Goal: Task Accomplishment & Management: Complete application form

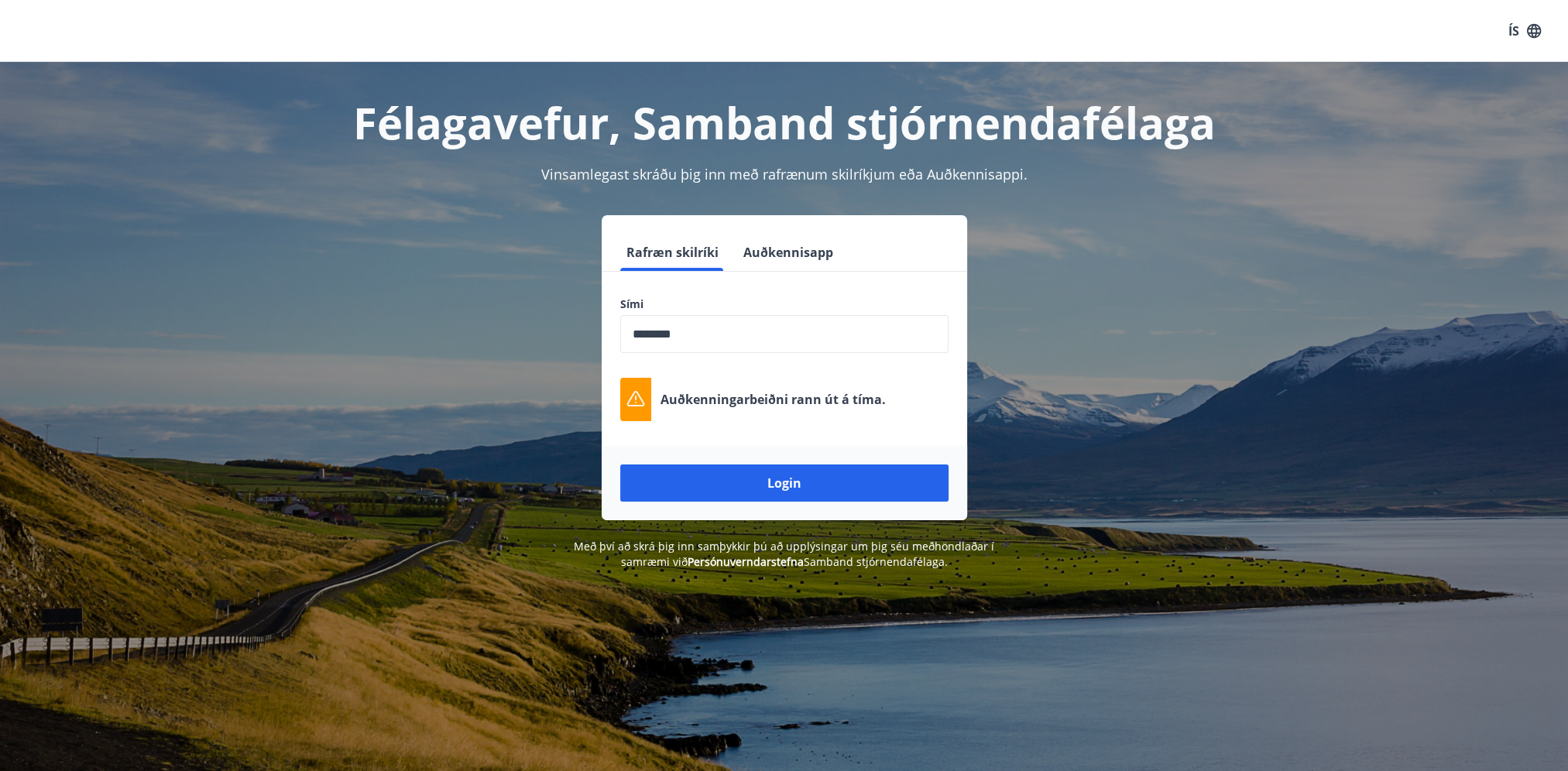
click at [719, 350] on input "phone" at bounding box center [784, 334] width 328 height 38
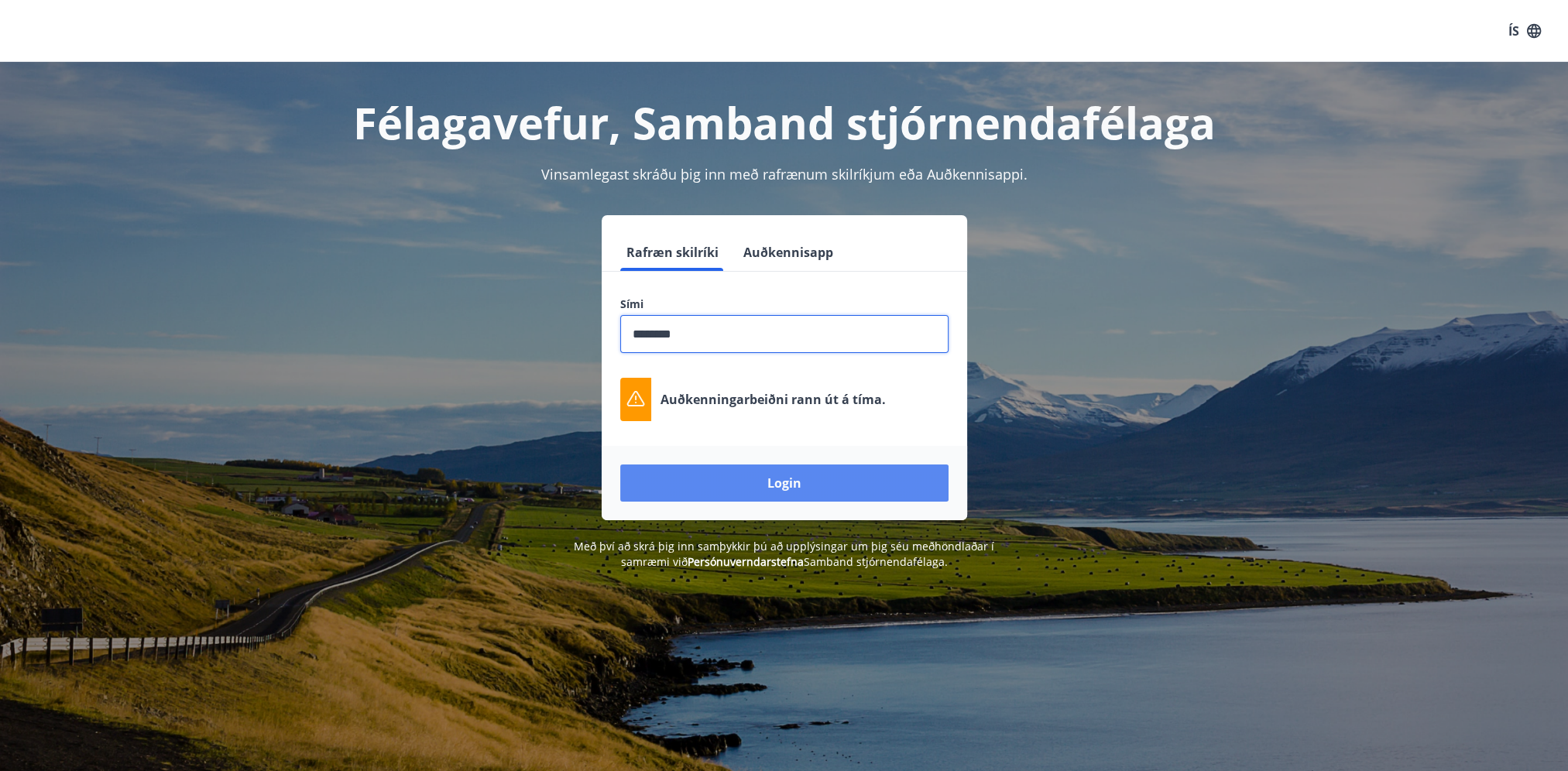
click at [737, 476] on button "Login" at bounding box center [784, 483] width 328 height 37
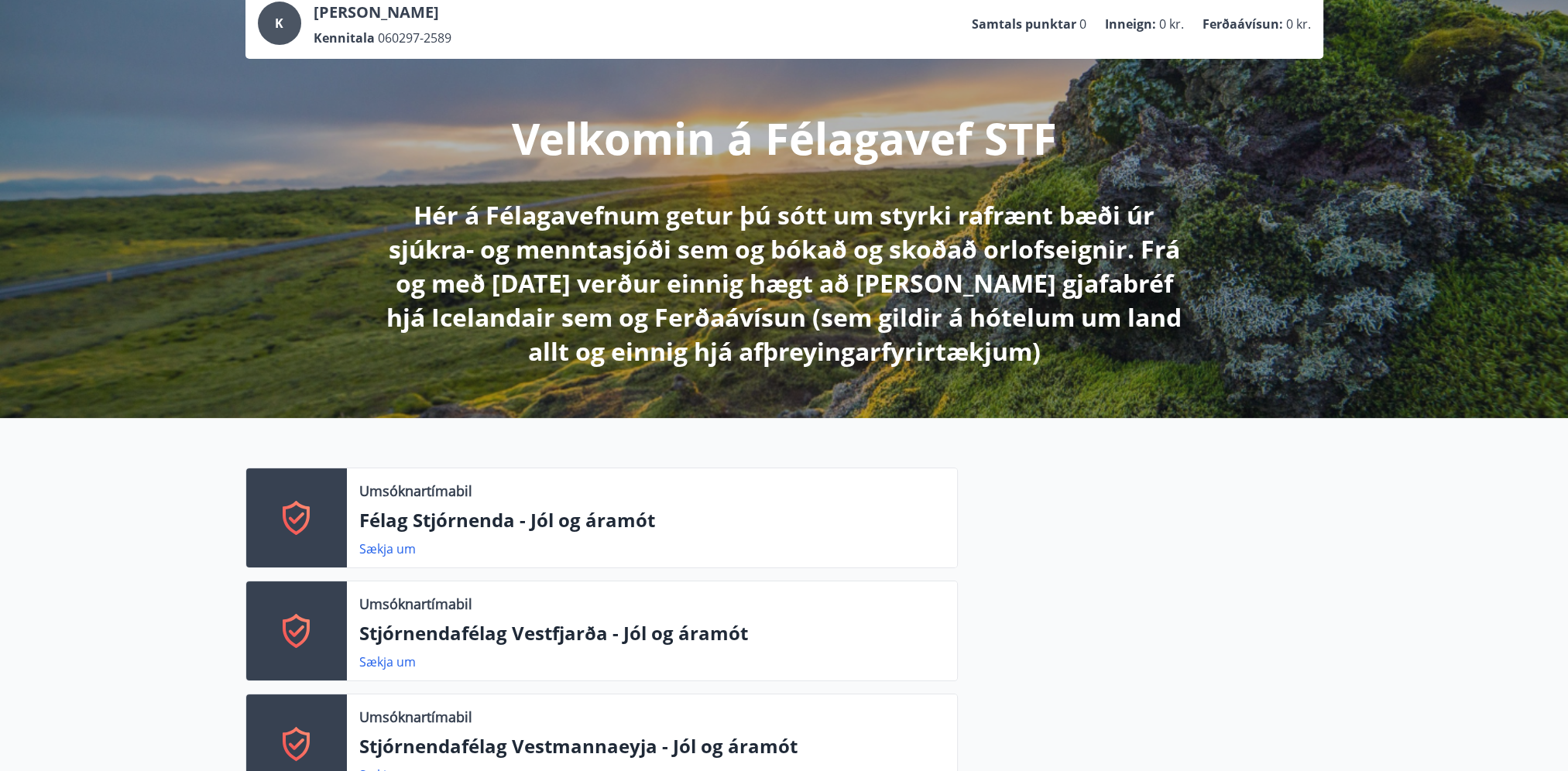
scroll to position [78, 0]
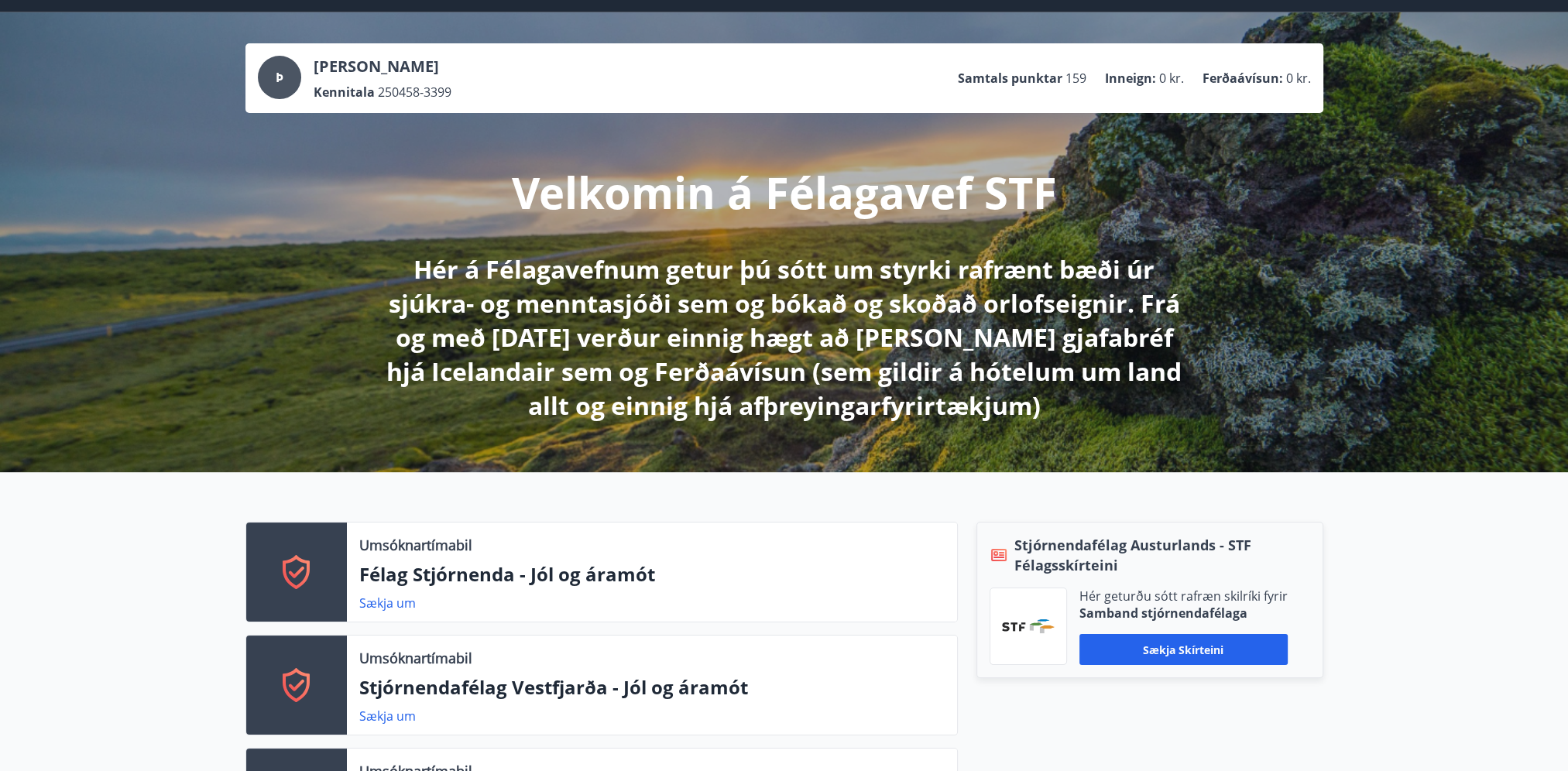
scroll to position [78, 0]
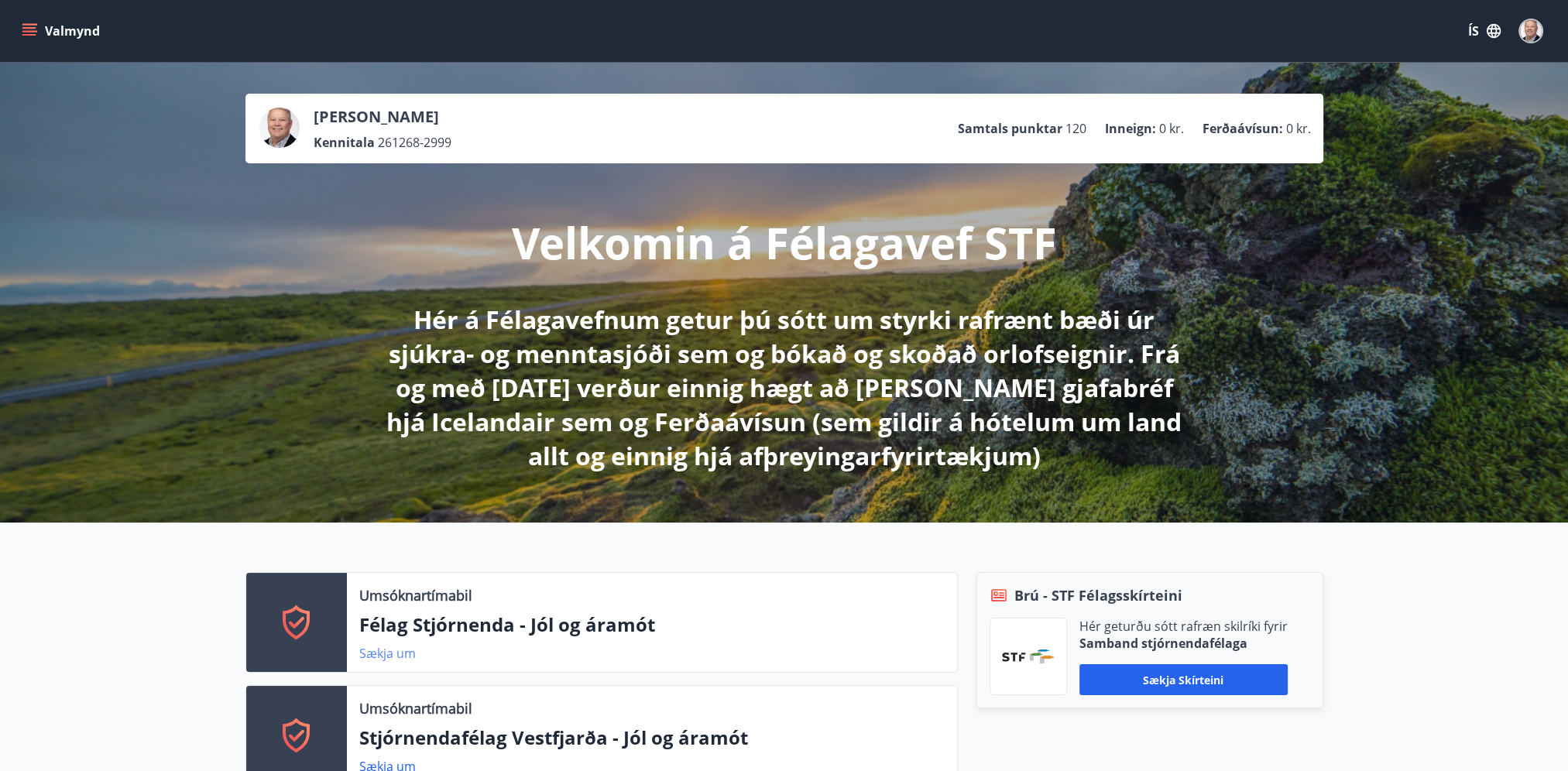
click at [389, 656] on link "Sækja um" at bounding box center [387, 653] width 57 height 17
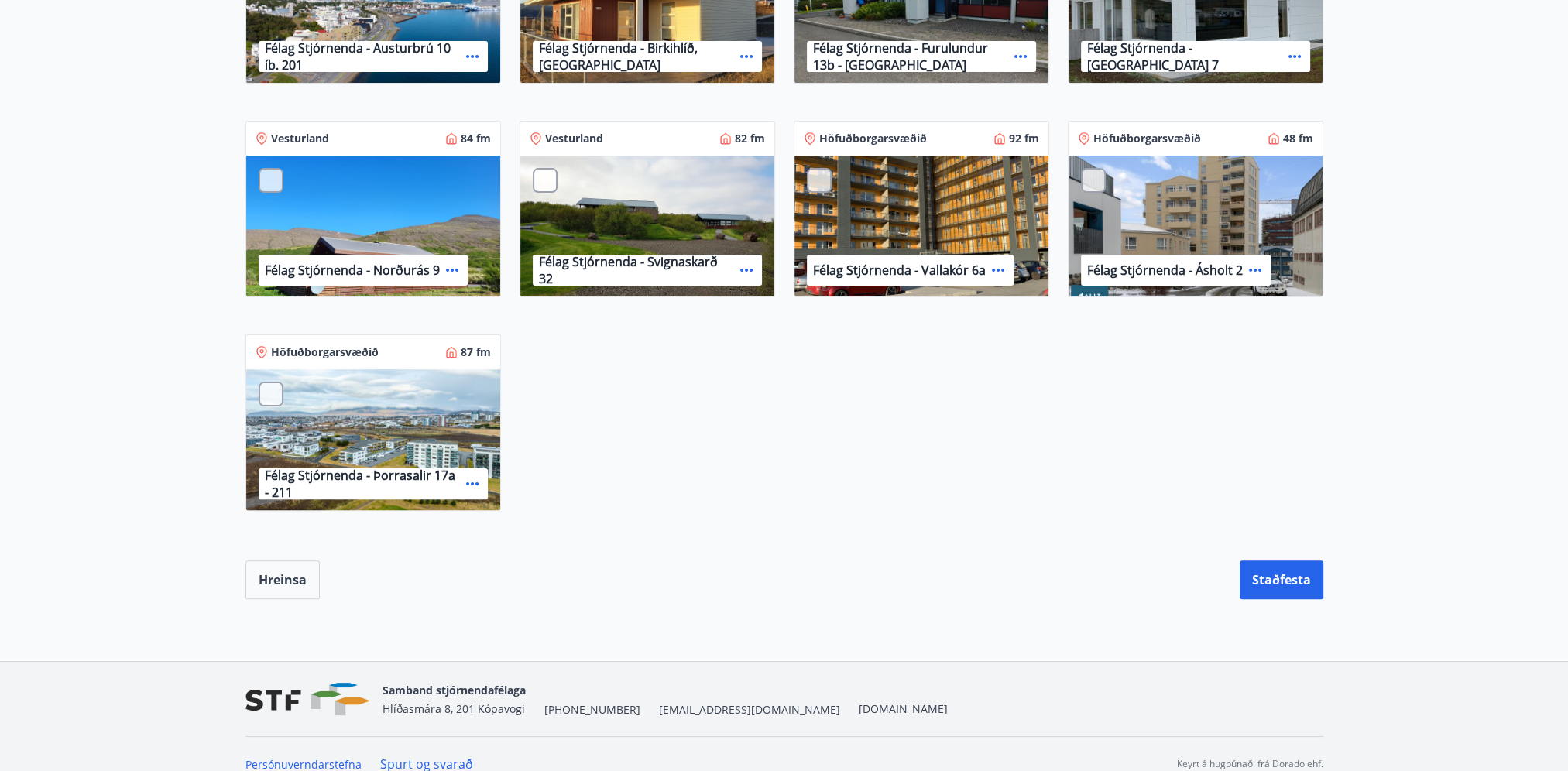
scroll to position [516, 0]
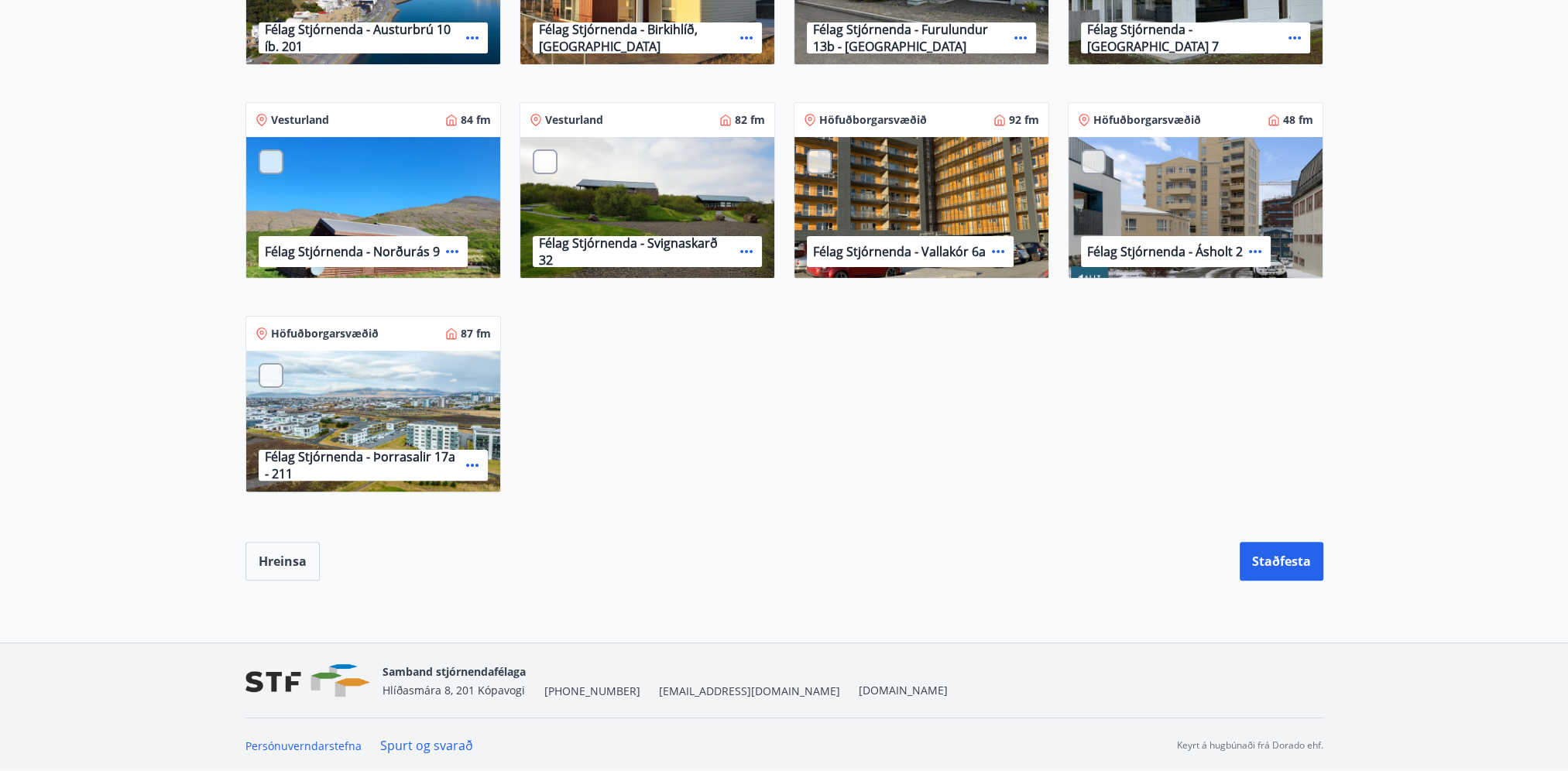
click at [276, 381] on div at bounding box center [271, 375] width 25 height 25
click at [266, 167] on div at bounding box center [271, 162] width 25 height 25
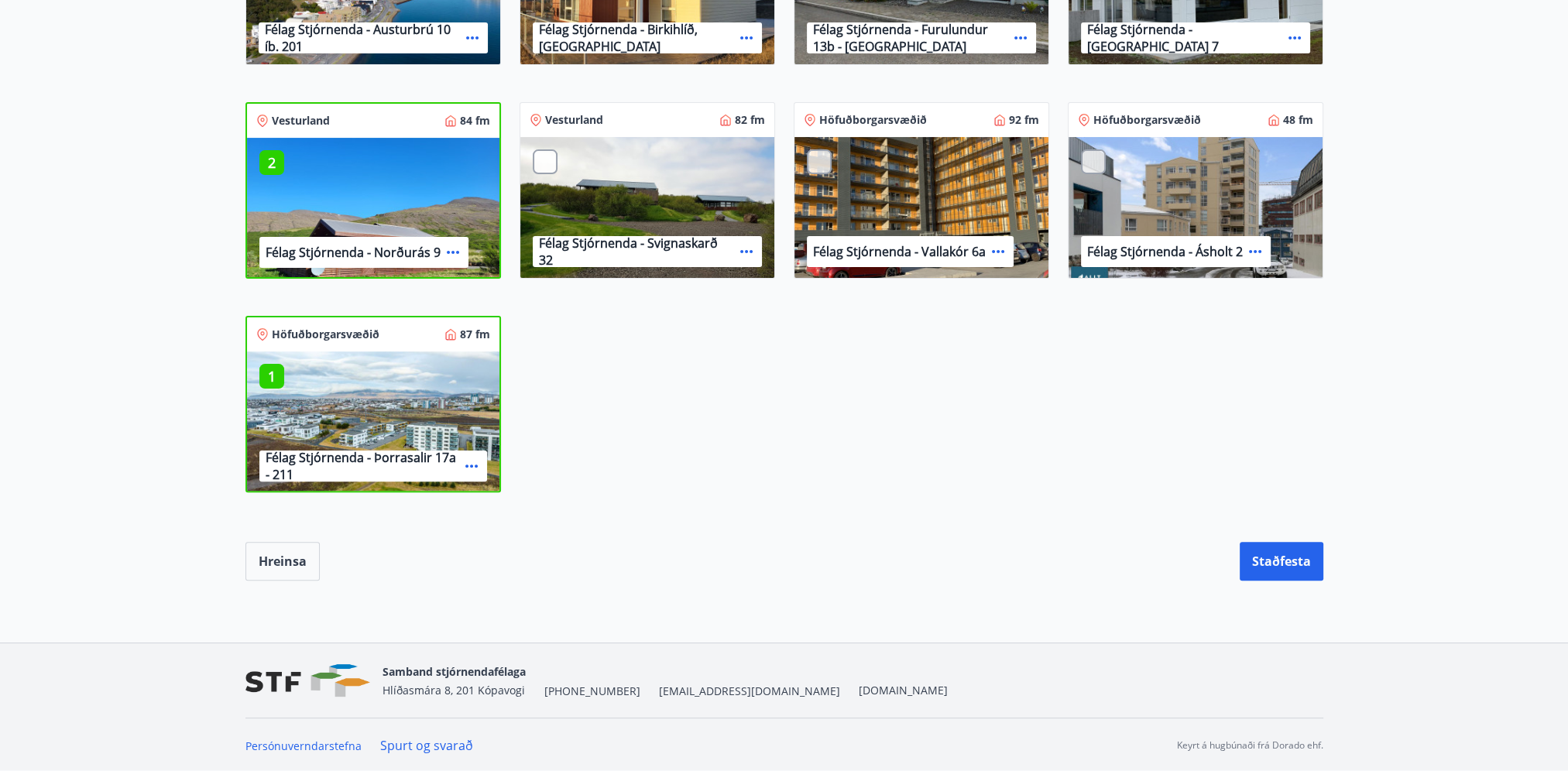
click at [764, 417] on div "Félag stjórnenda 119 fm Félag Stjórnenda - Austurbrú 10 íb. 201 Suðurland 108 f…" at bounding box center [776, 190] width 1097 height 641
click at [265, 369] on p "1" at bounding box center [272, 376] width 25 height 20
click at [264, 153] on p "1" at bounding box center [272, 162] width 25 height 20
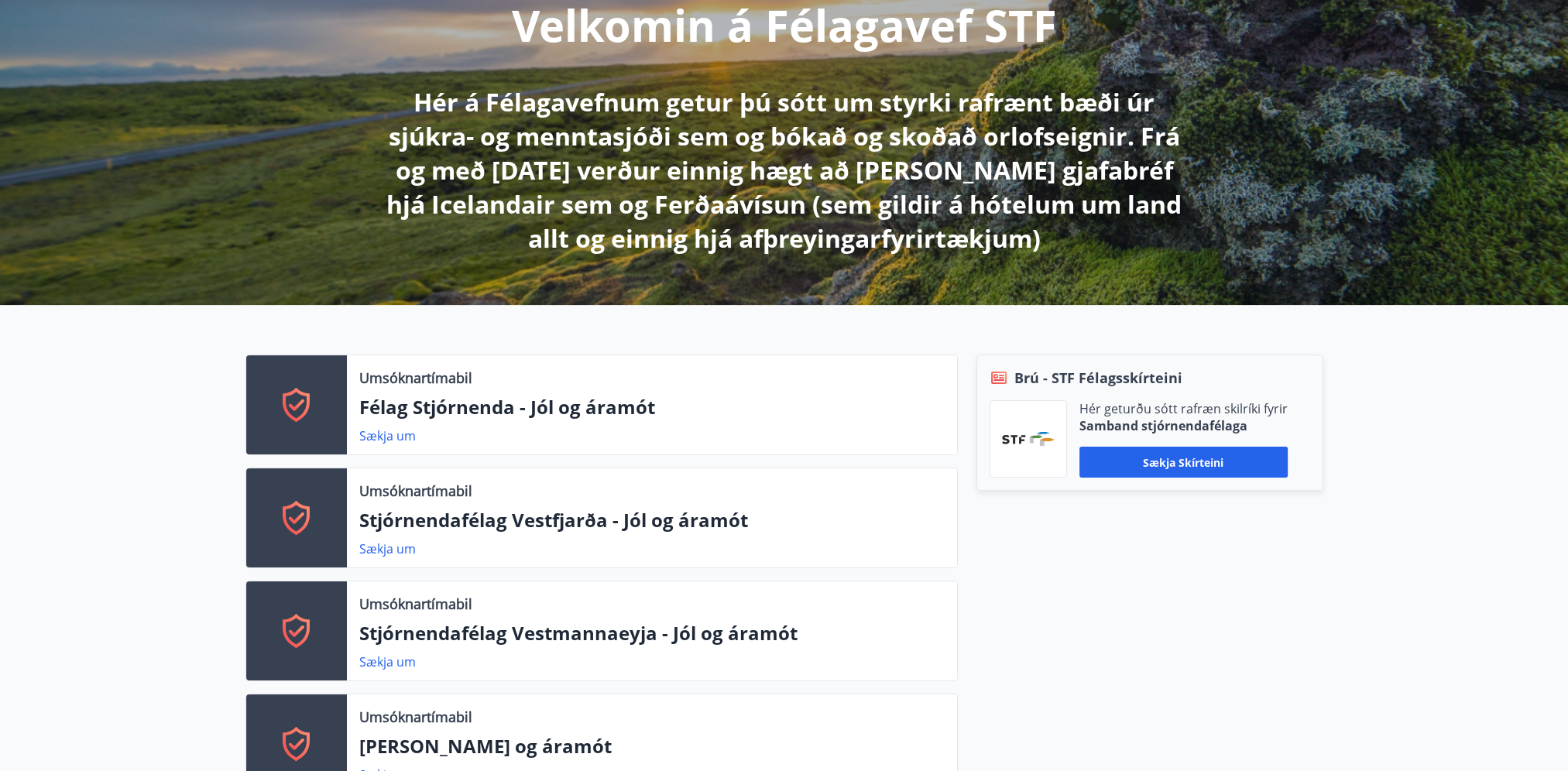
scroll to position [232, 0]
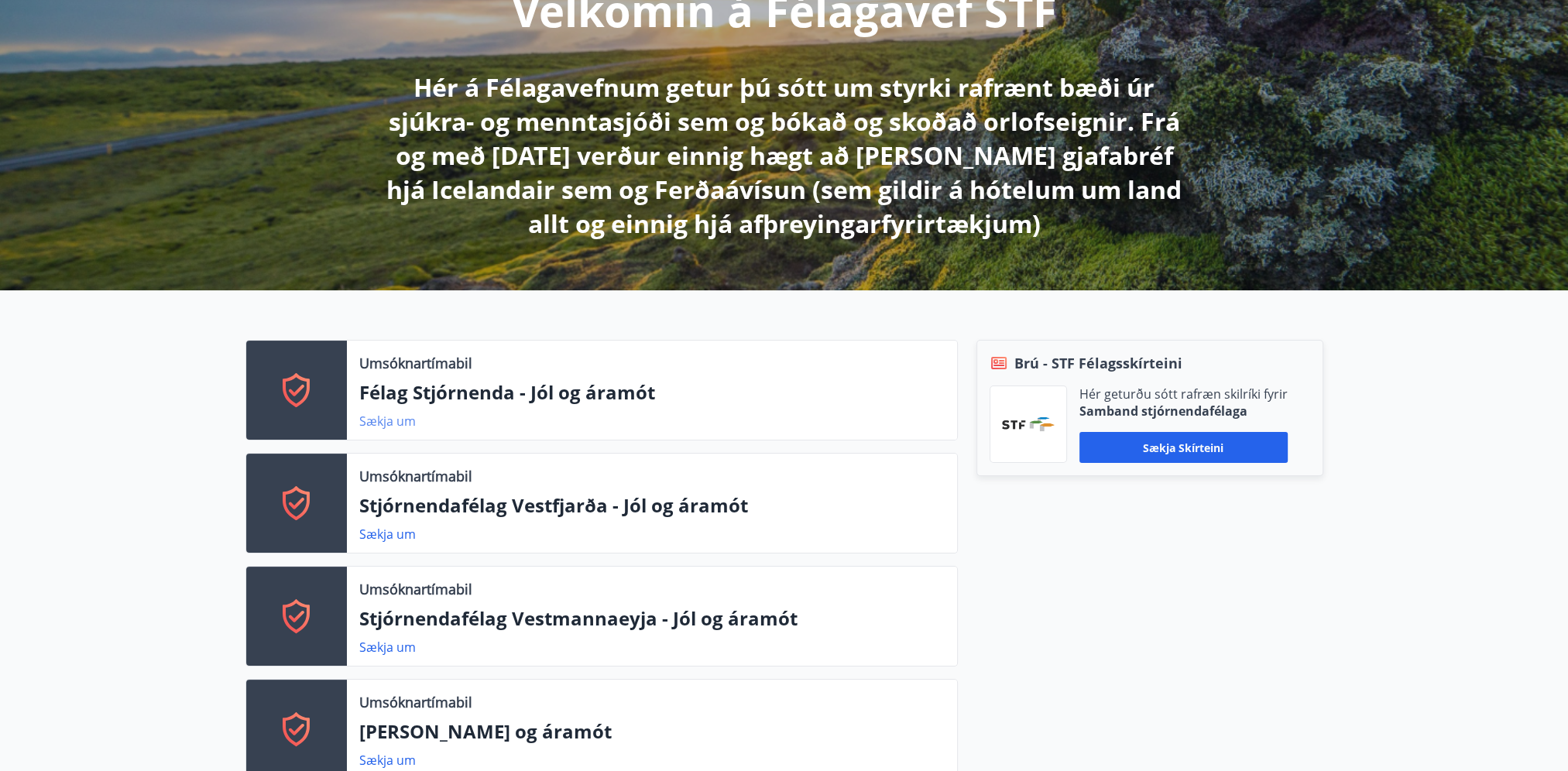
click at [375, 418] on link "Sækja um" at bounding box center [387, 420] width 57 height 17
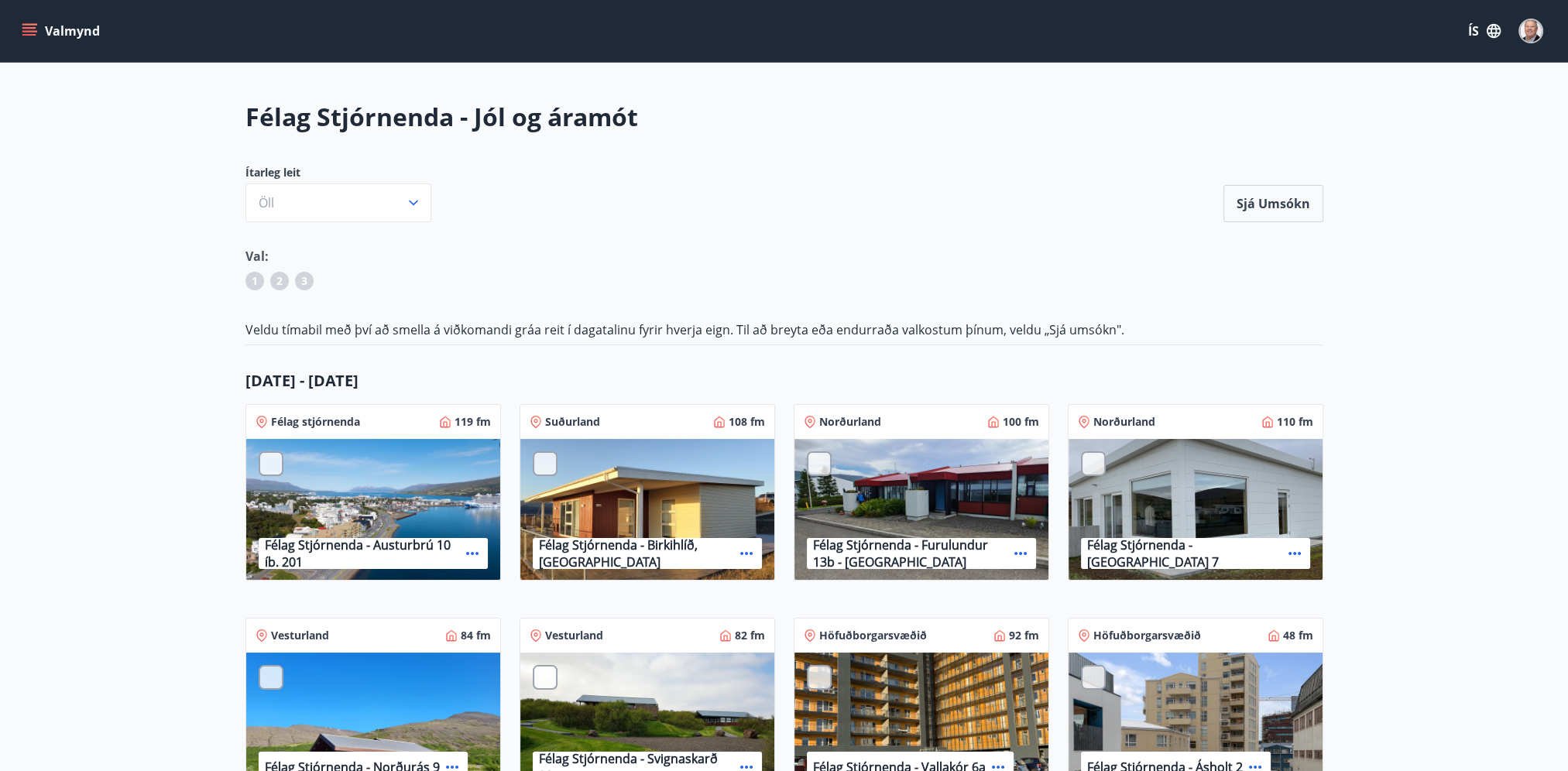
click at [274, 470] on div at bounding box center [271, 463] width 25 height 25
click at [556, 463] on div at bounding box center [545, 463] width 25 height 25
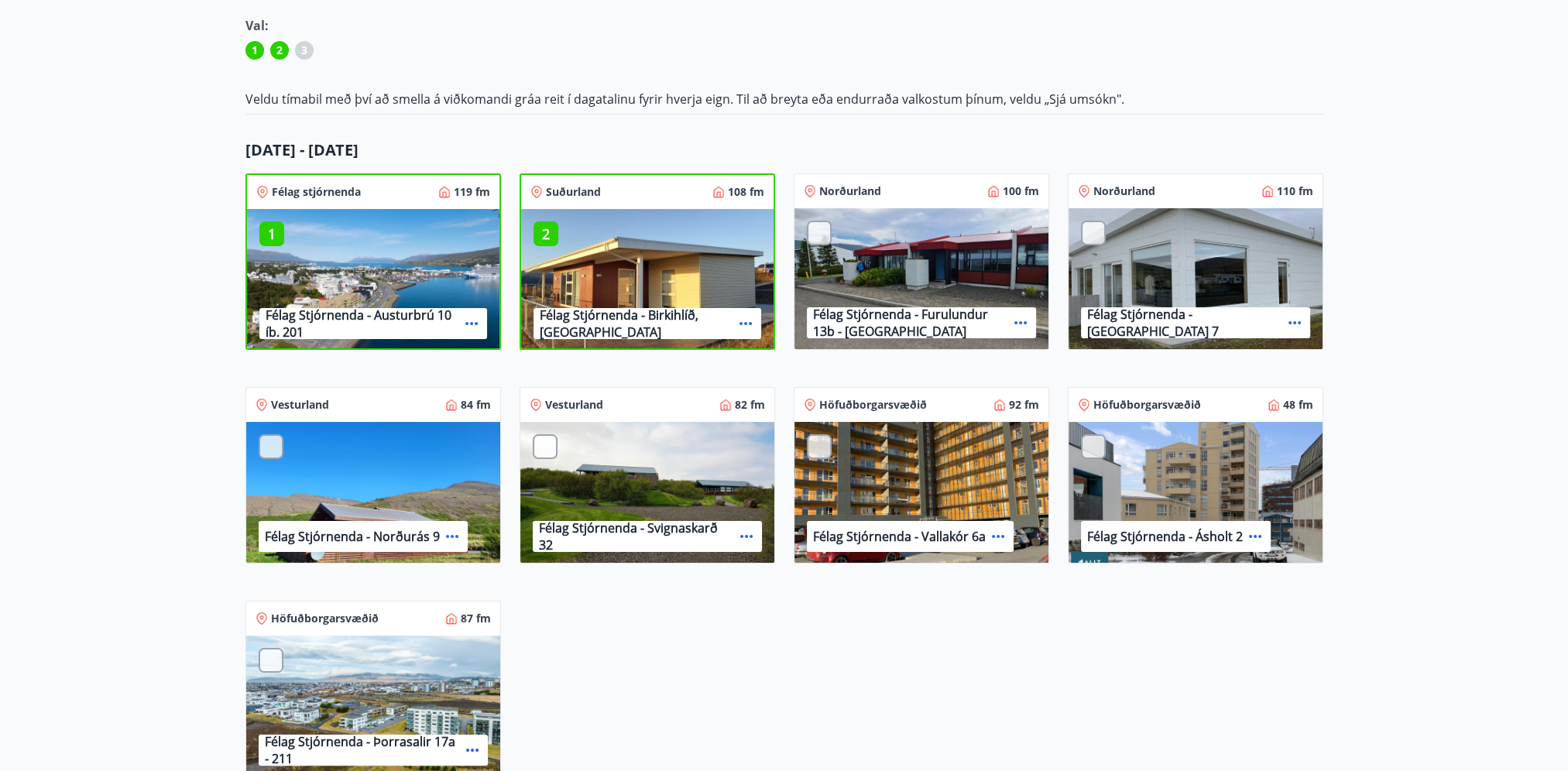
scroll to position [232, 0]
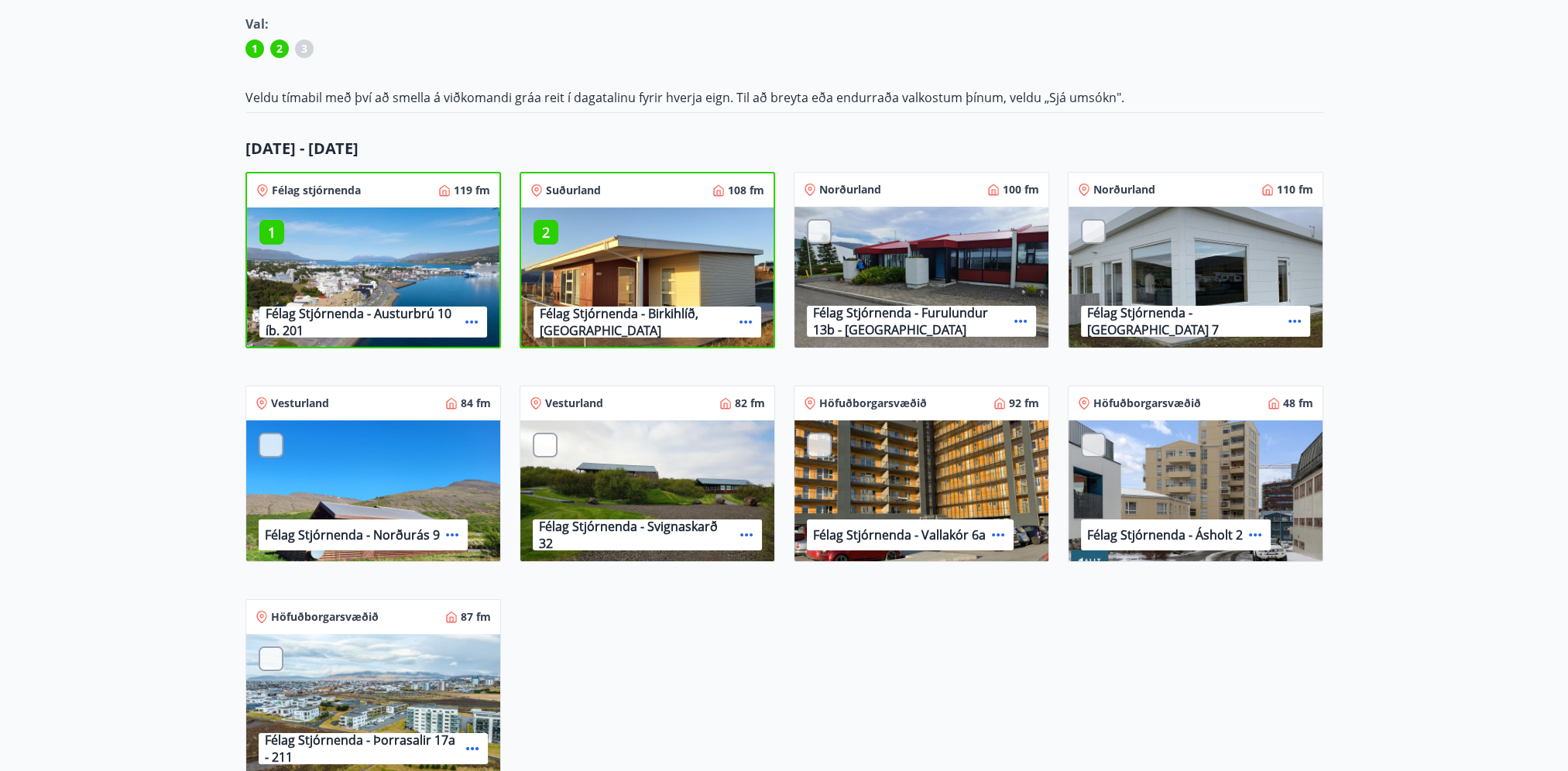
click at [552, 443] on div at bounding box center [545, 444] width 25 height 25
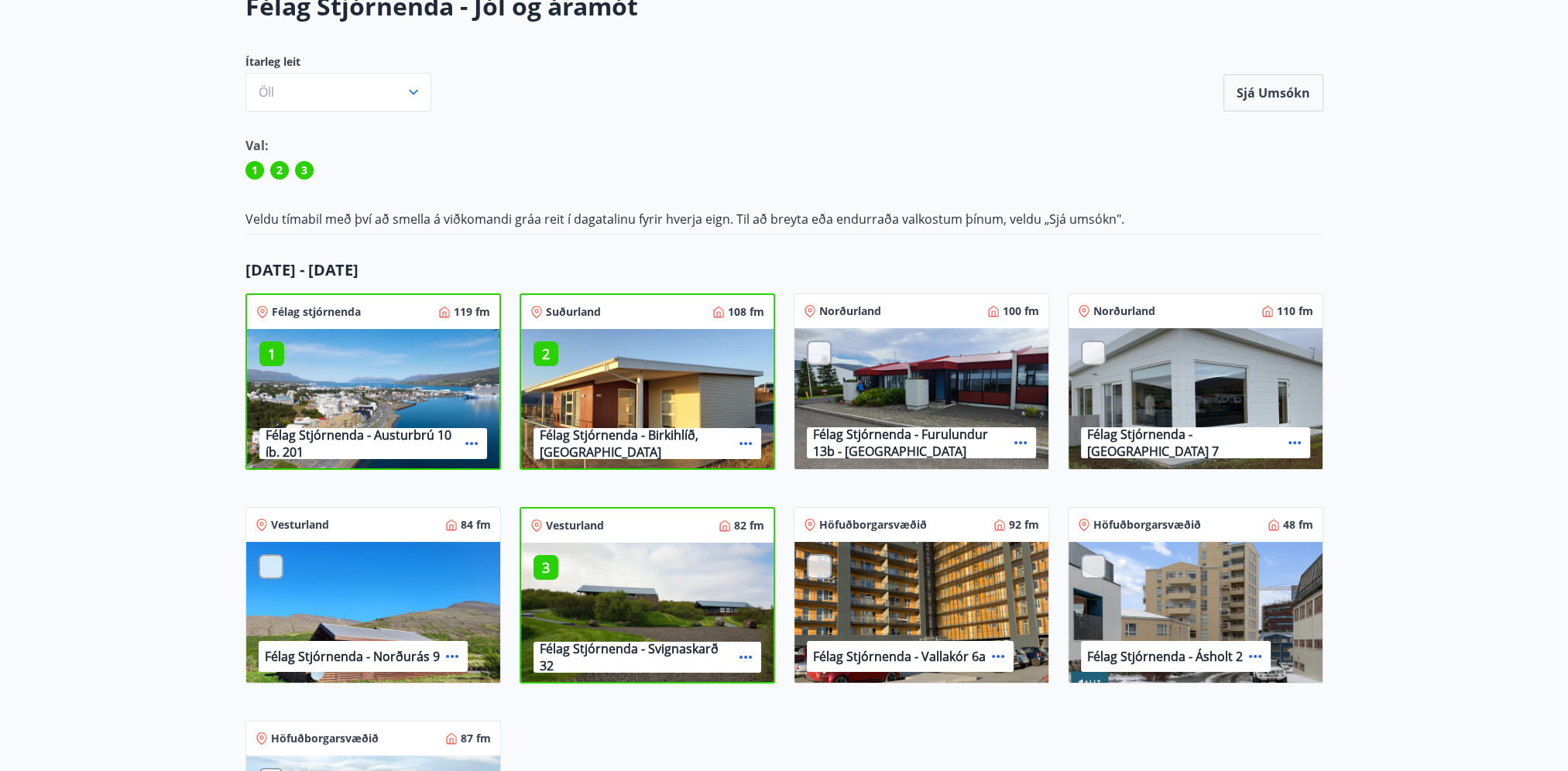
scroll to position [206, 0]
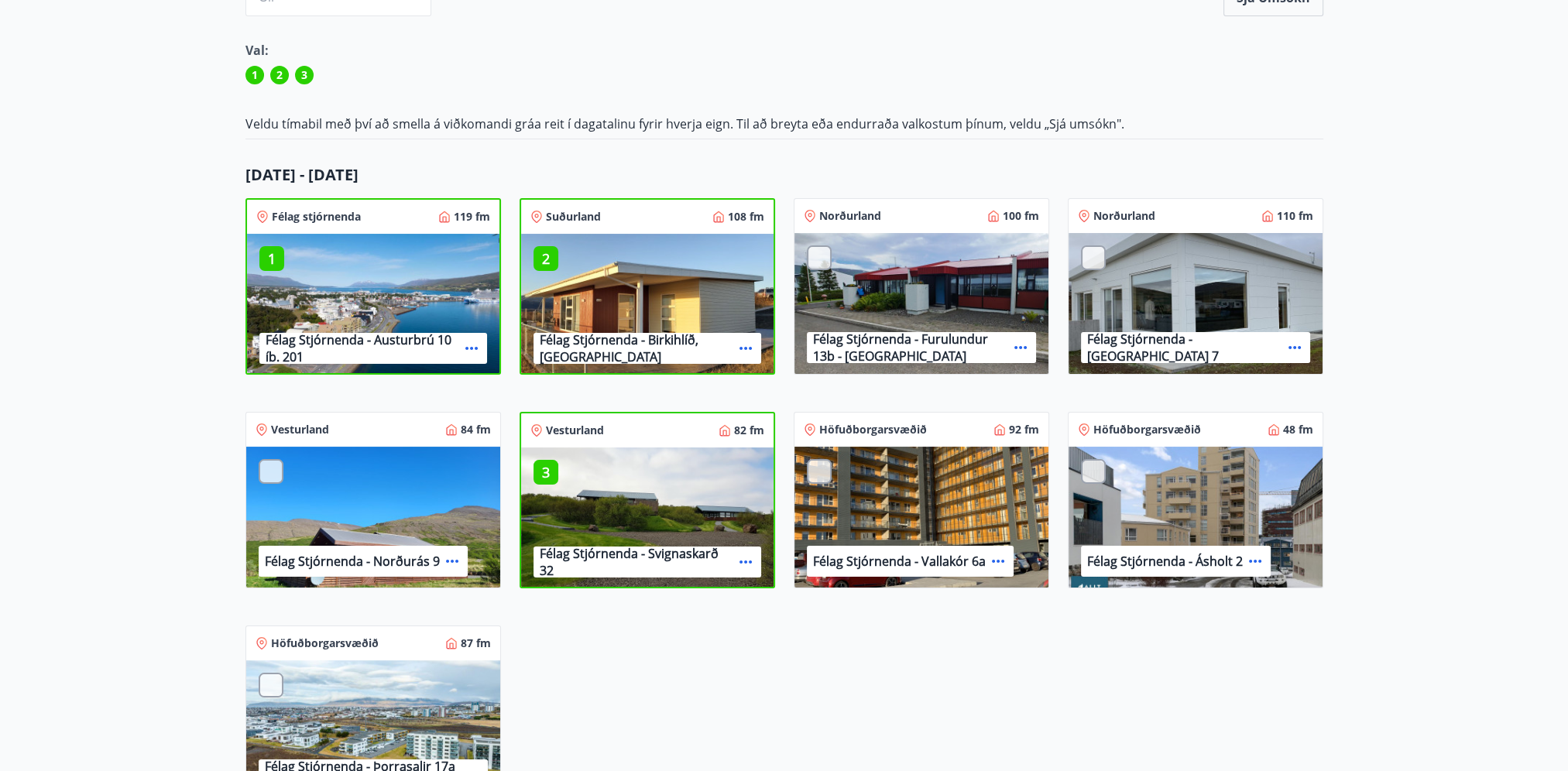
scroll to position [232, 0]
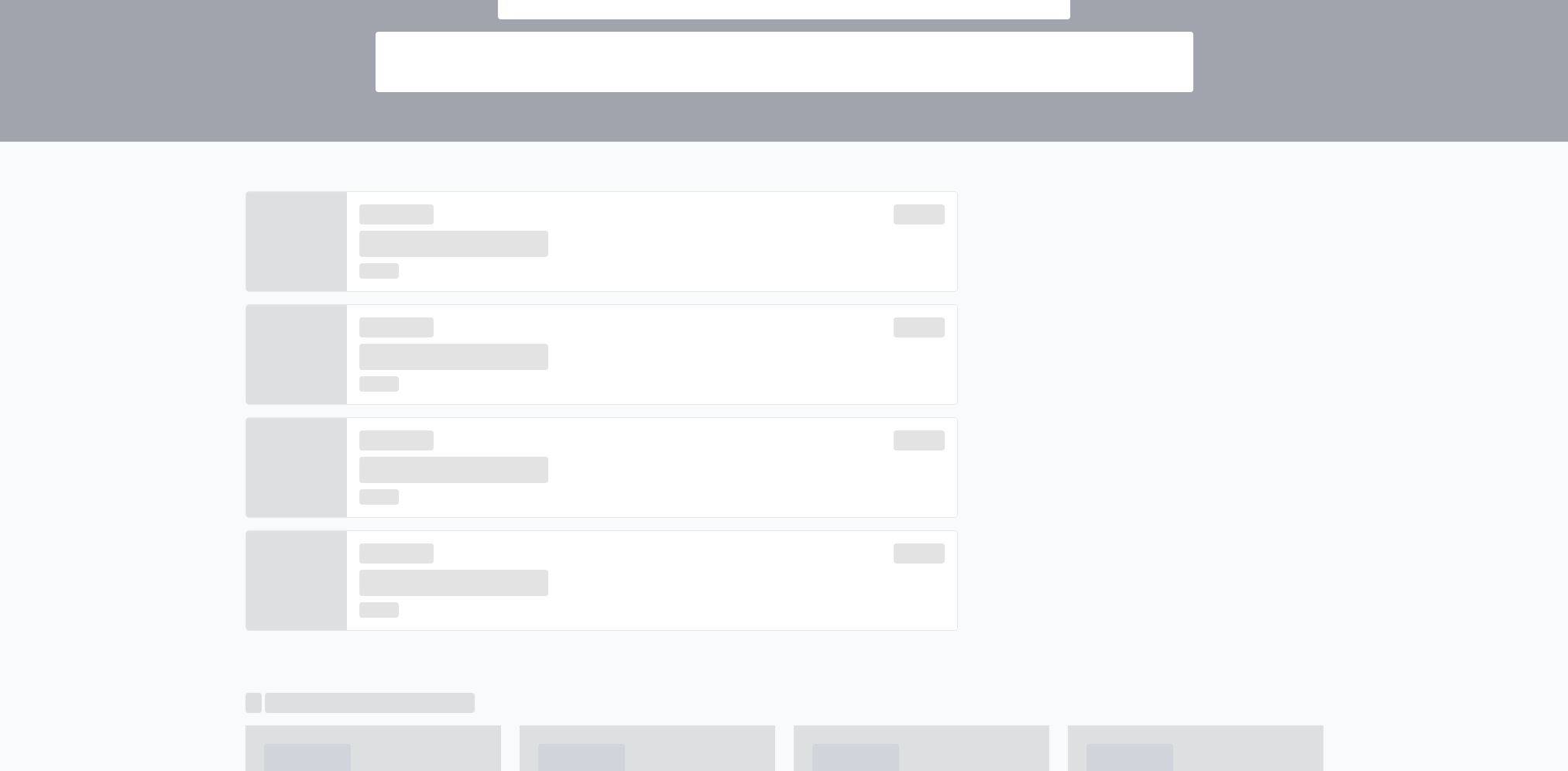
click at [1131, 504] on div at bounding box center [1141, 417] width 366 height 452
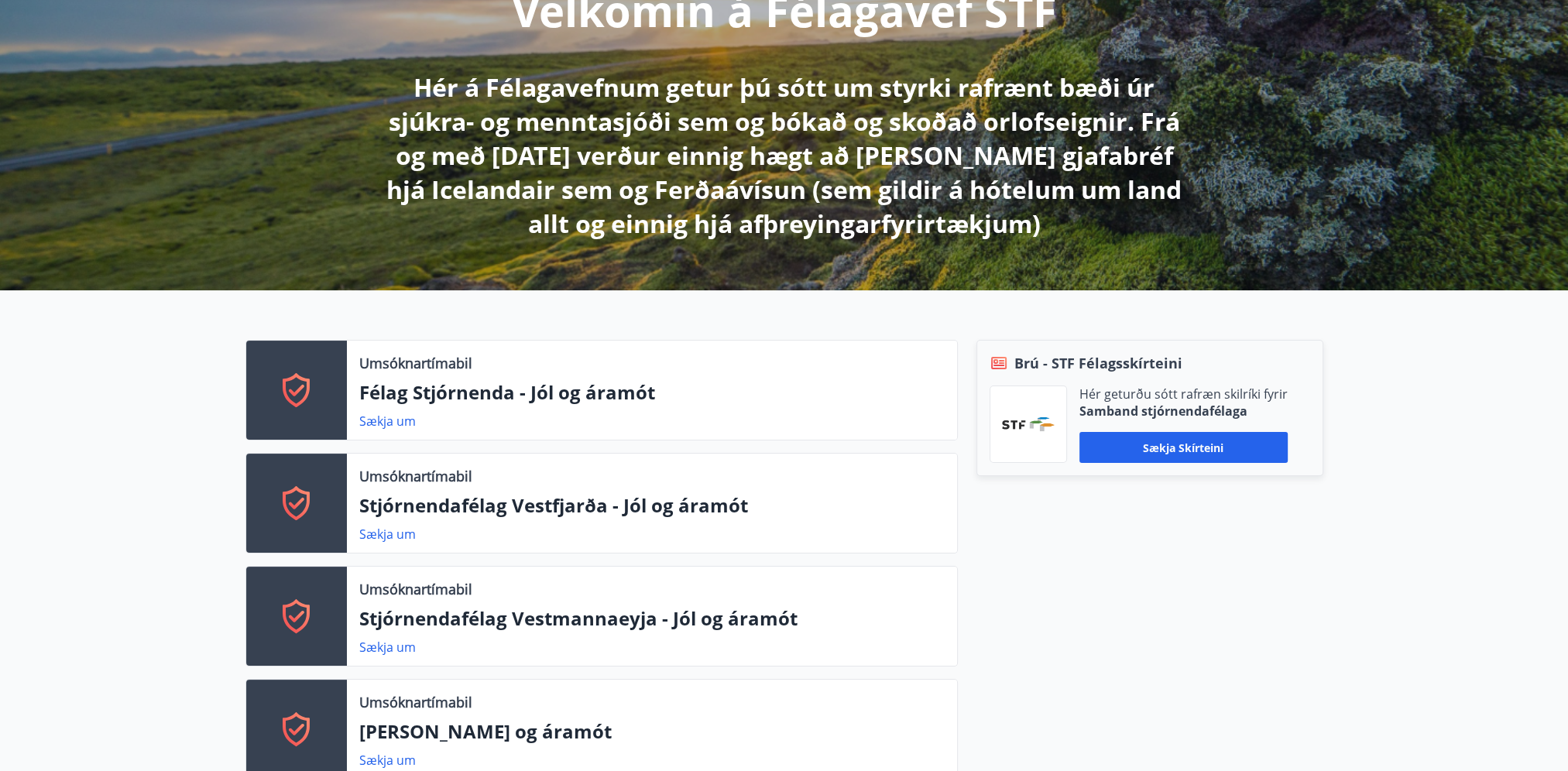
click at [81, 331] on div "Umsóknartímabil Félag Stjórnenda - Jól og áramót Sækja um Umsóknartímabil Stjór…" at bounding box center [784, 723] width 1568 height 866
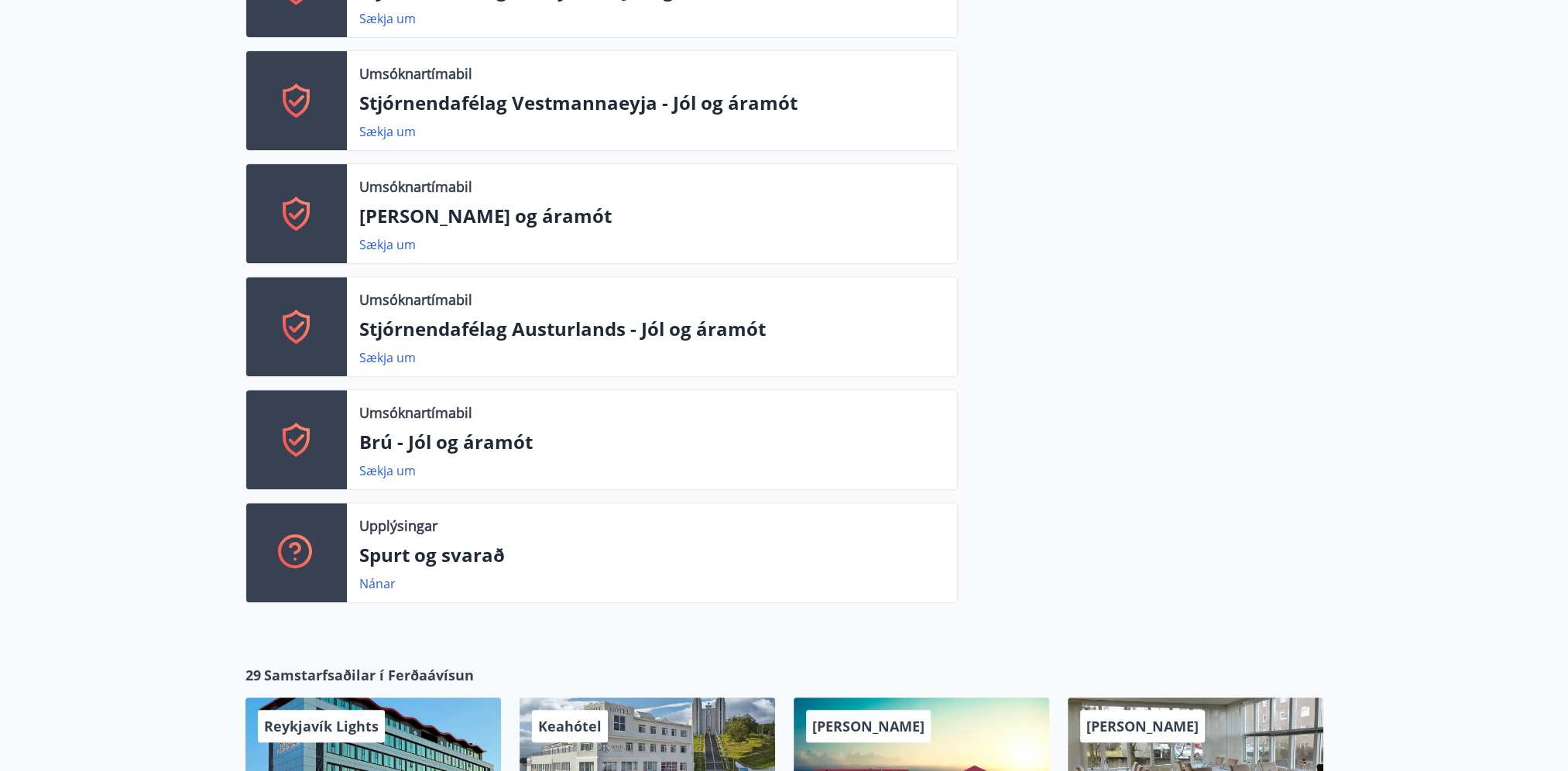
scroll to position [774, 0]
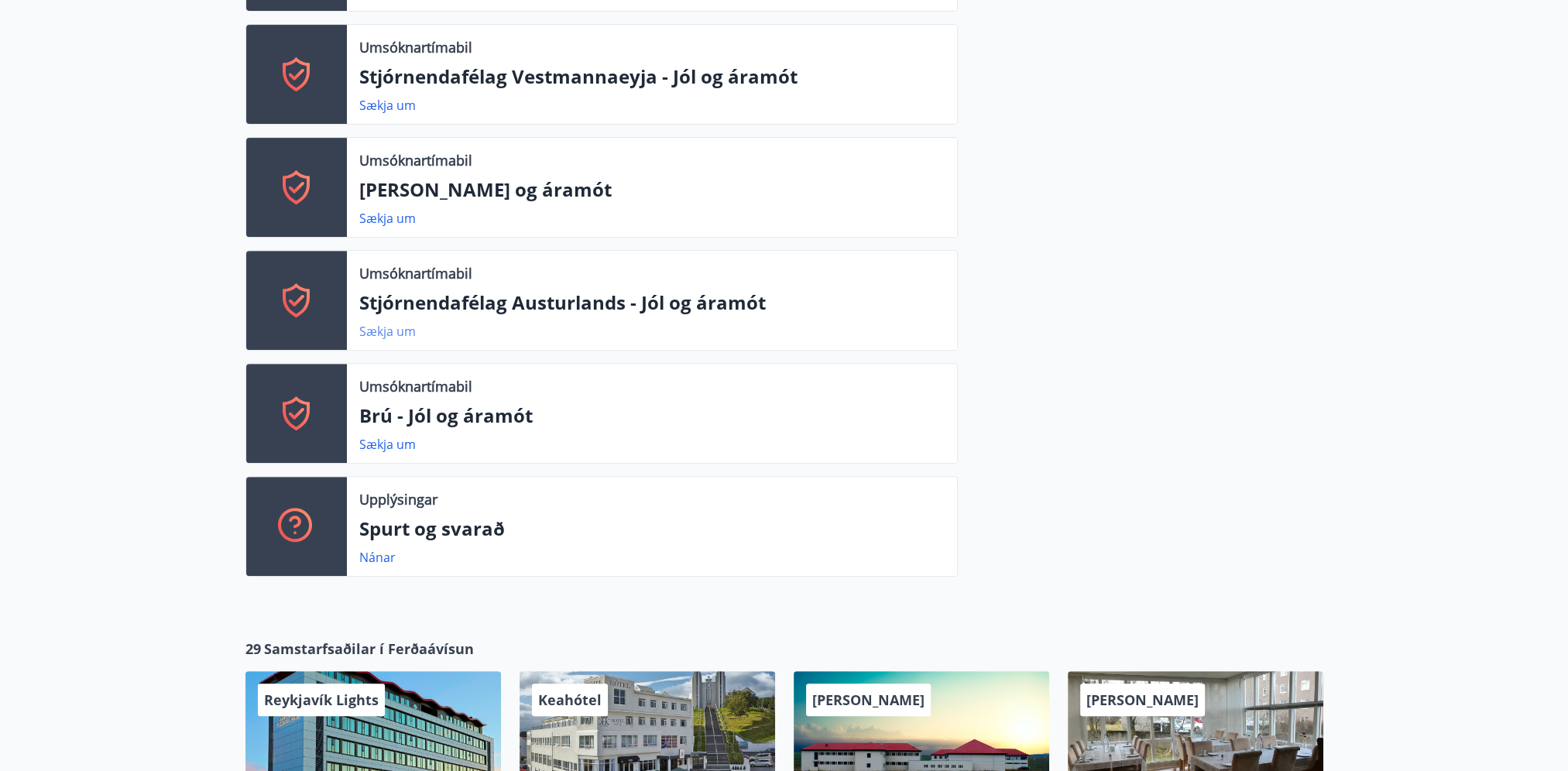
click at [382, 331] on link "Sækja um" at bounding box center [387, 331] width 57 height 17
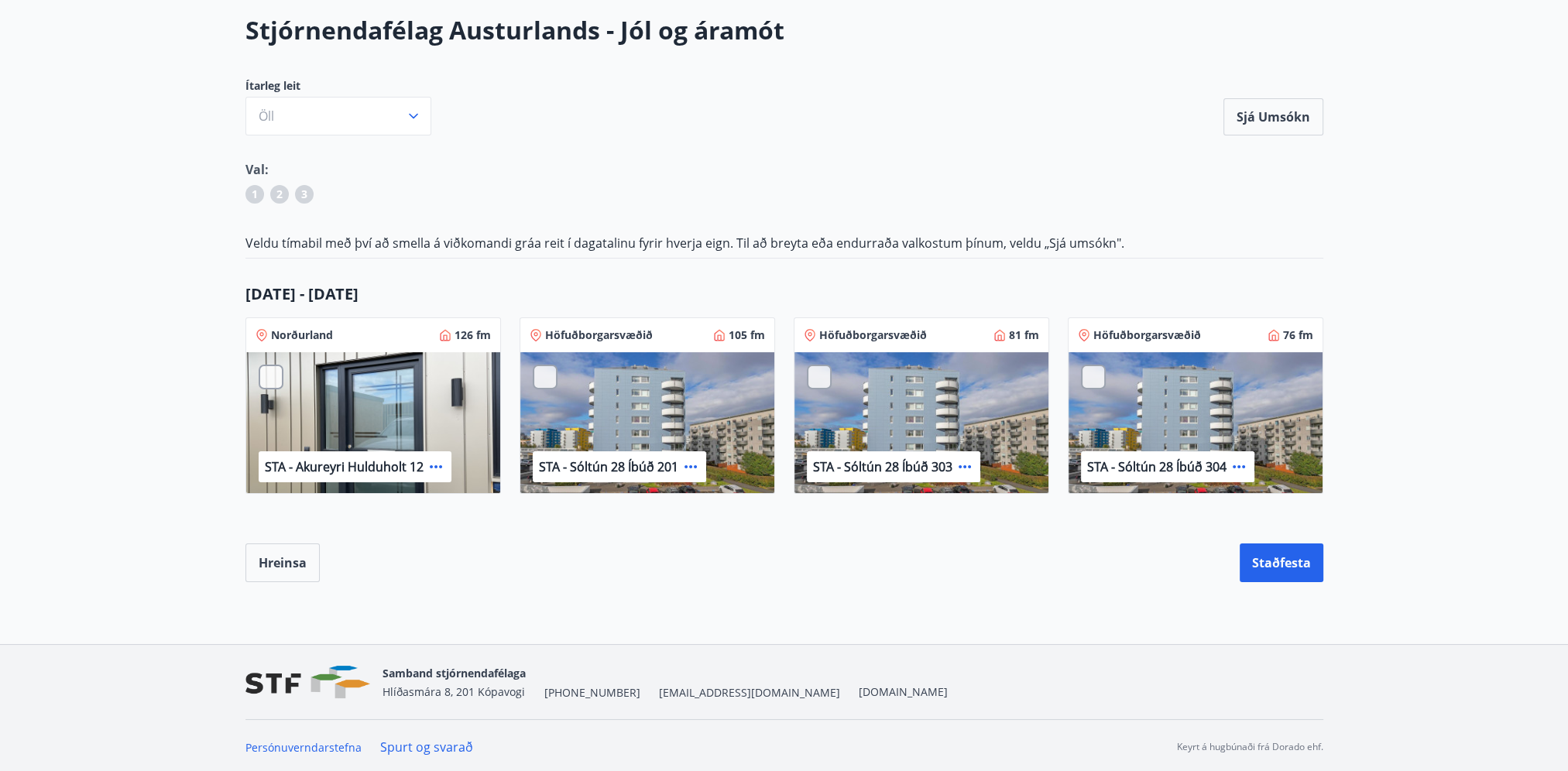
scroll to position [88, 0]
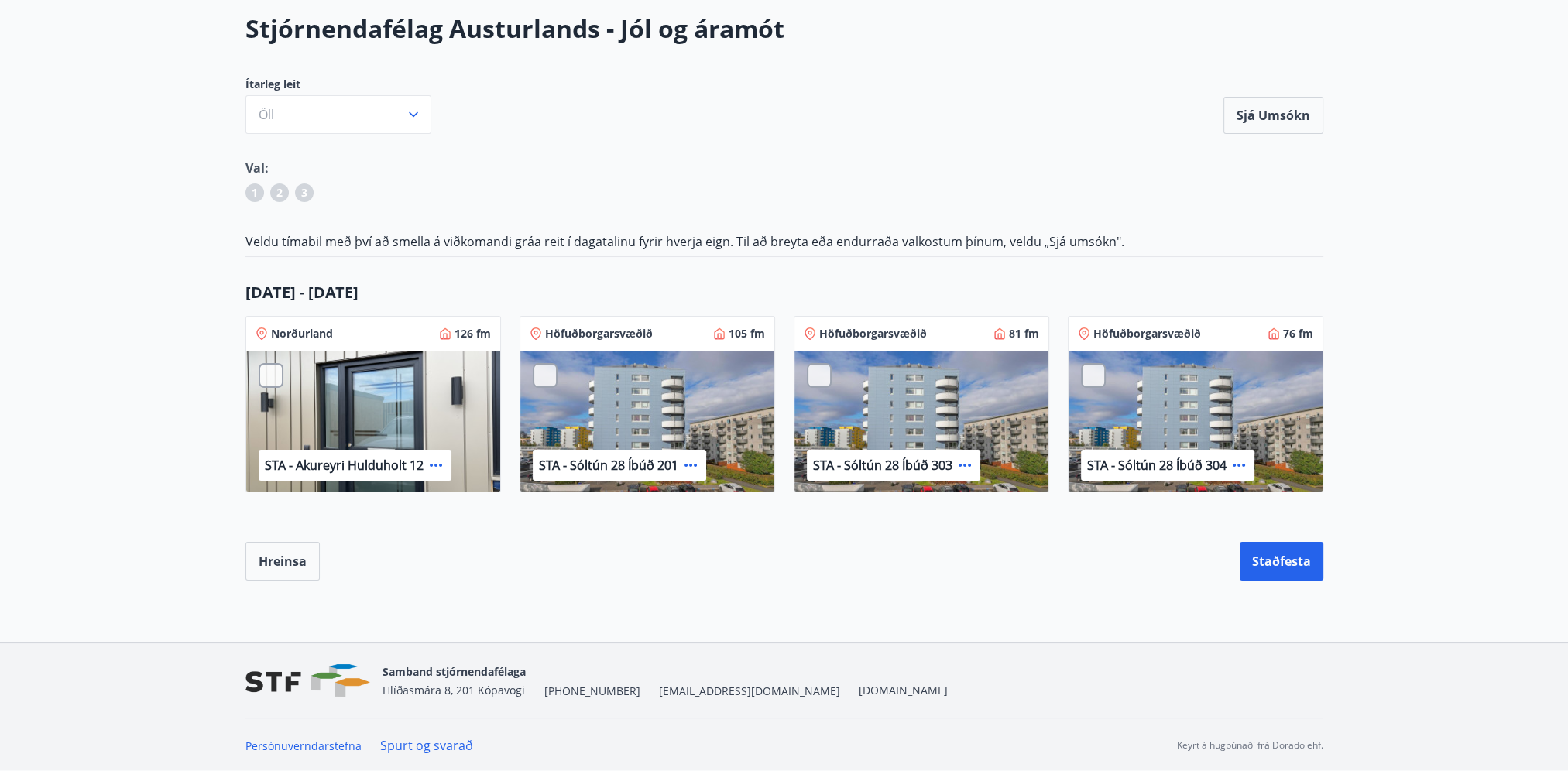
click at [403, 294] on p "22 des - 29 des" at bounding box center [784, 293] width 1078 height 22
drag, startPoint x: 374, startPoint y: 289, endPoint x: 240, endPoint y: 279, distance: 134.4
click at [240, 279] on div "Stjórnendafélag Austurlands - Jól og áramót Ítarleg leit Öll Sjá umsókn Sjá ums…" at bounding box center [784, 296] width 1115 height 569
drag, startPoint x: 240, startPoint y: 279, endPoint x: 362, endPoint y: 291, distance: 122.6
click at [362, 291] on p "22 des - 29 des" at bounding box center [784, 293] width 1078 height 22
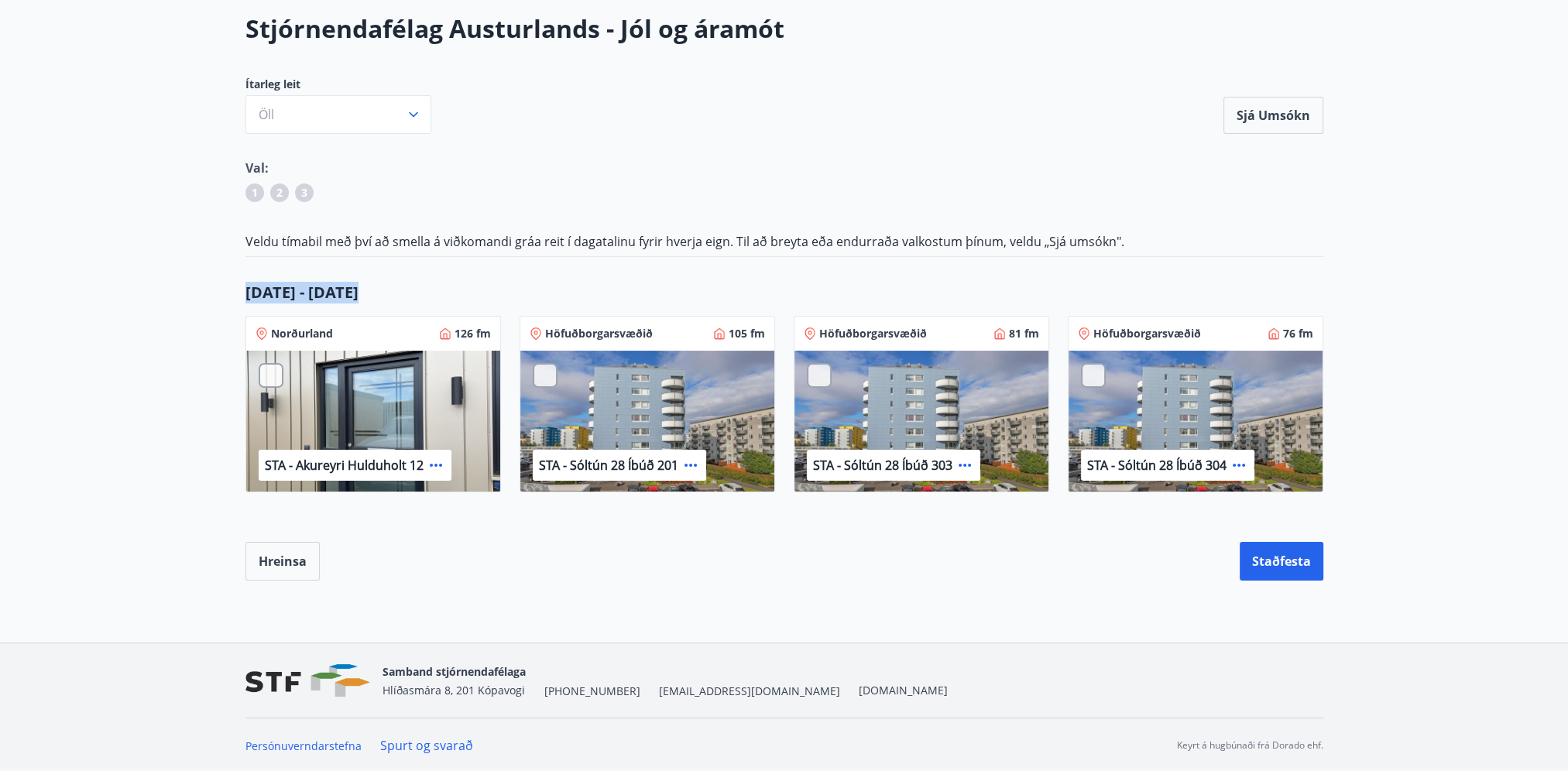
click at [278, 282] on p "22 des - 29 des" at bounding box center [784, 293] width 1078 height 22
drag, startPoint x: 246, startPoint y: 289, endPoint x: 362, endPoint y: 291, distance: 116.0
click at [362, 291] on p "22 des - 29 des" at bounding box center [784, 293] width 1078 height 22
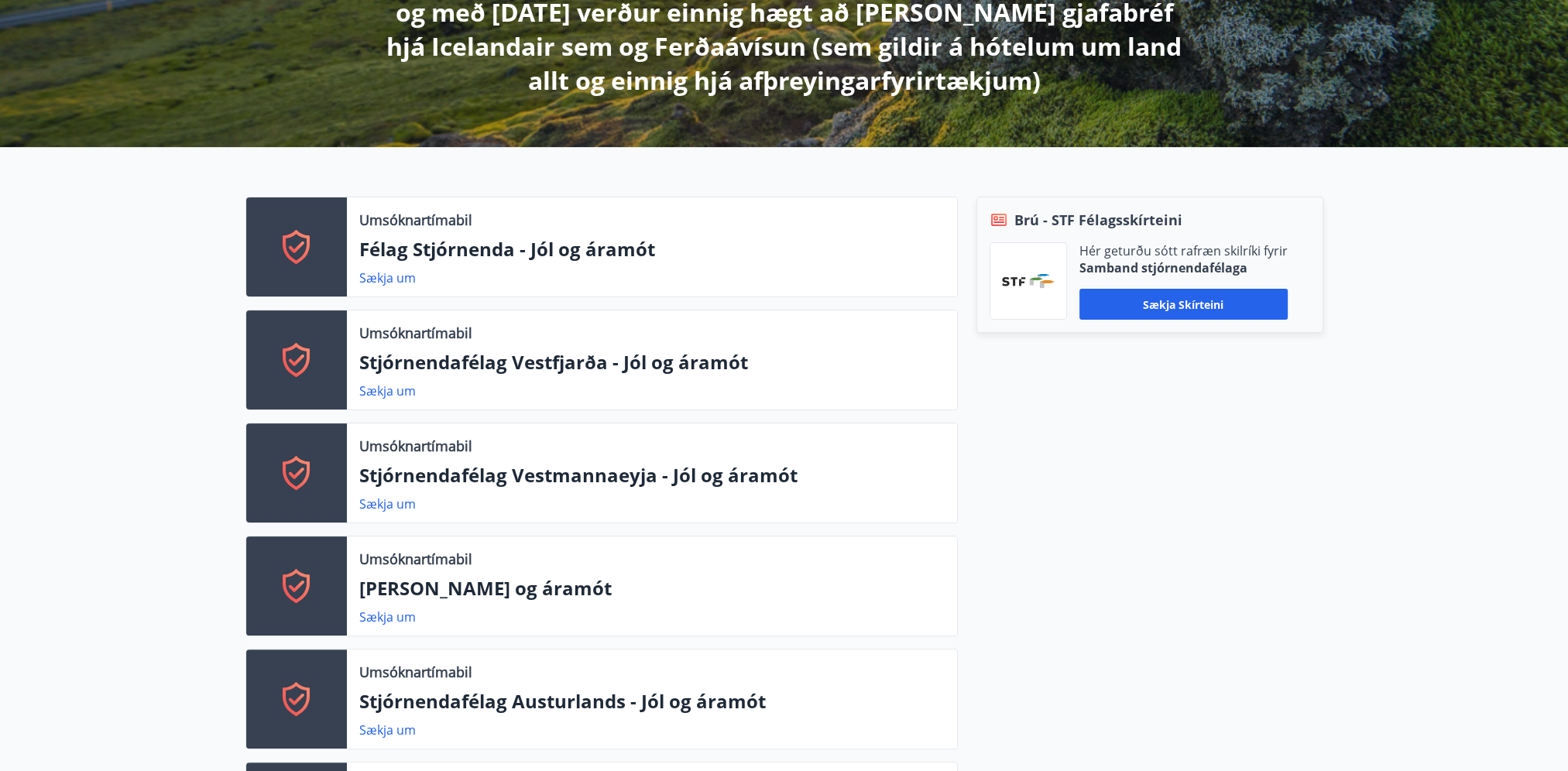
scroll to position [411, 0]
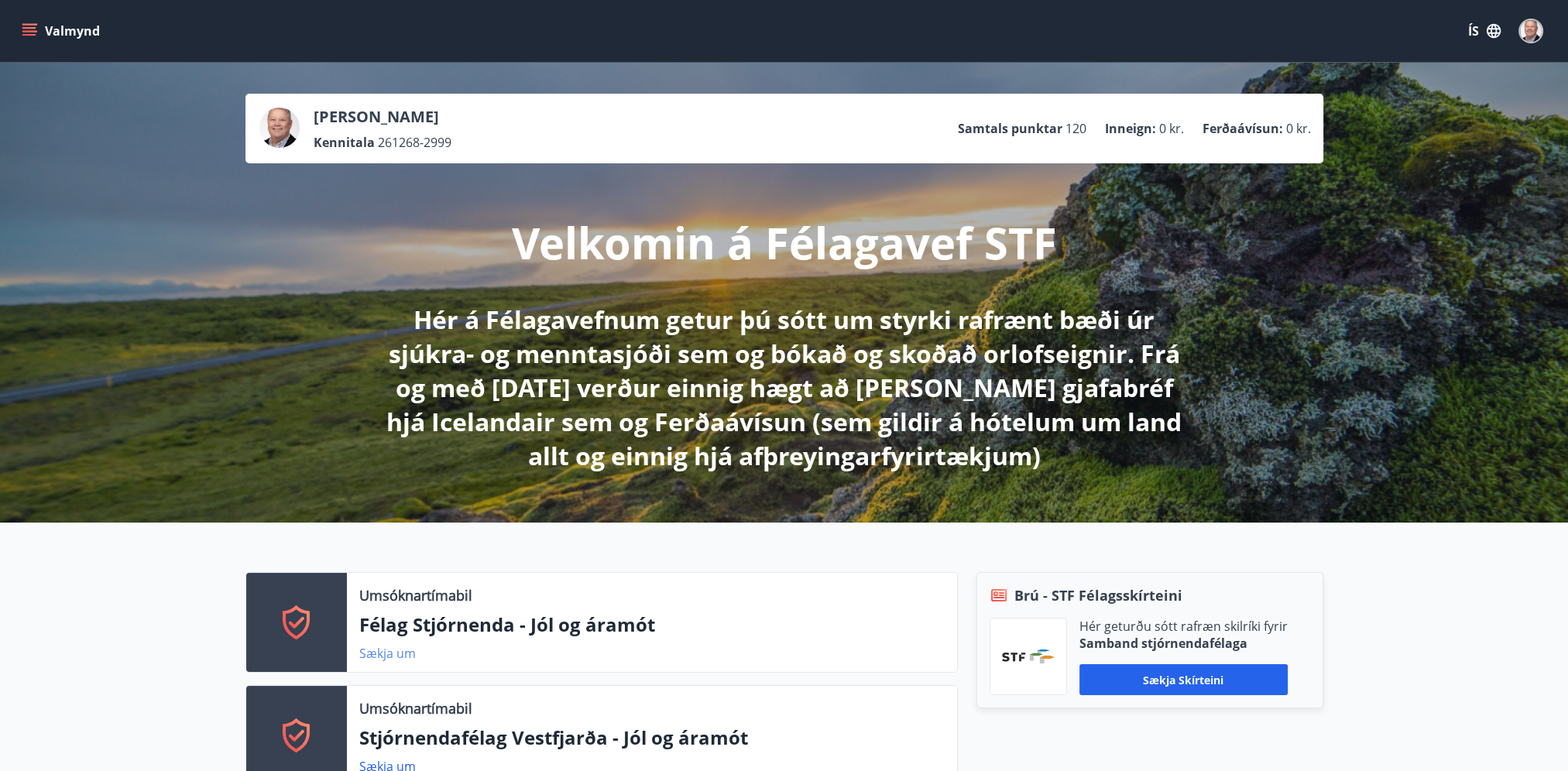
click at [388, 654] on link "Sækja um" at bounding box center [387, 653] width 57 height 17
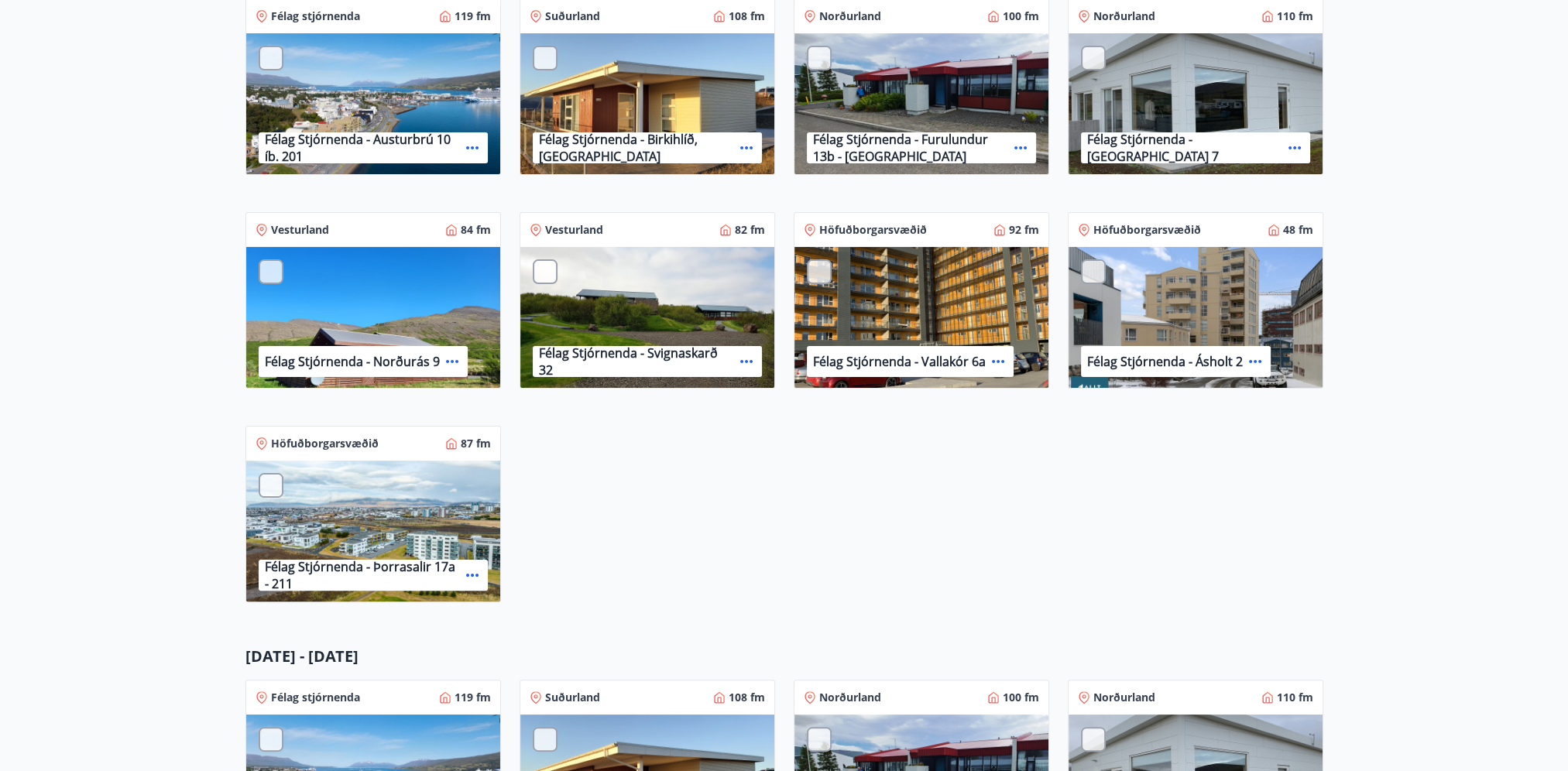
scroll to position [155, 0]
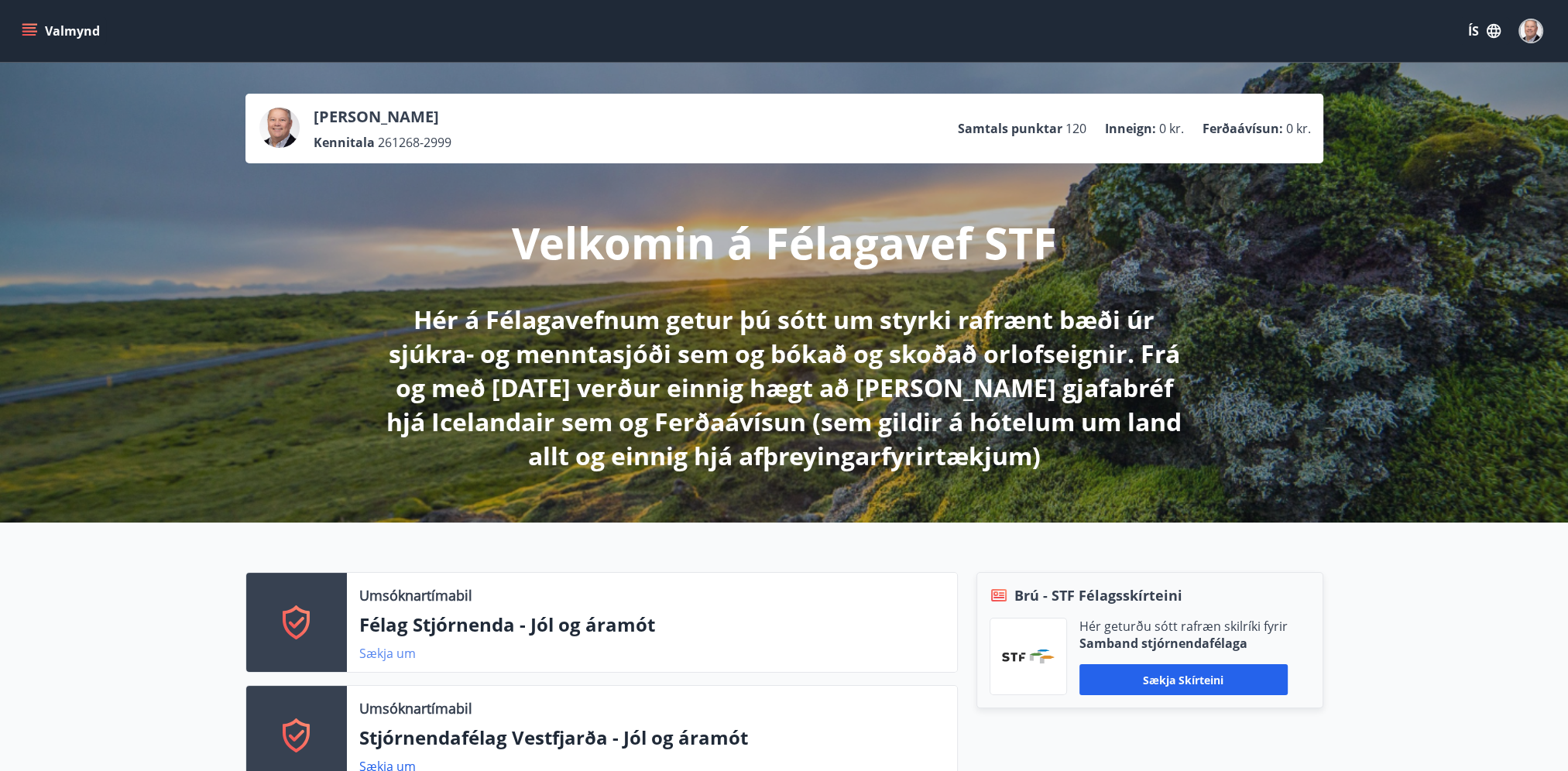
click at [382, 648] on link "Sækja um" at bounding box center [387, 653] width 57 height 17
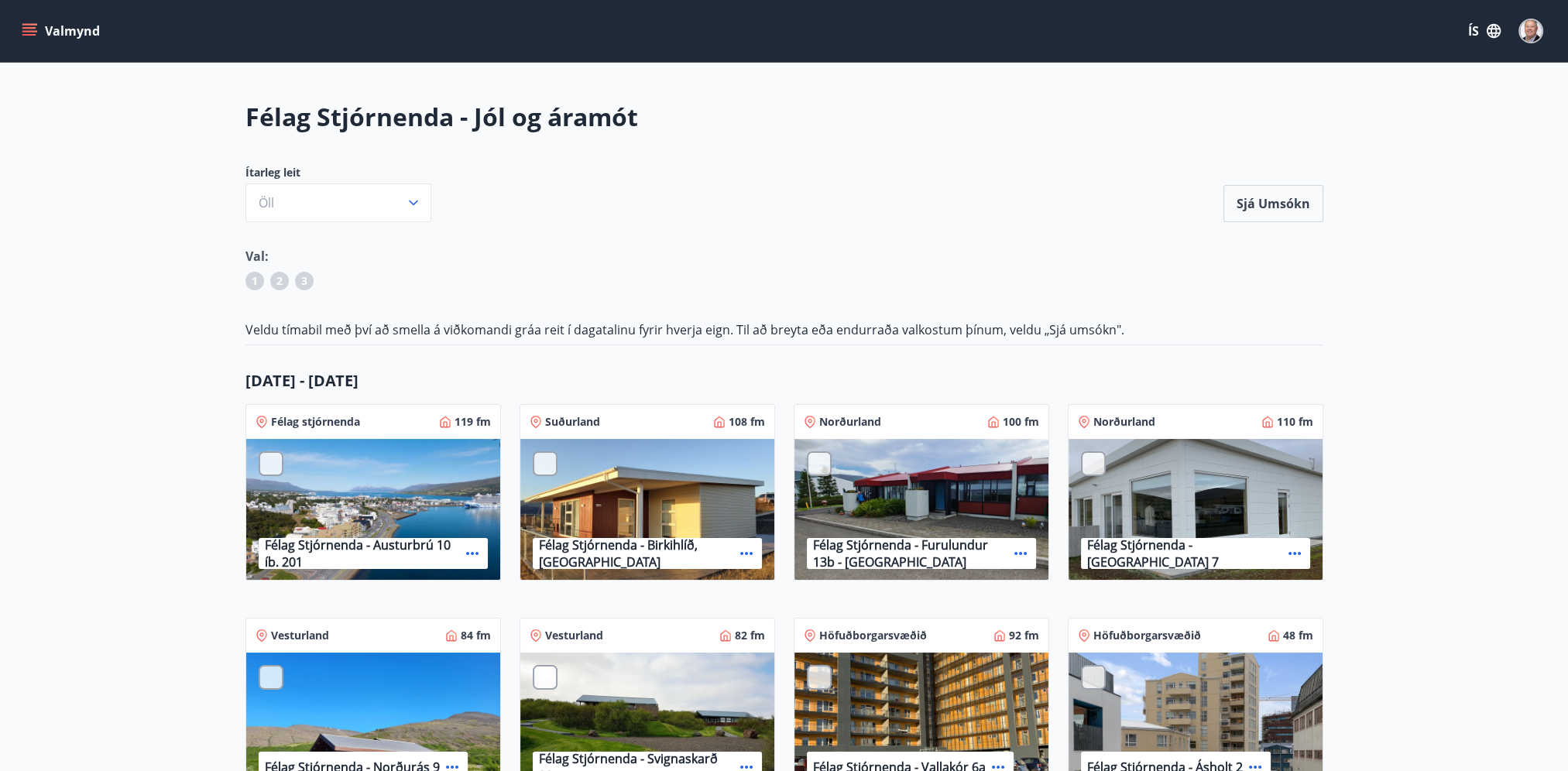
click at [357, 498] on div "Félag Stjórnenda - Austurbrú 10 íb. 201" at bounding box center [374, 510] width 254 height 142
click at [671, 508] on div "Félag Stjórnenda - Birkihlíð, Brekkuheiði" at bounding box center [648, 510] width 254 height 142
click at [275, 467] on div at bounding box center [271, 463] width 25 height 25
click at [555, 462] on div at bounding box center [545, 463] width 25 height 25
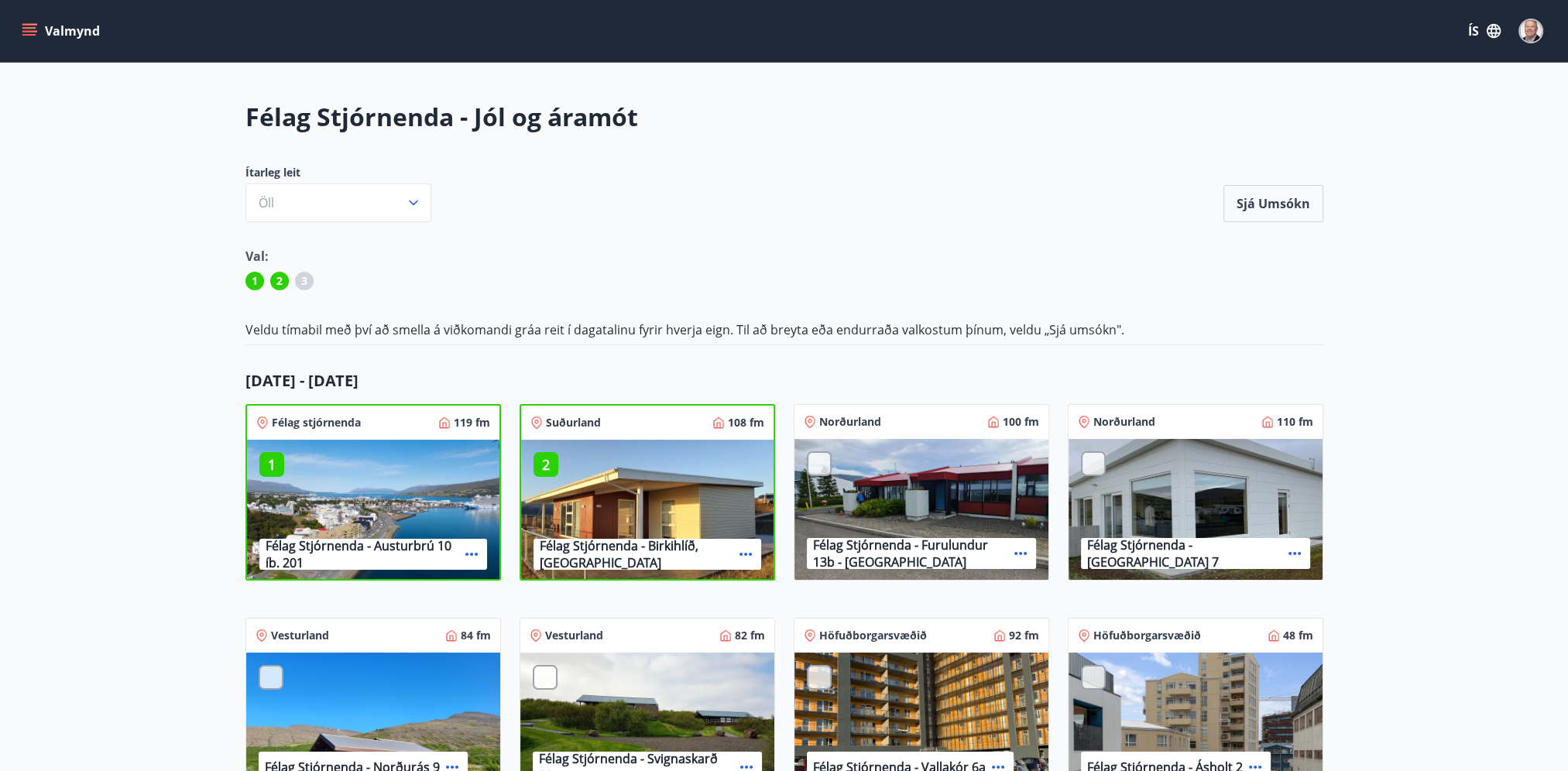
click at [536, 663] on div "Félag Stjórnenda - Svignaskarð 32" at bounding box center [648, 723] width 254 height 142
click at [542, 675] on div at bounding box center [545, 677] width 25 height 25
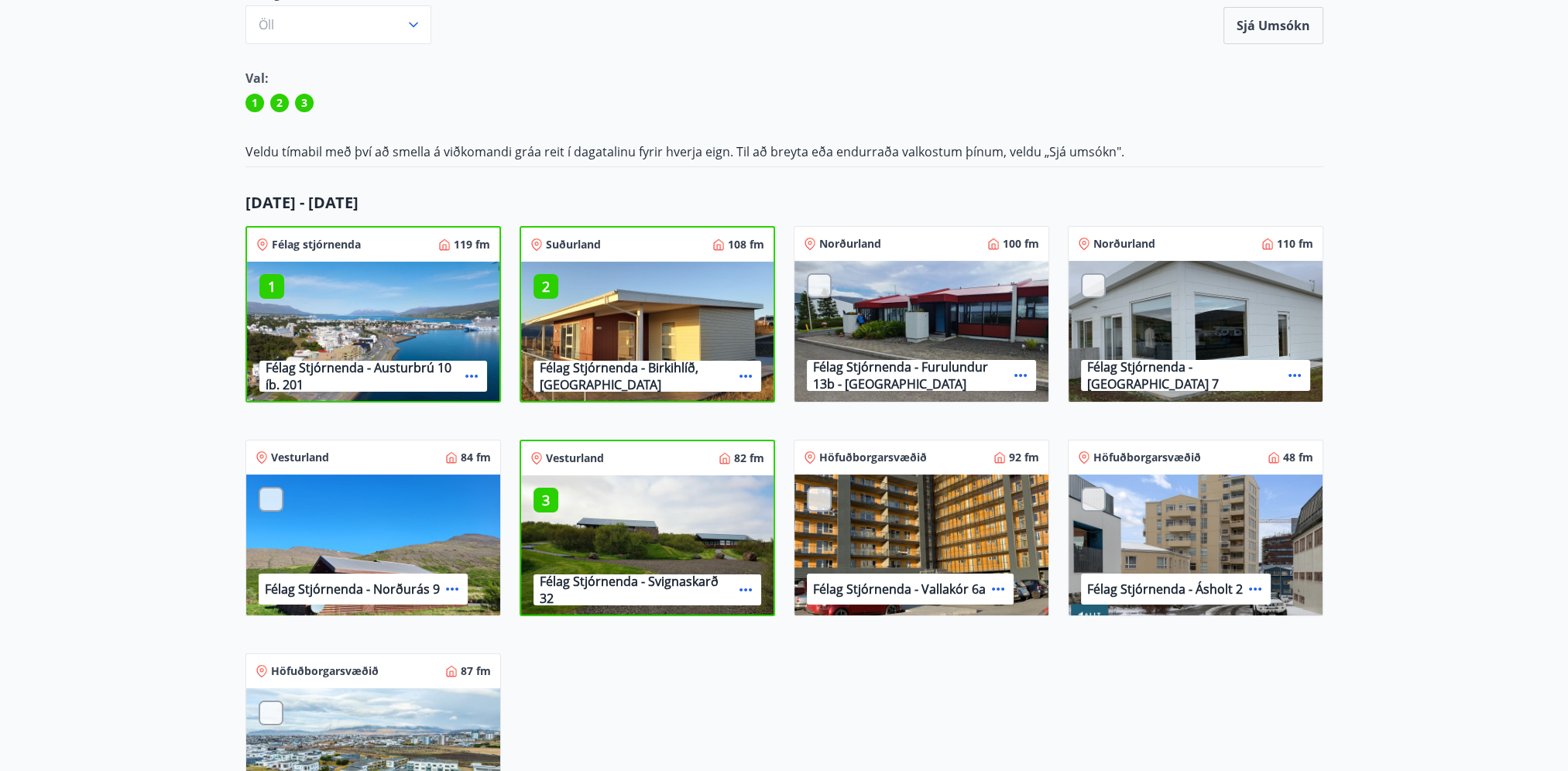
scroll to position [1197, 0]
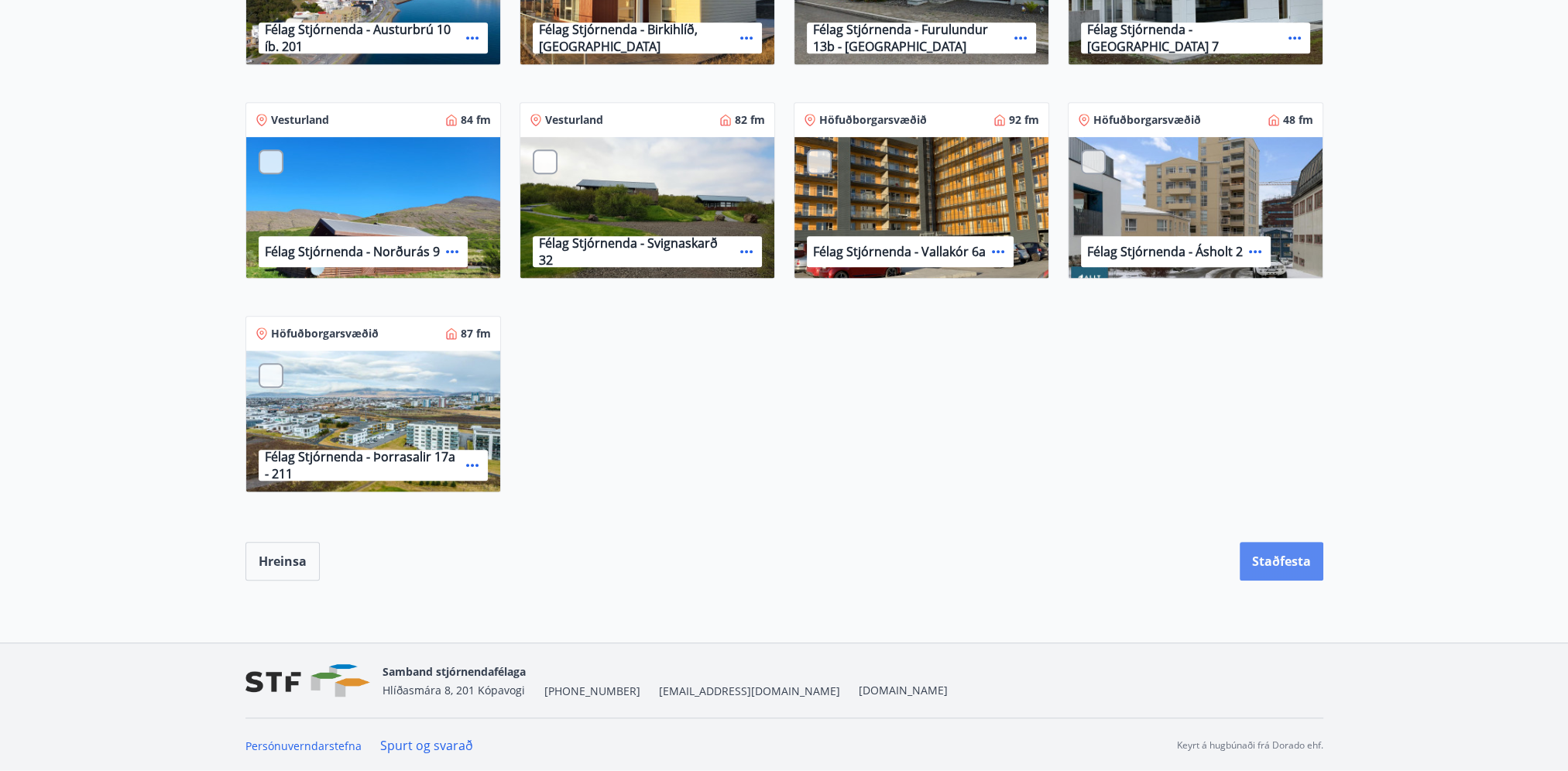
click at [1261, 565] on button "Staðfesta" at bounding box center [1281, 561] width 83 height 39
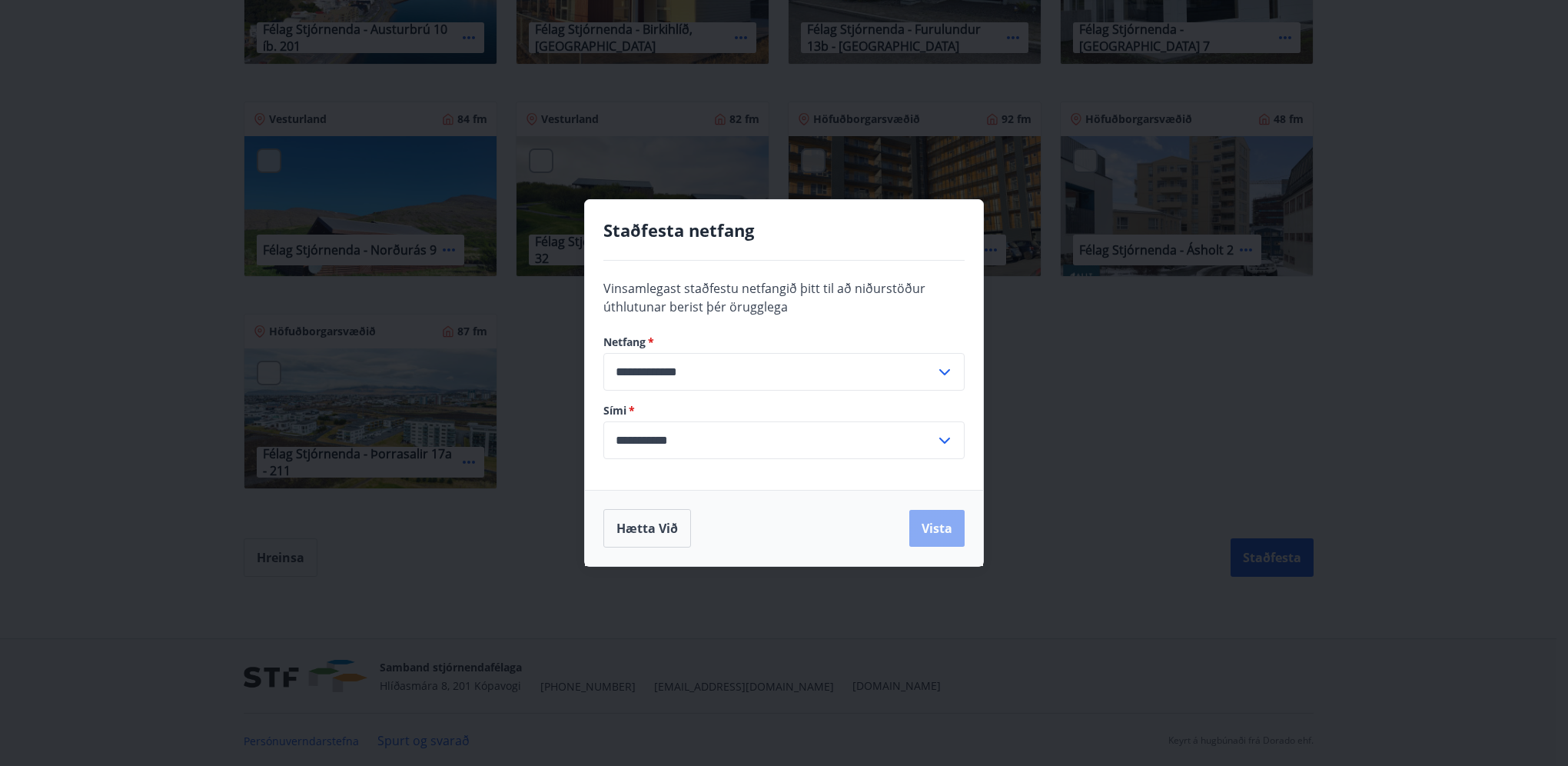
click at [924, 524] on button "Vista" at bounding box center [936, 528] width 55 height 37
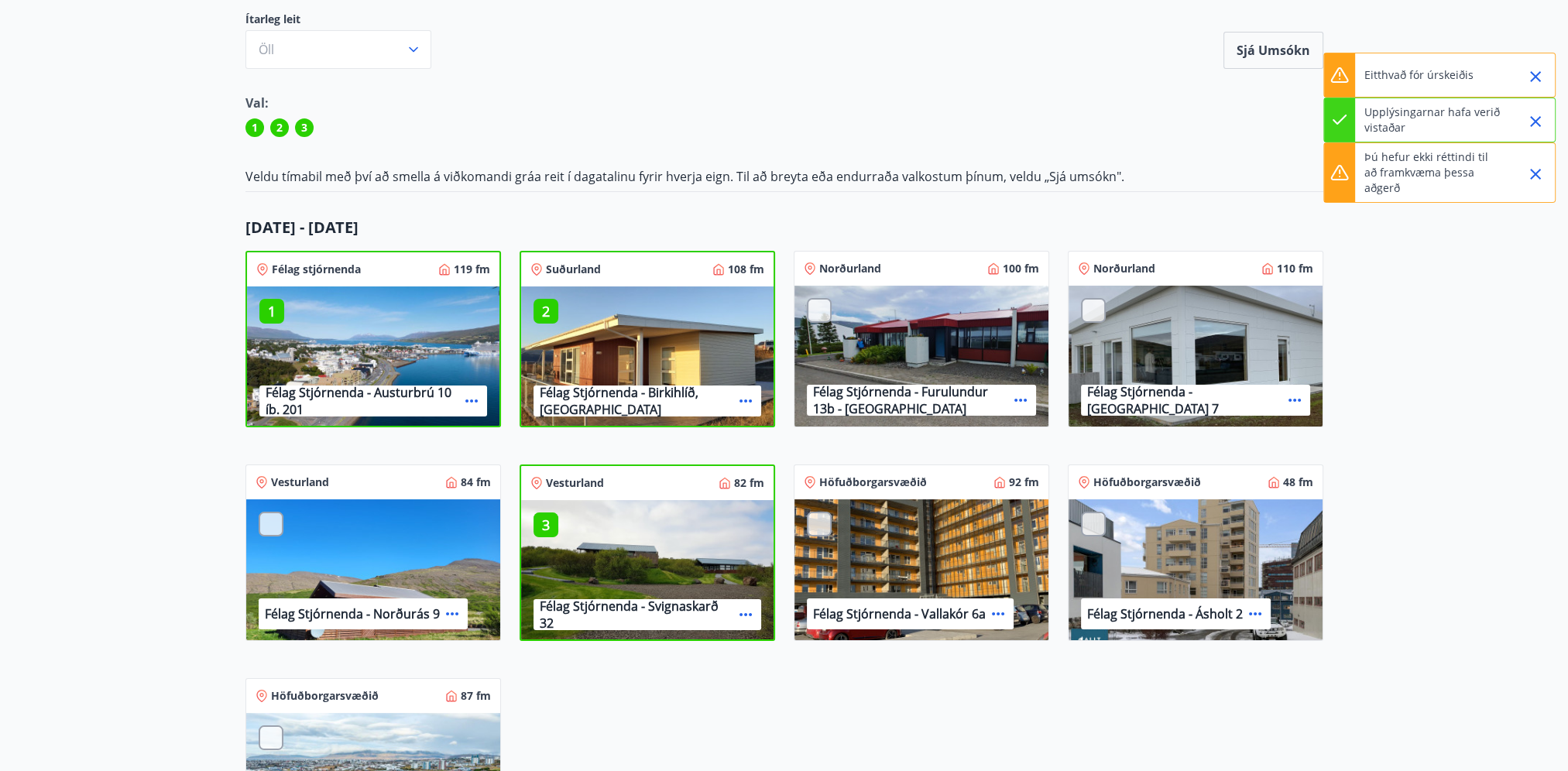
scroll to position [0, 0]
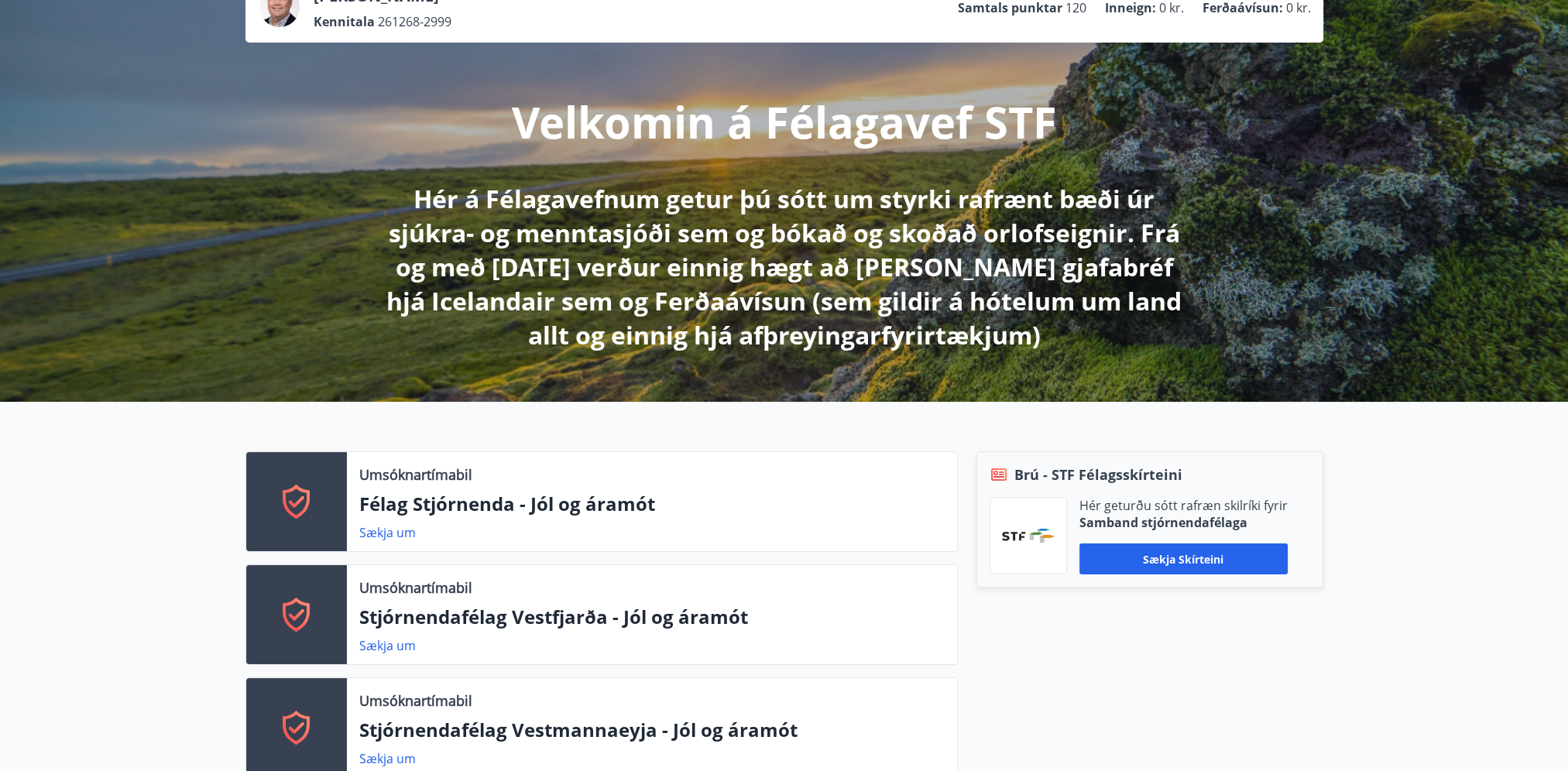
scroll to position [71, 0]
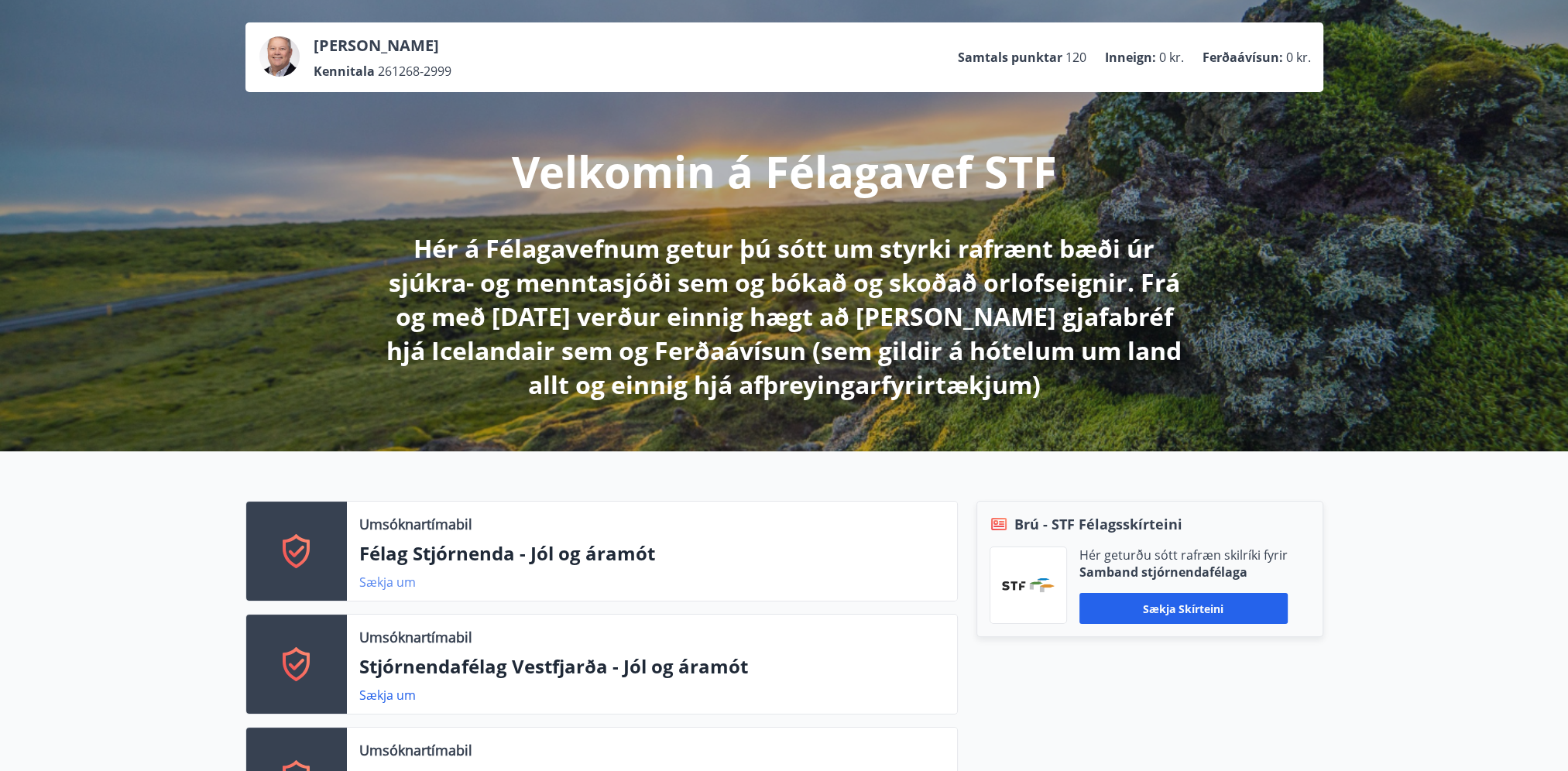
click at [382, 579] on link "Sækja um" at bounding box center [387, 582] width 57 height 17
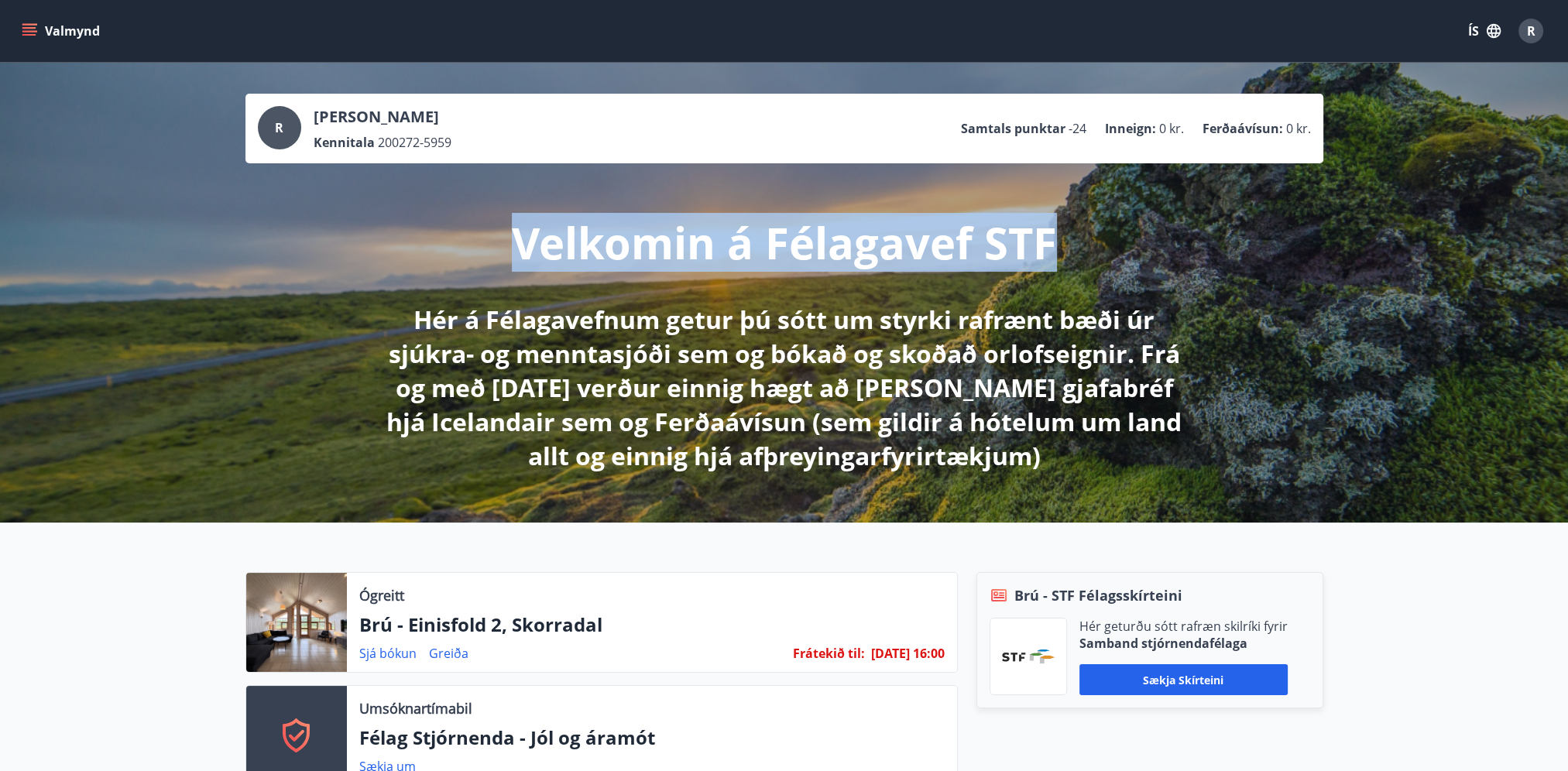
drag, startPoint x: 507, startPoint y: 243, endPoint x: 1065, endPoint y: 263, distance: 558.4
click at [1065, 263] on div "Velkomin á Félagavef STF Hér á Félagavefnum getur þú sótt um styrki rafrænt bæð…" at bounding box center [784, 318] width 868 height 310
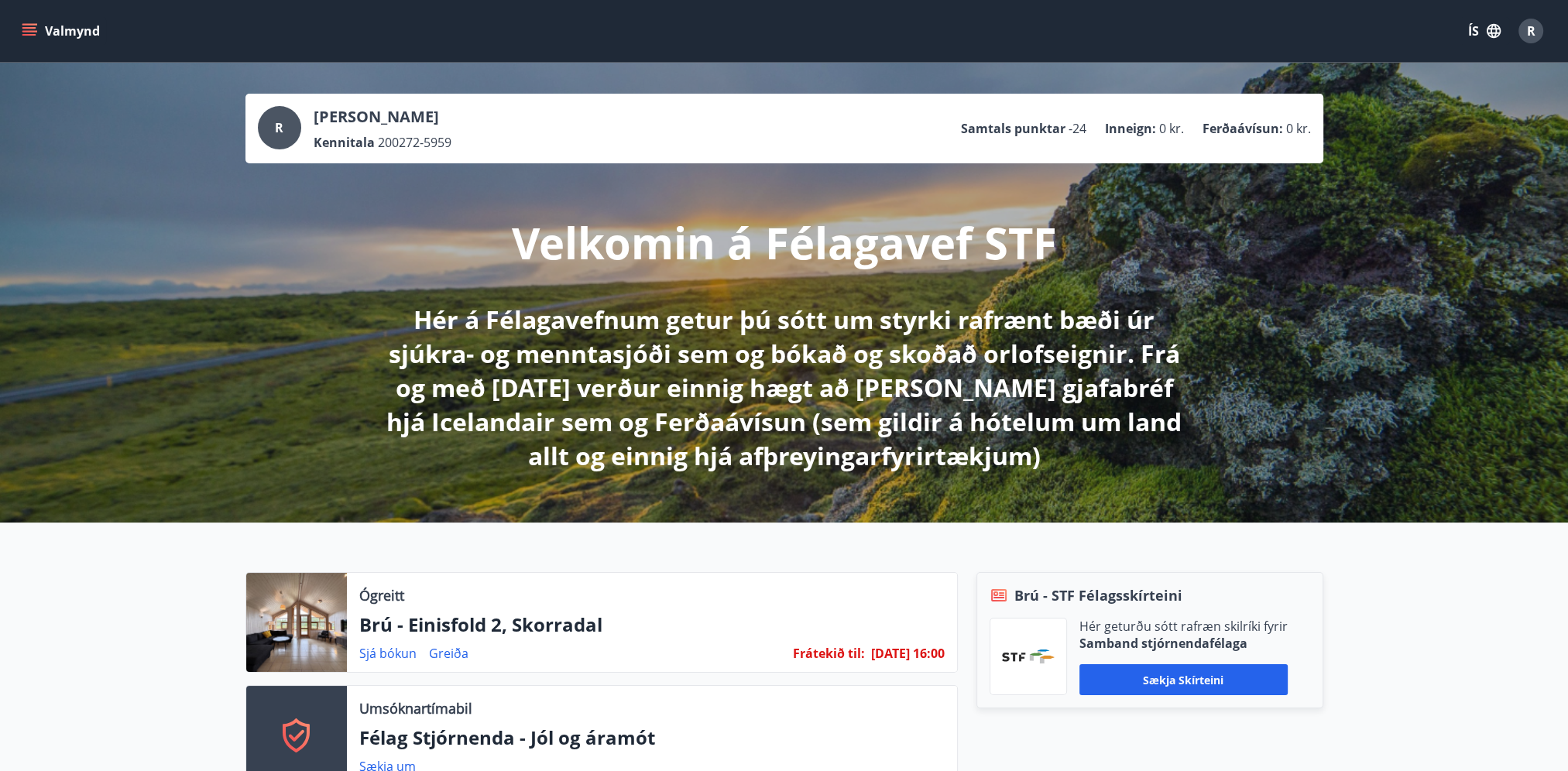
click at [542, 373] on p "Hér á Félagavefnum getur þú sótt um styrki rafrænt bæði úr sjúkra- og menntasjó…" at bounding box center [784, 387] width 818 height 171
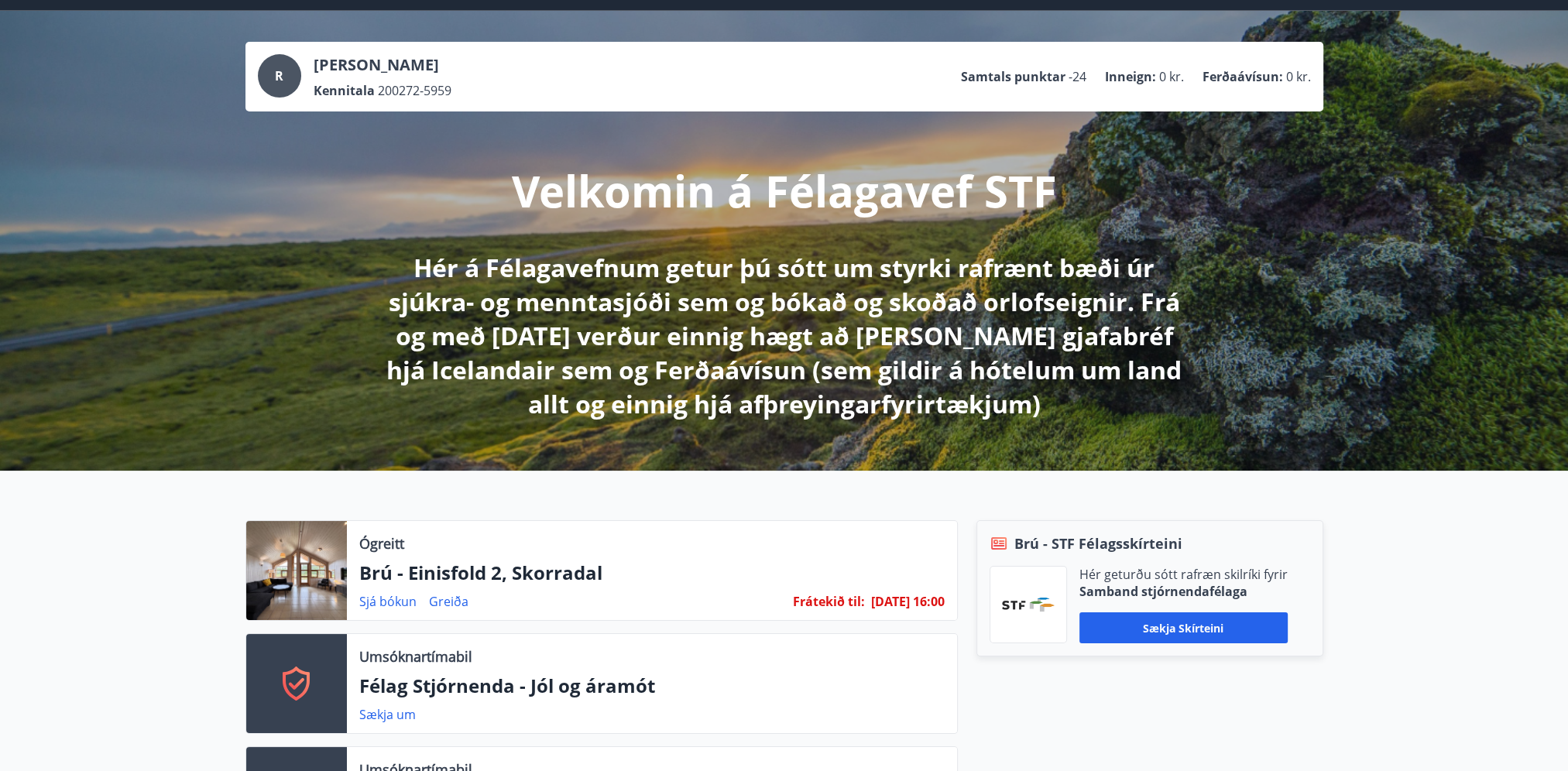
scroll to position [78, 0]
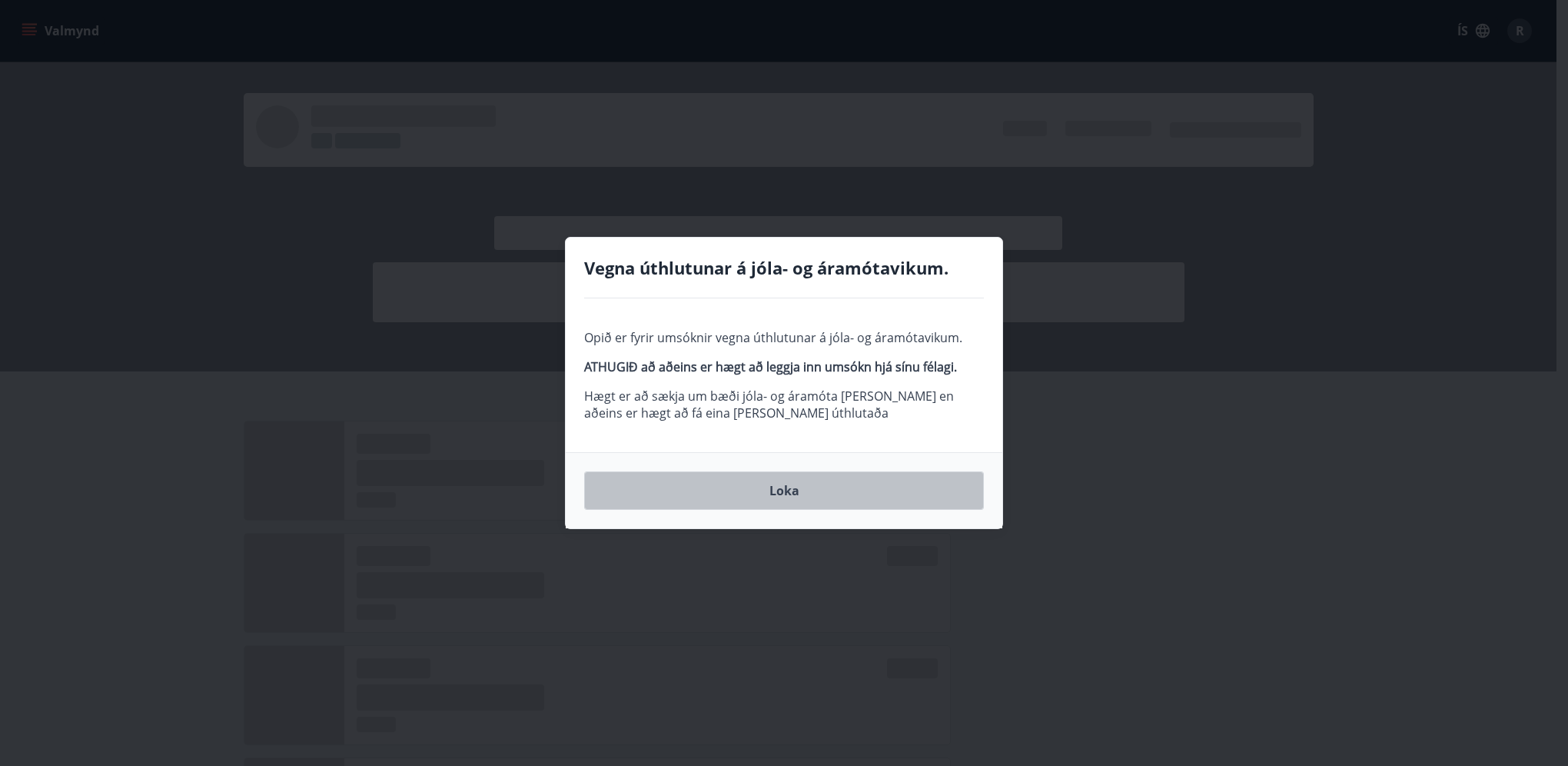
click at [817, 496] on button "Loka" at bounding box center [784, 491] width 400 height 39
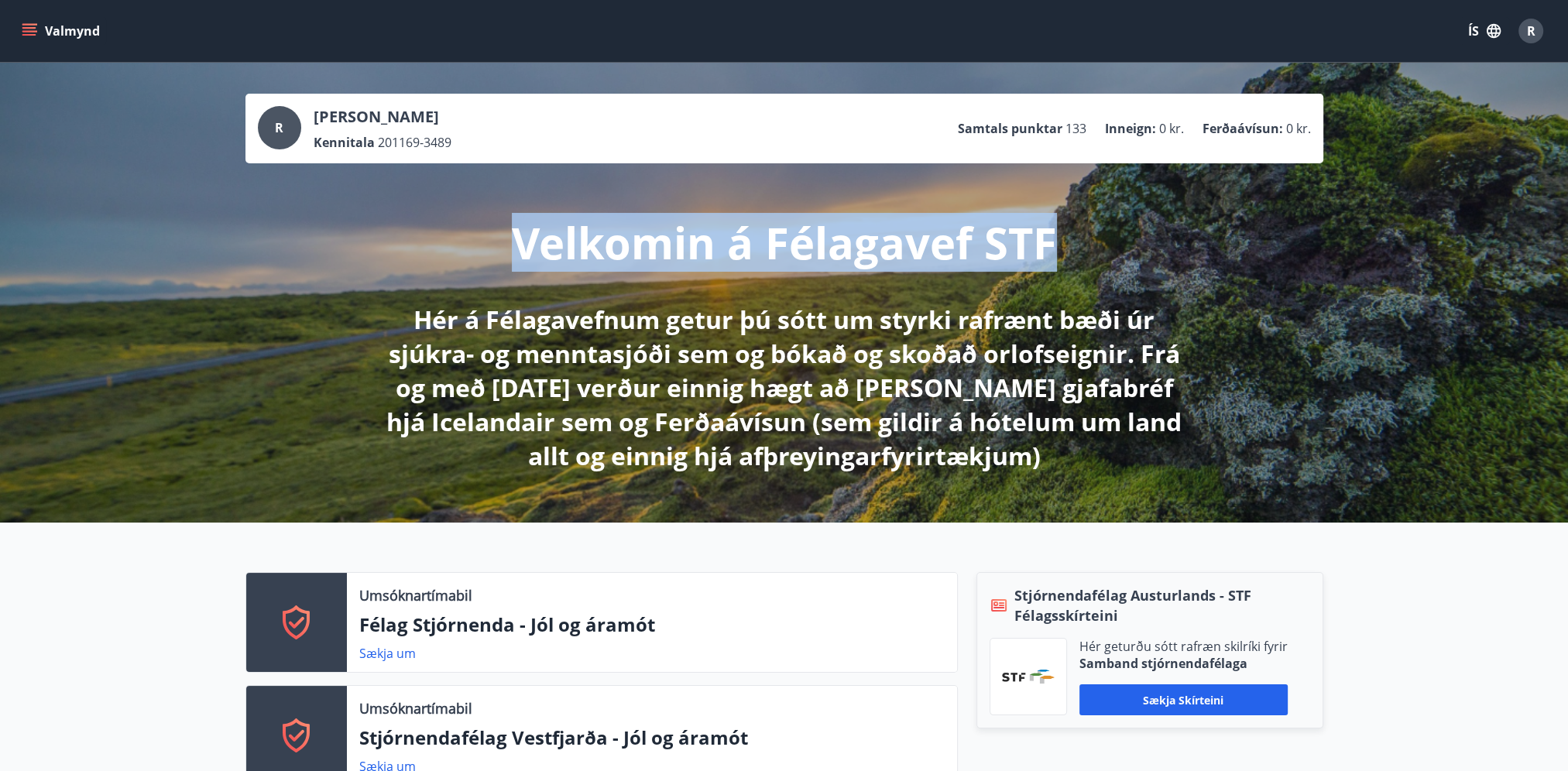
drag, startPoint x: 514, startPoint y: 237, endPoint x: 1076, endPoint y: 272, distance: 563.1
click at [1076, 272] on div "Velkomin á Félagavef STF Hér á Félagavefnum getur þú sótt um styrki rafrænt bæð…" at bounding box center [784, 318] width 868 height 310
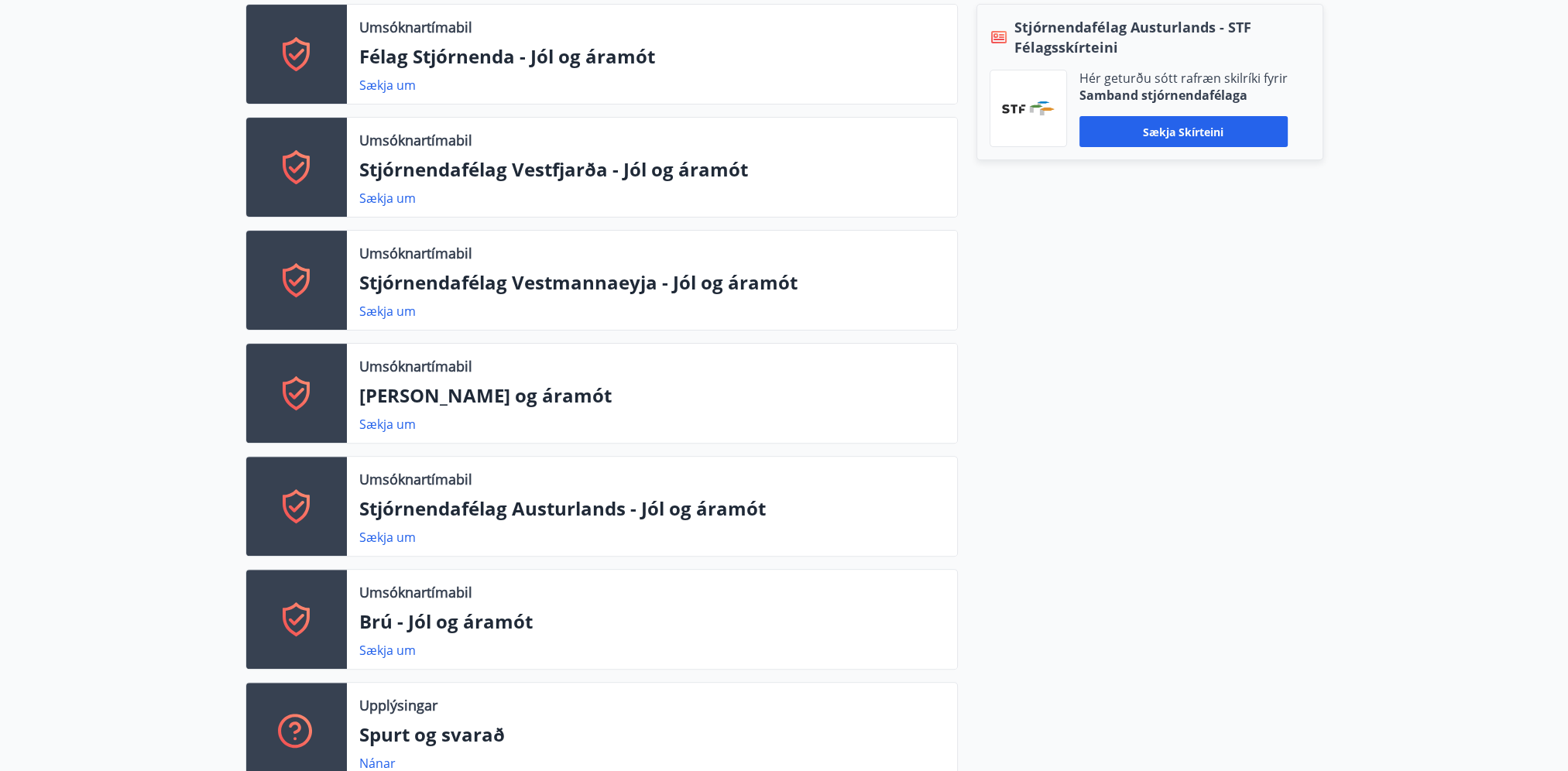
scroll to position [541, 0]
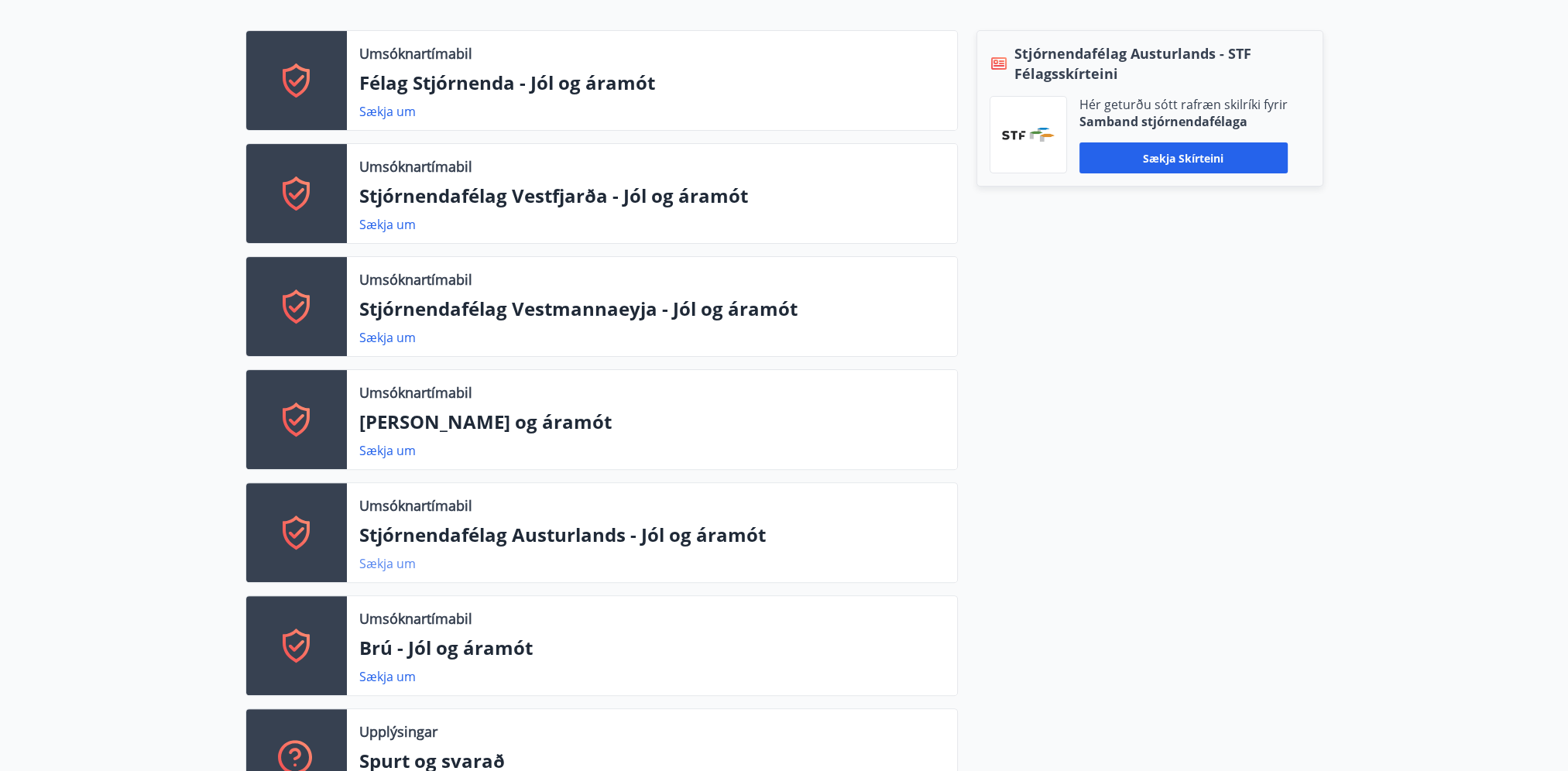
click at [396, 570] on link "Sækja um" at bounding box center [387, 563] width 57 height 17
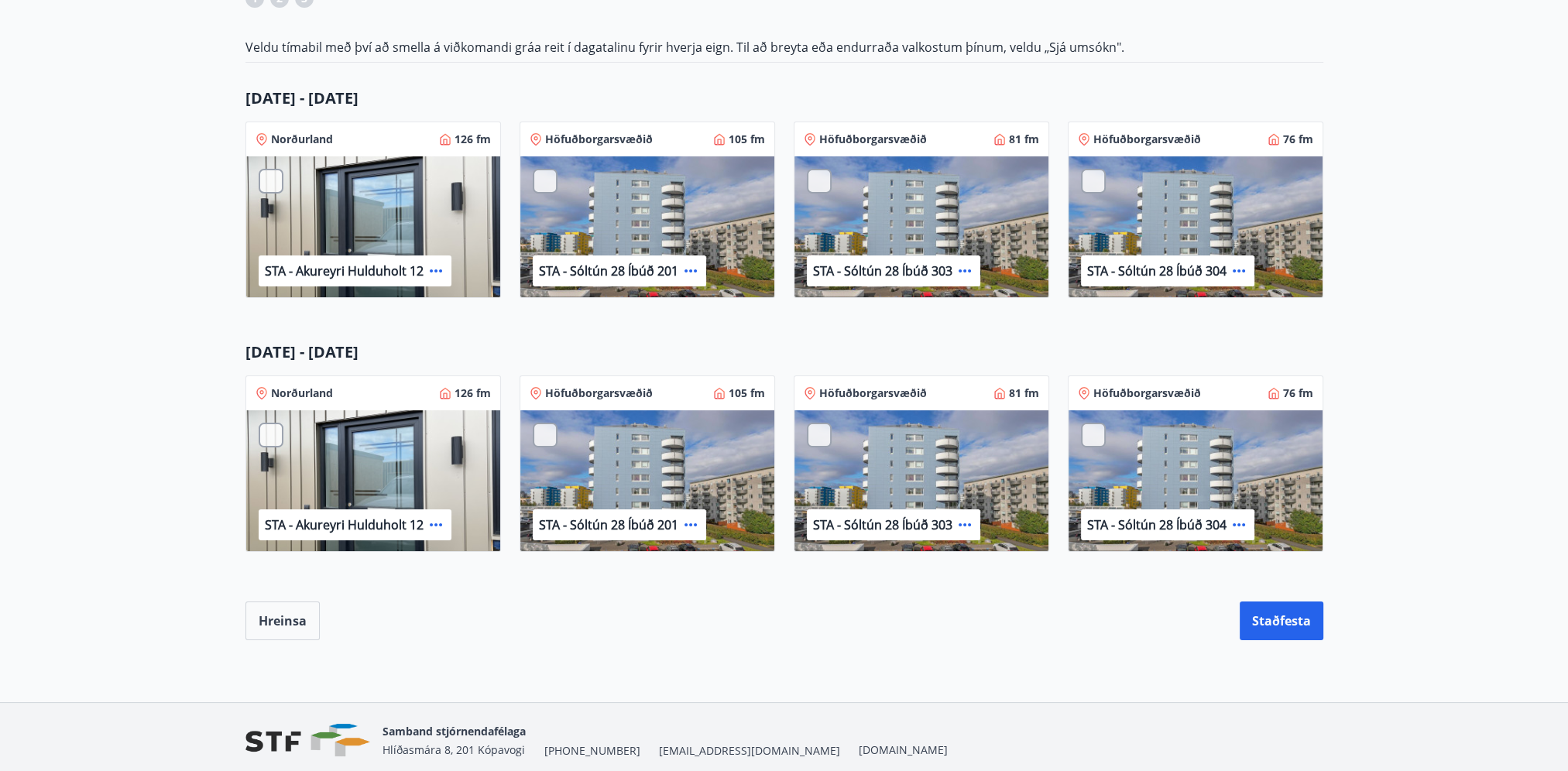
scroll to position [310, 0]
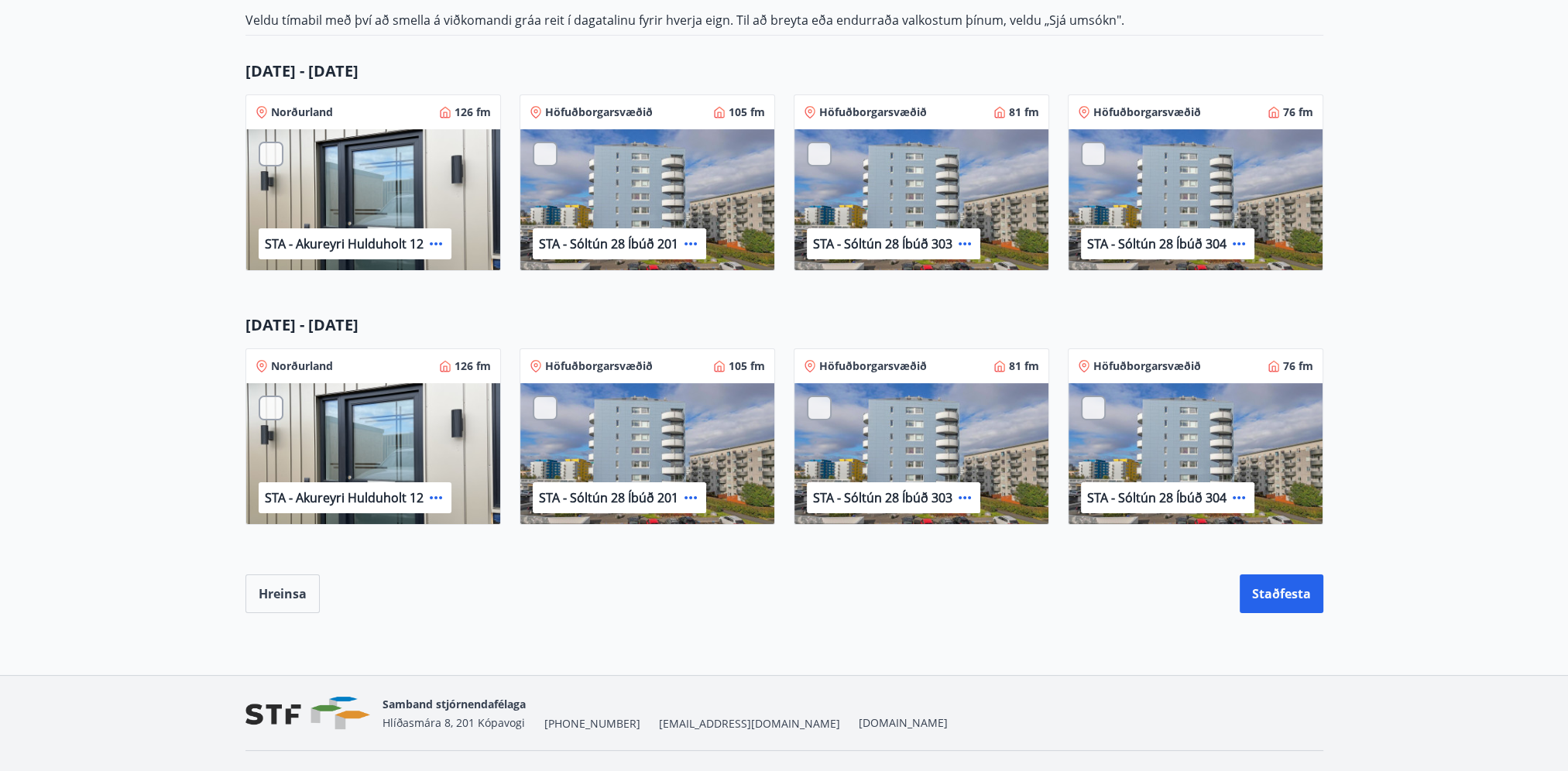
click at [543, 411] on div at bounding box center [545, 407] width 25 height 25
click at [818, 404] on div at bounding box center [819, 407] width 25 height 25
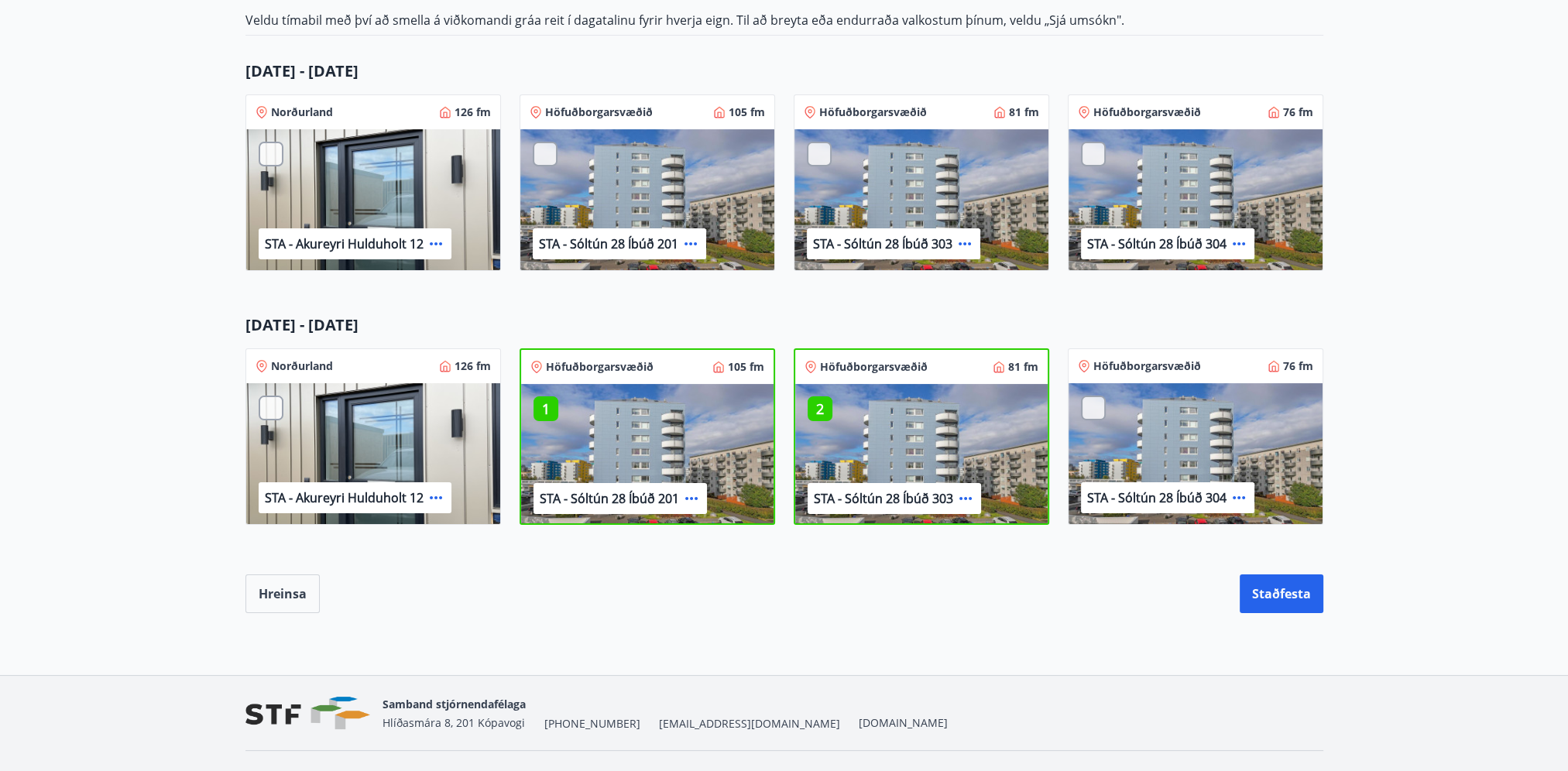
click at [1100, 398] on div at bounding box center [1093, 407] width 25 height 25
click at [268, 408] on div at bounding box center [271, 407] width 25 height 25
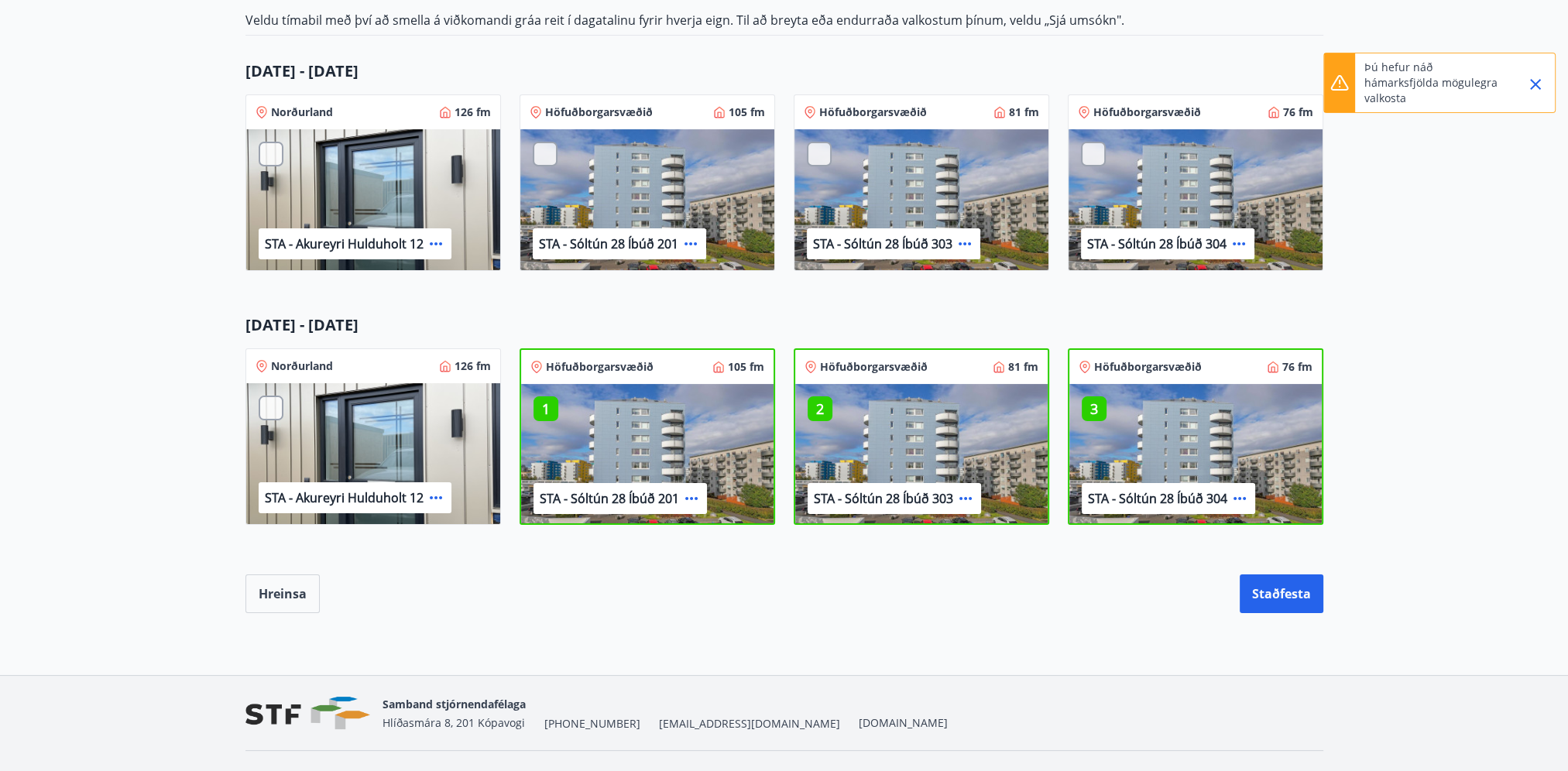
click at [809, 404] on p "2" at bounding box center [820, 408] width 25 height 20
click at [1094, 402] on p "2" at bounding box center [1094, 408] width 25 height 20
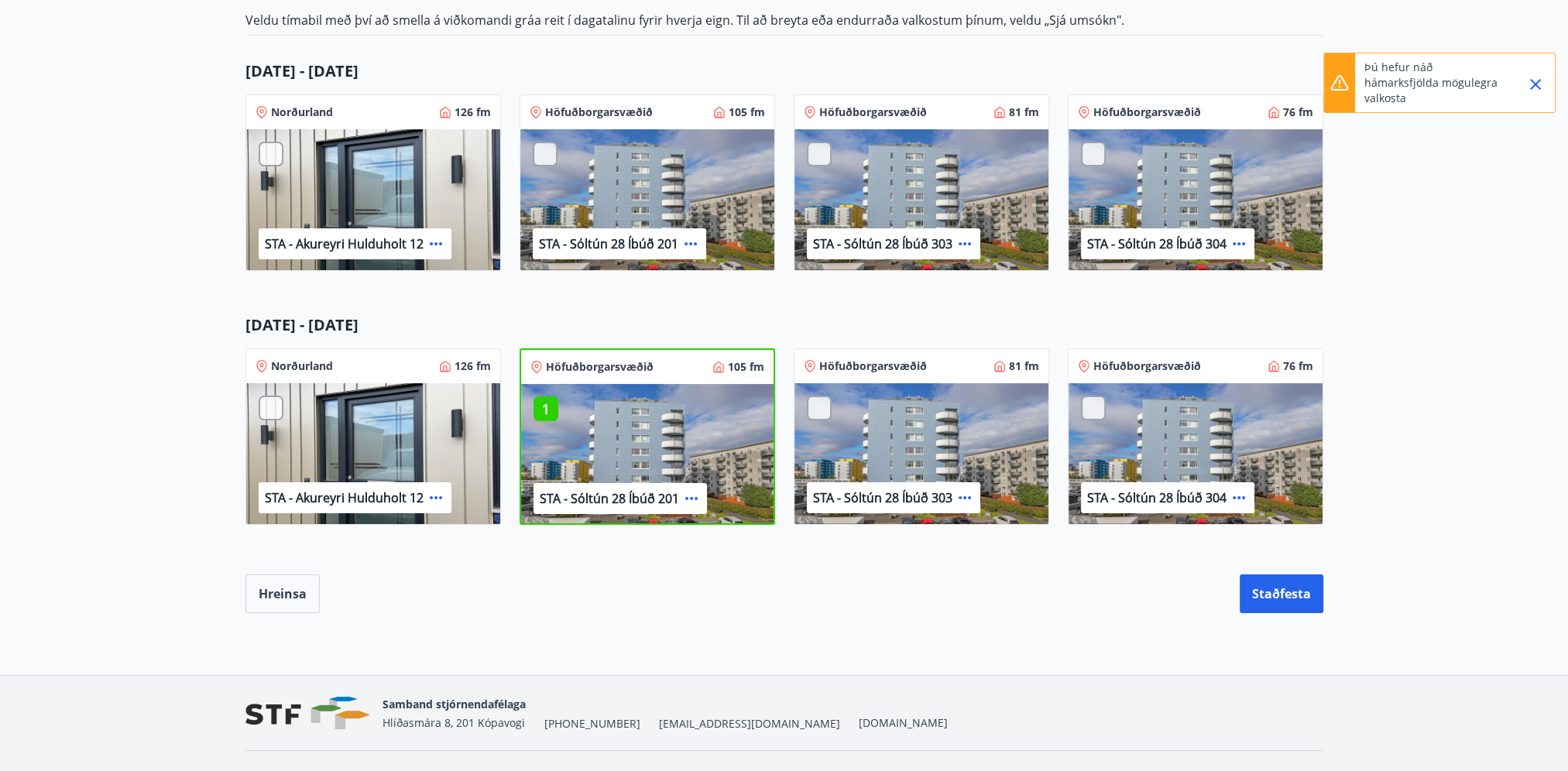
click at [543, 400] on p "1" at bounding box center [546, 408] width 25 height 20
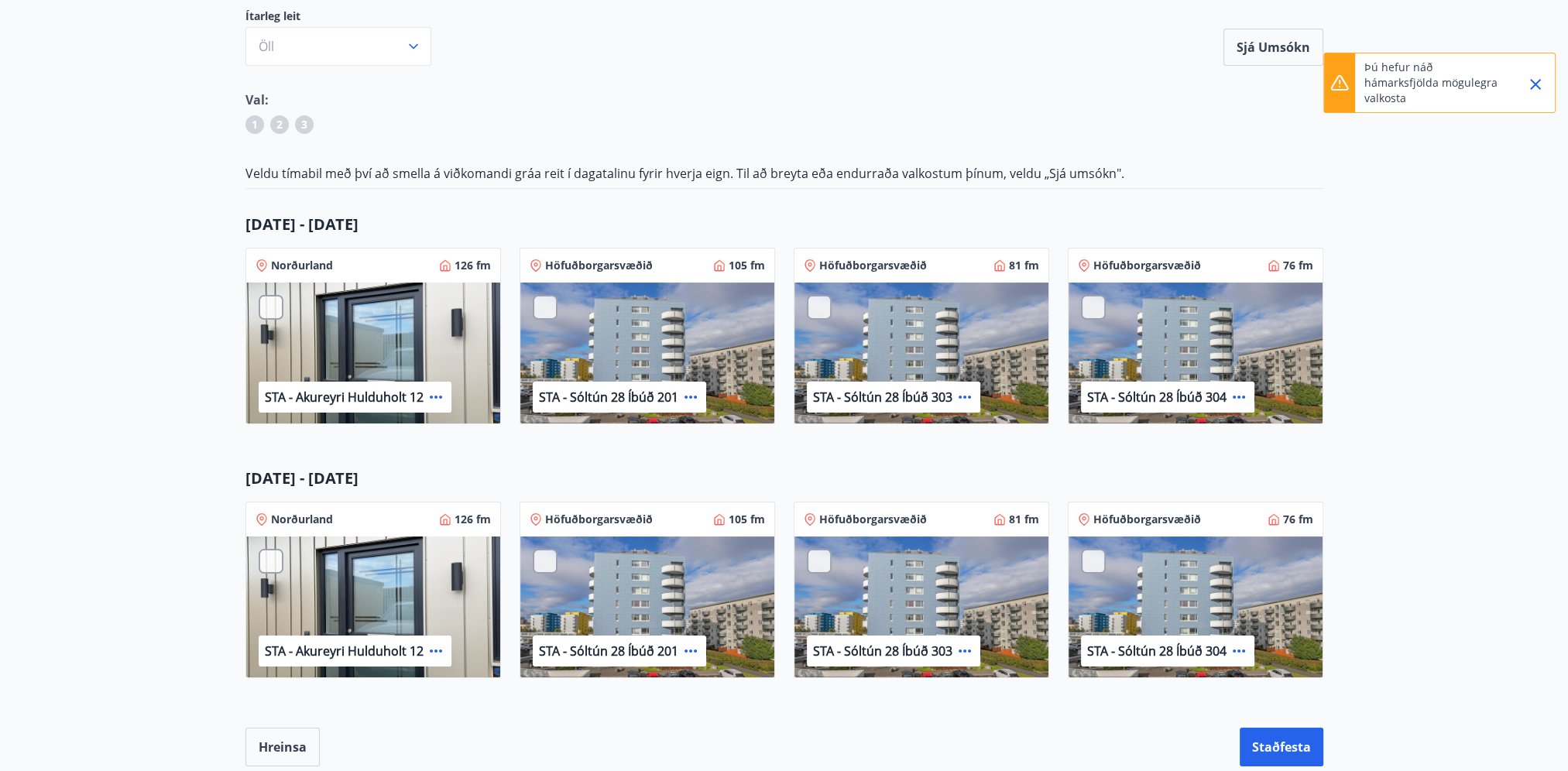
scroll to position [155, 0]
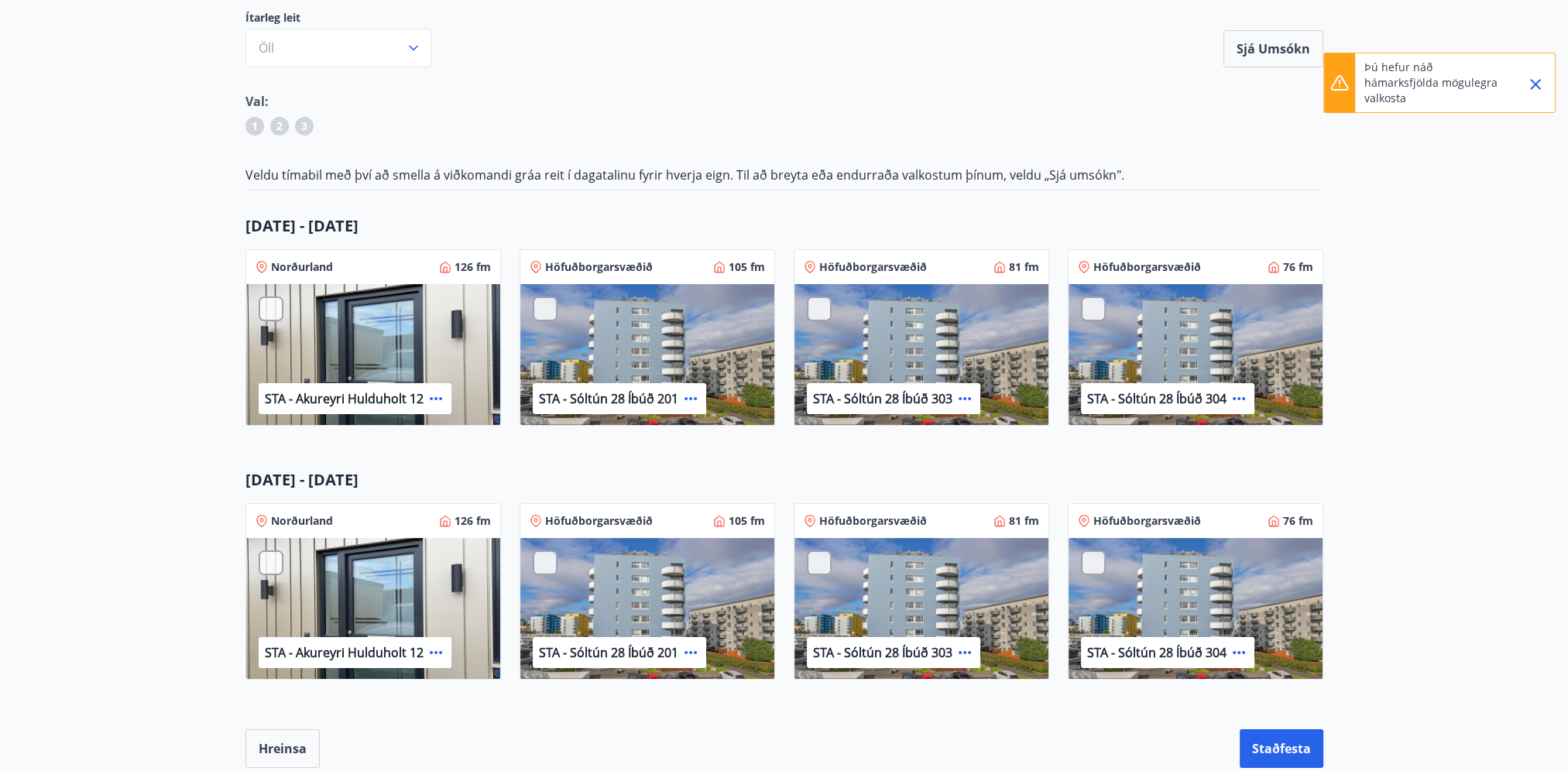
click at [643, 582] on div "STA - Sóltún 28 Íbúð 201" at bounding box center [648, 609] width 254 height 142
click at [545, 562] on div at bounding box center [545, 562] width 25 height 25
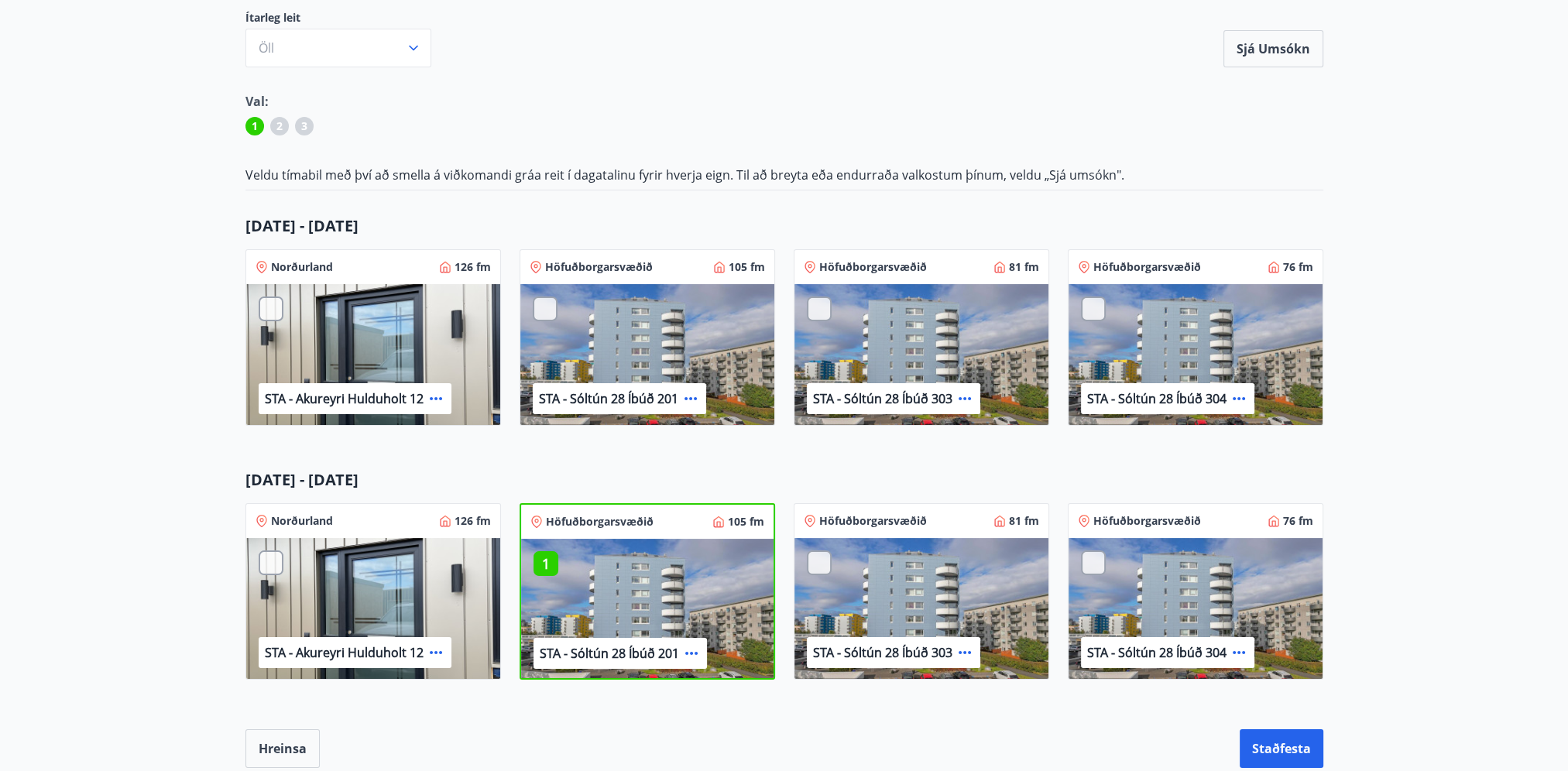
click at [268, 557] on div at bounding box center [271, 562] width 25 height 25
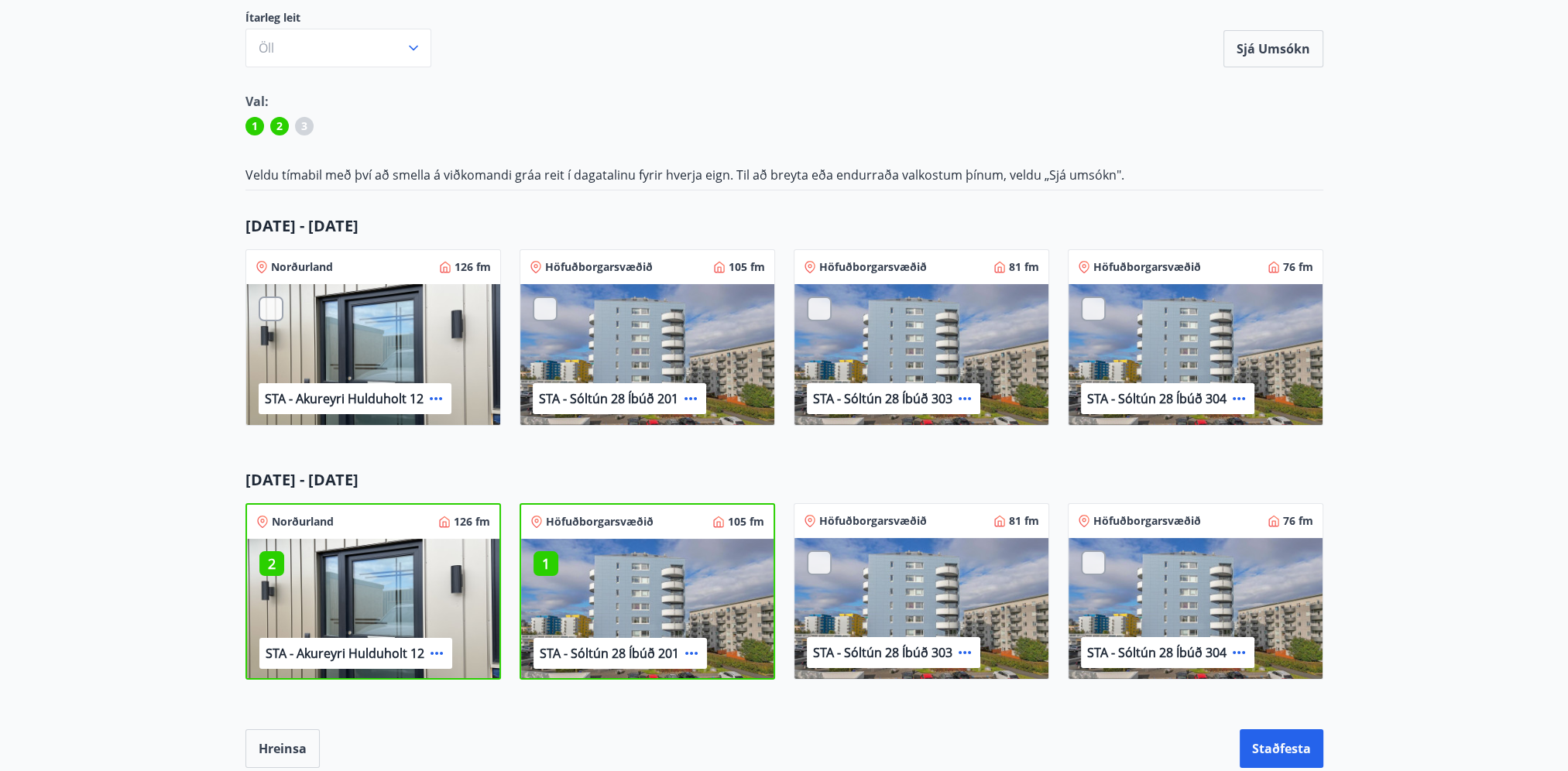
click at [824, 563] on div at bounding box center [819, 562] width 25 height 25
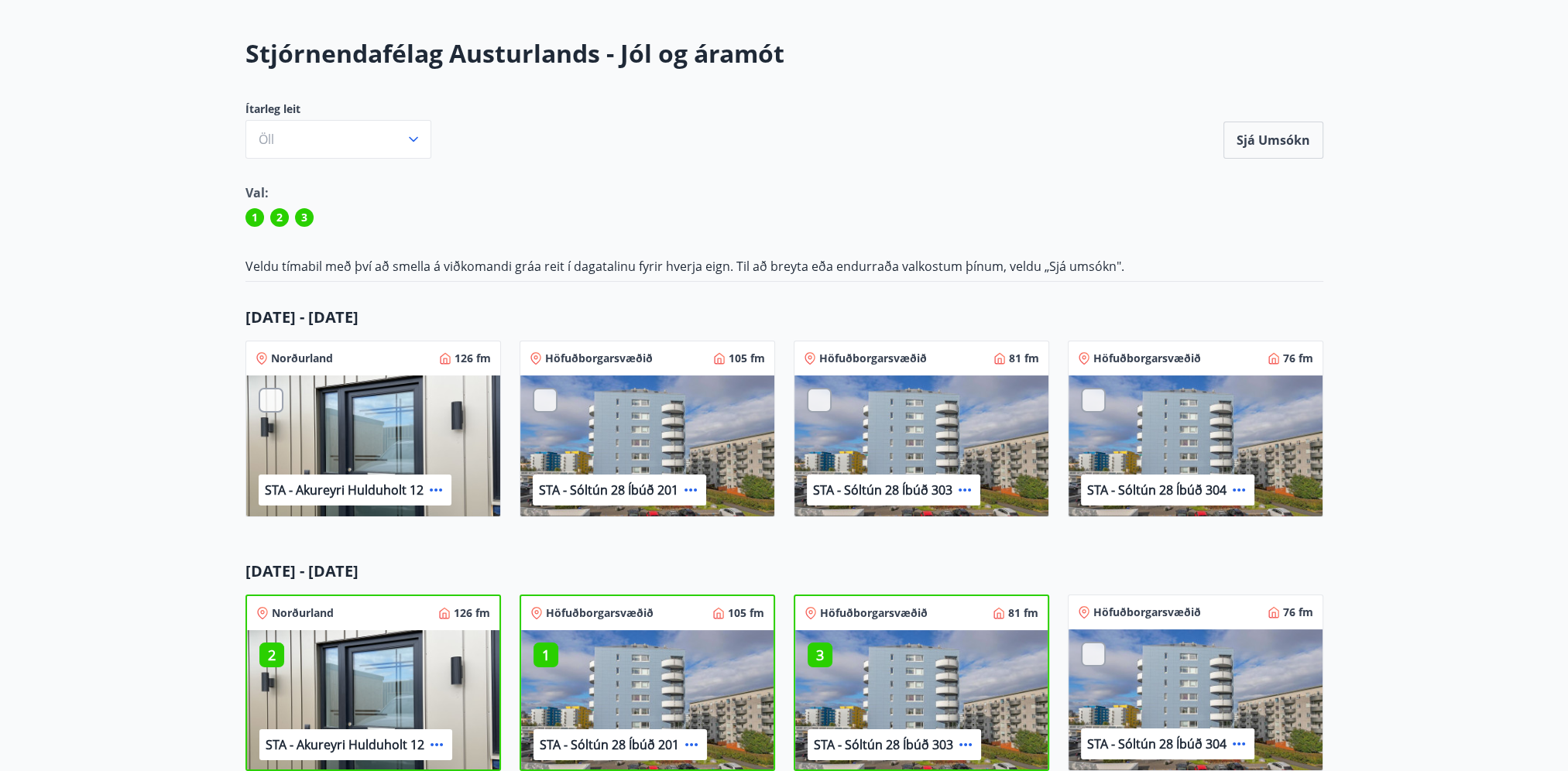
scroll to position [0, 0]
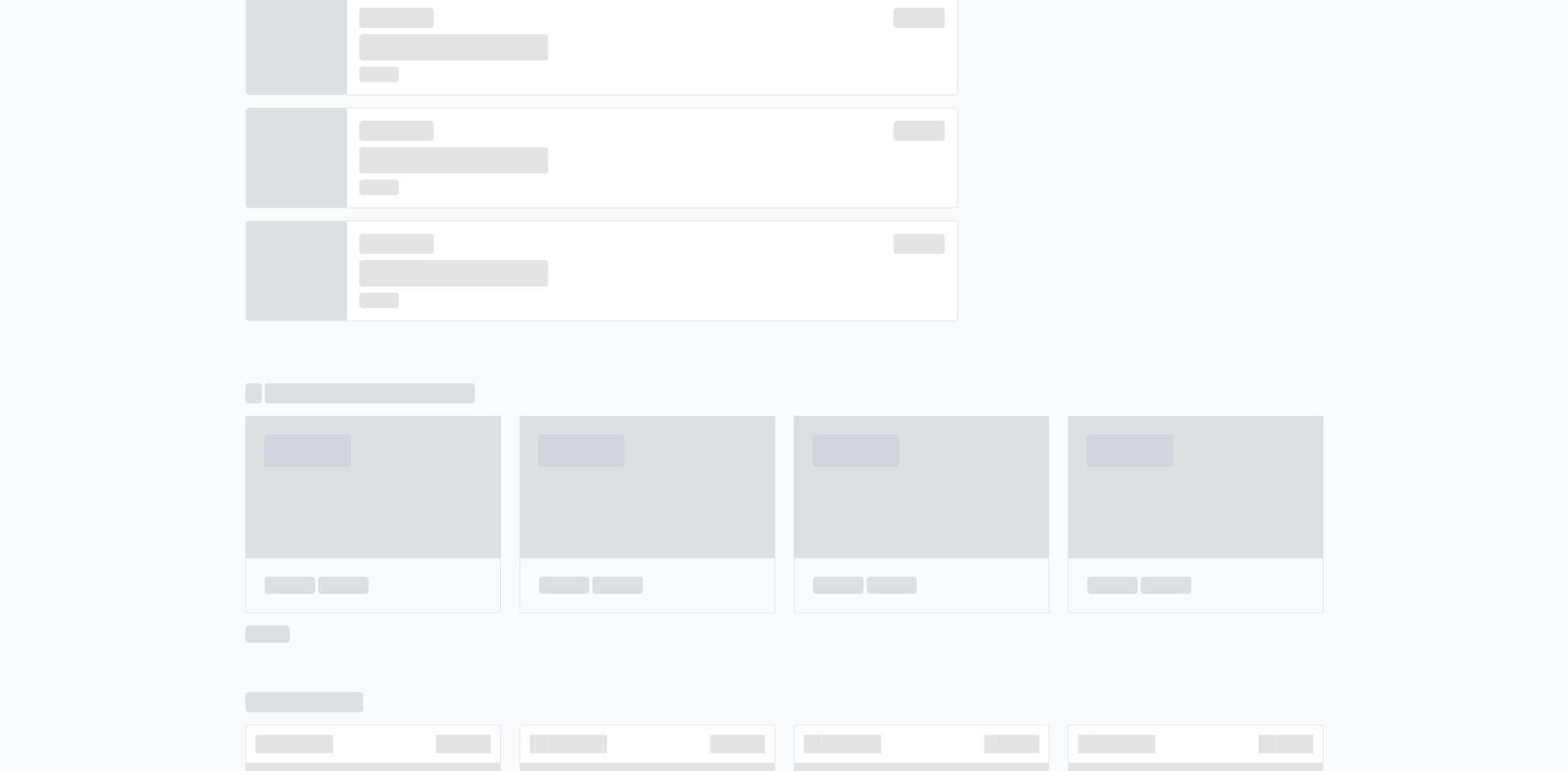
scroll to position [690, 0]
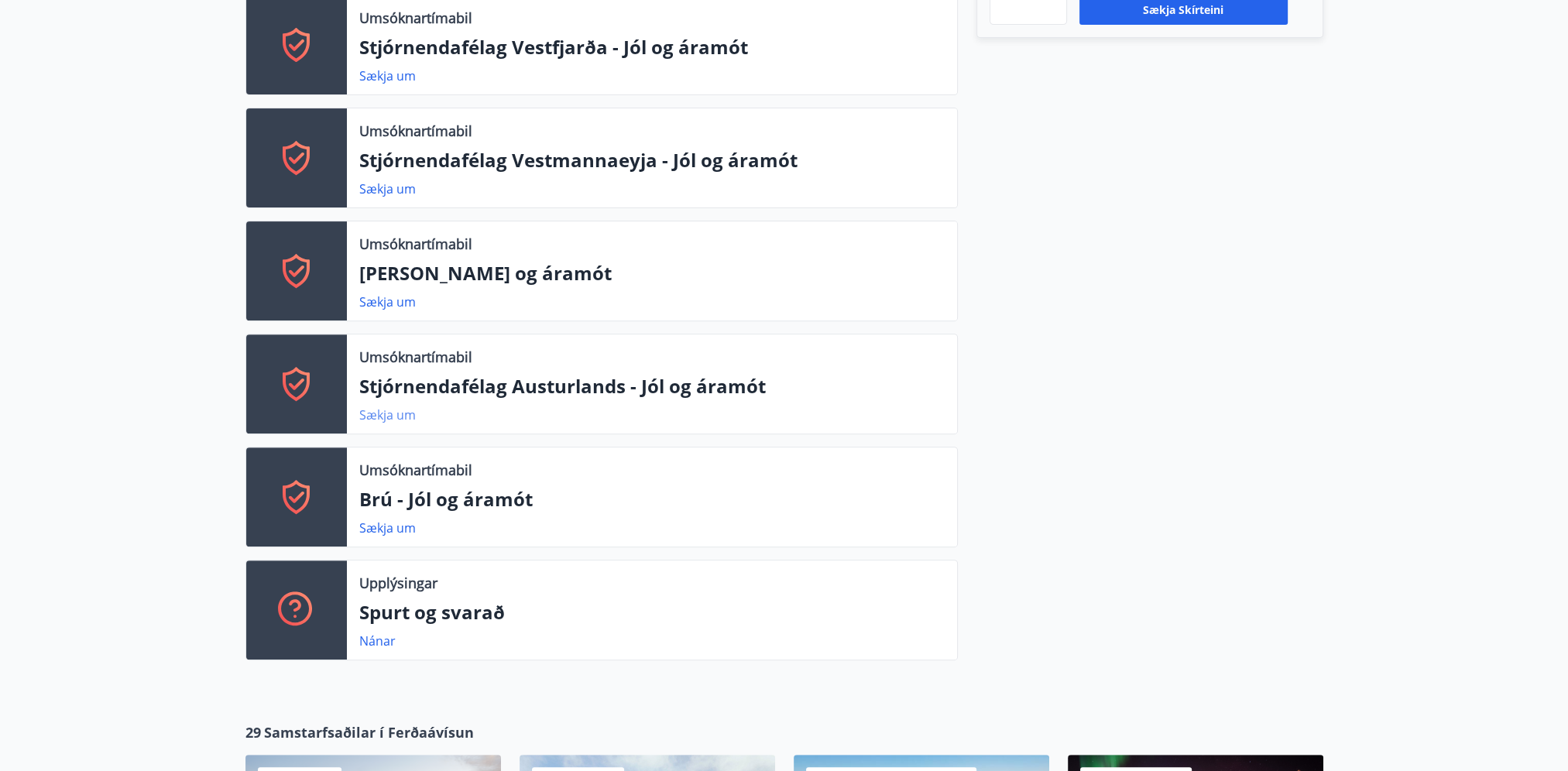
click at [388, 419] on link "Sækja um" at bounding box center [387, 415] width 57 height 17
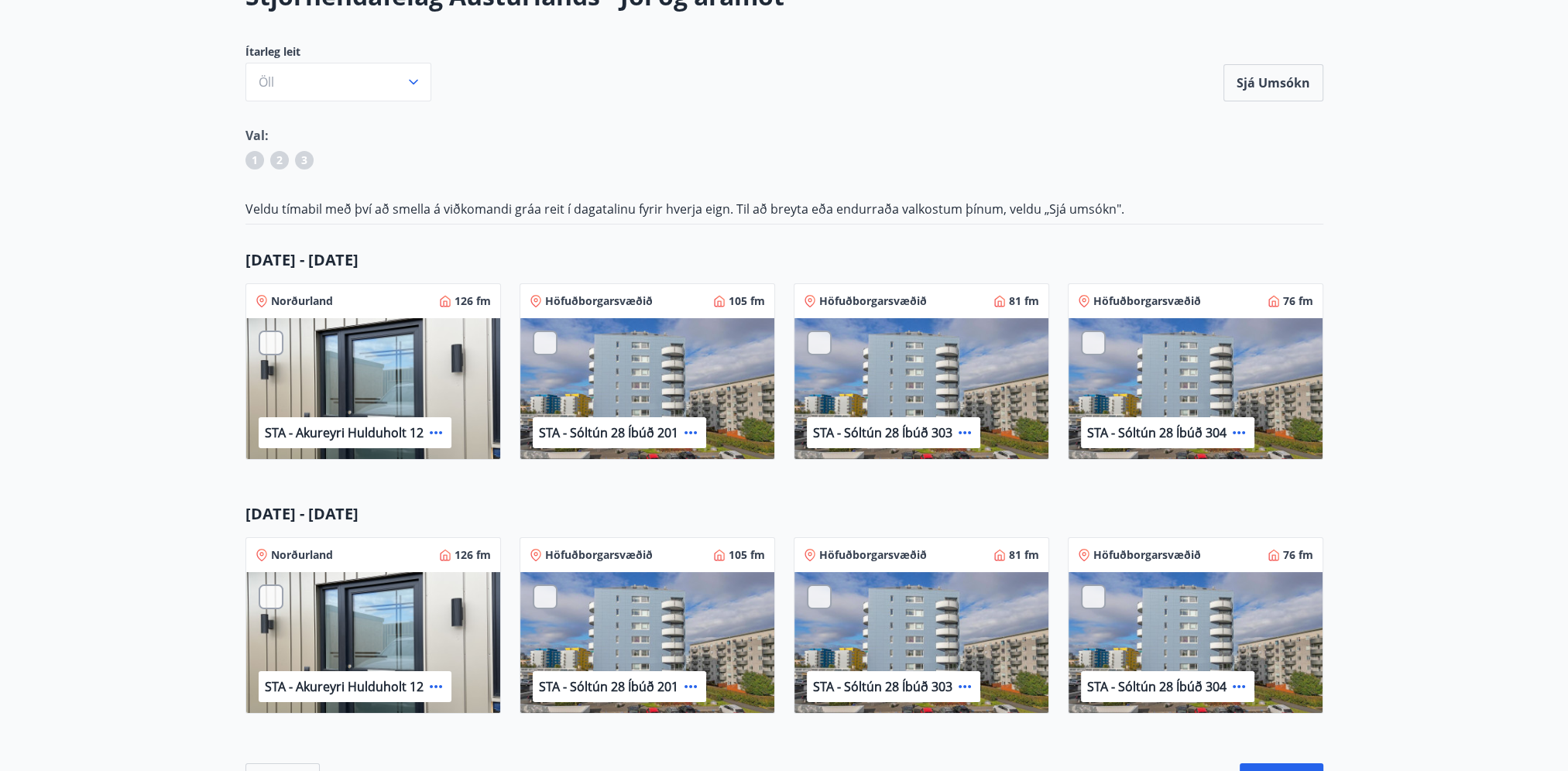
scroll to position [155, 0]
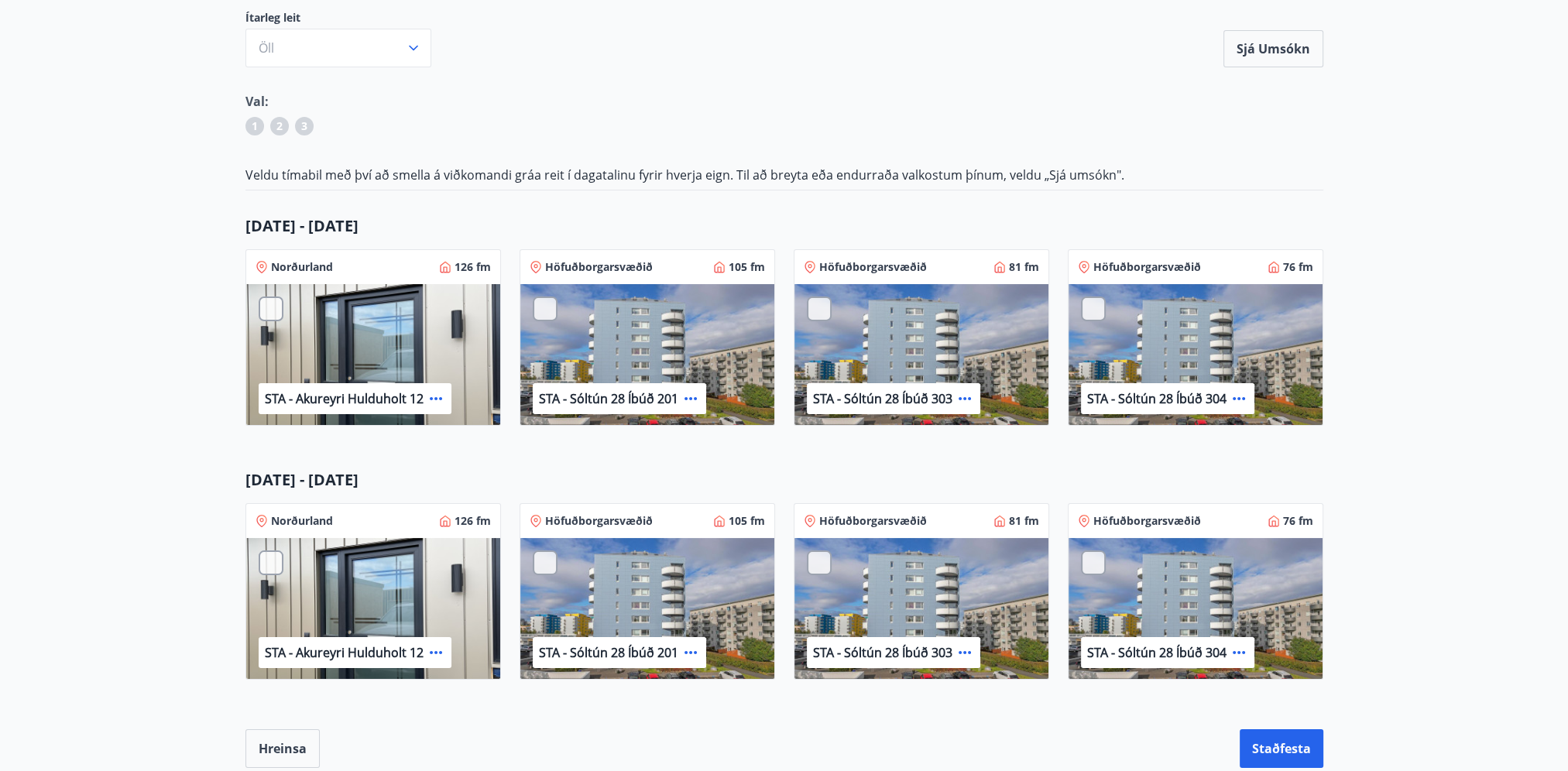
click at [542, 313] on div at bounding box center [545, 309] width 25 height 25
click at [546, 303] on p "1" at bounding box center [546, 310] width 25 height 20
click at [545, 305] on div at bounding box center [545, 309] width 25 height 25
click at [541, 306] on p "1" at bounding box center [546, 310] width 25 height 20
click at [813, 311] on div at bounding box center [819, 309] width 25 height 25
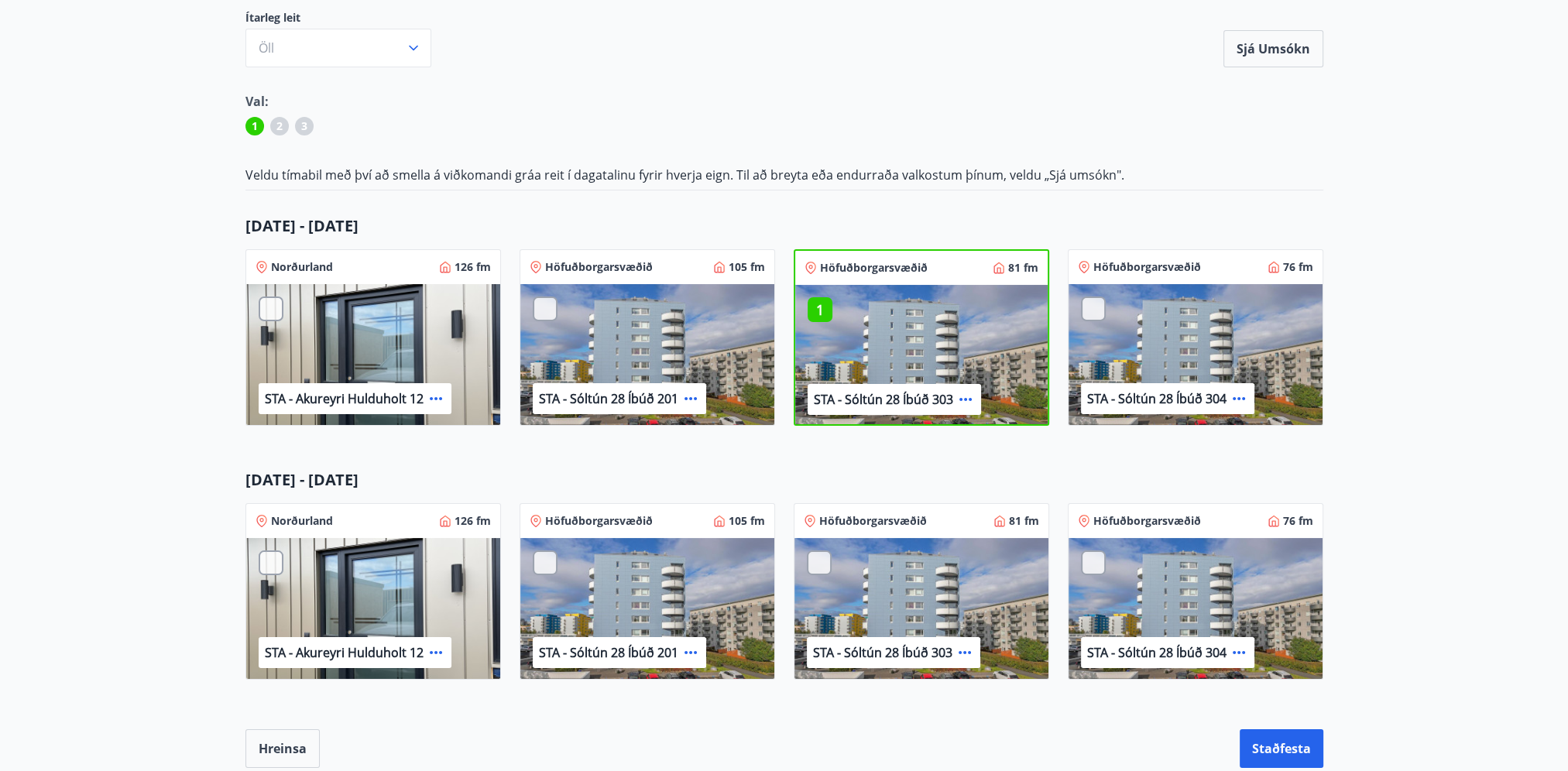
click at [1100, 303] on div at bounding box center [1093, 309] width 25 height 25
click at [820, 307] on p "1" at bounding box center [820, 310] width 25 height 20
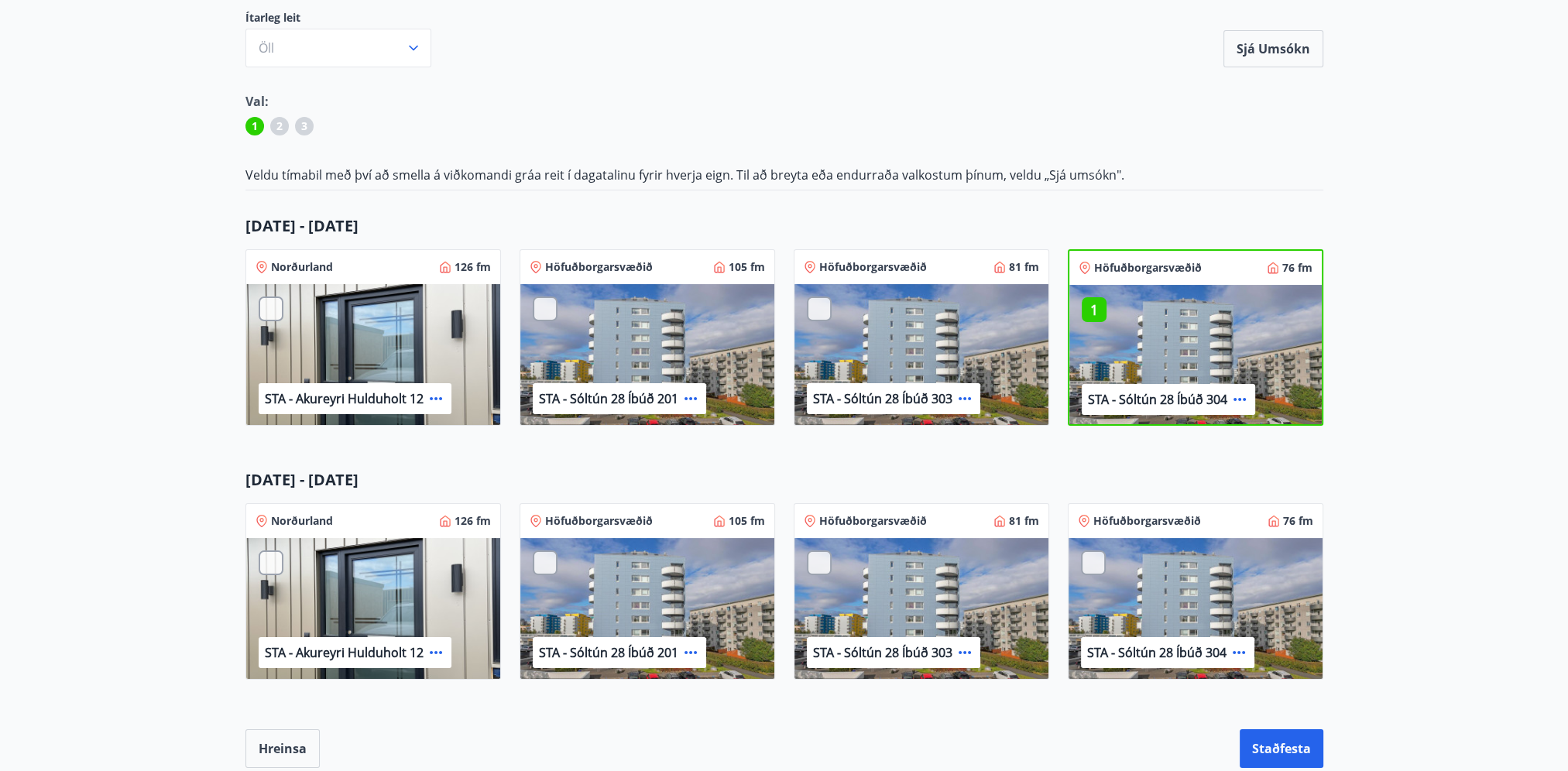
click at [1097, 310] on p "1" at bounding box center [1094, 310] width 25 height 20
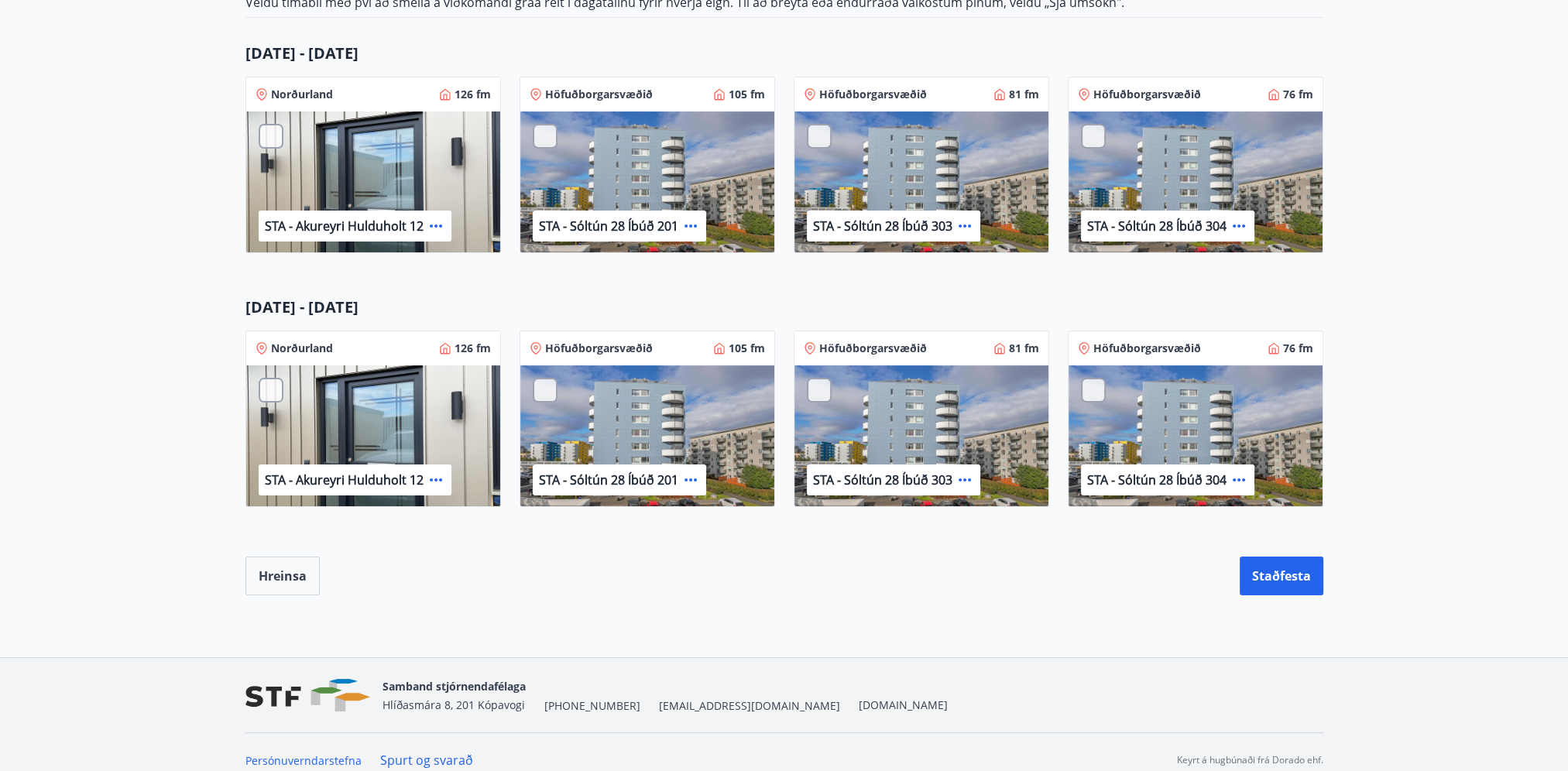
scroll to position [342, 0]
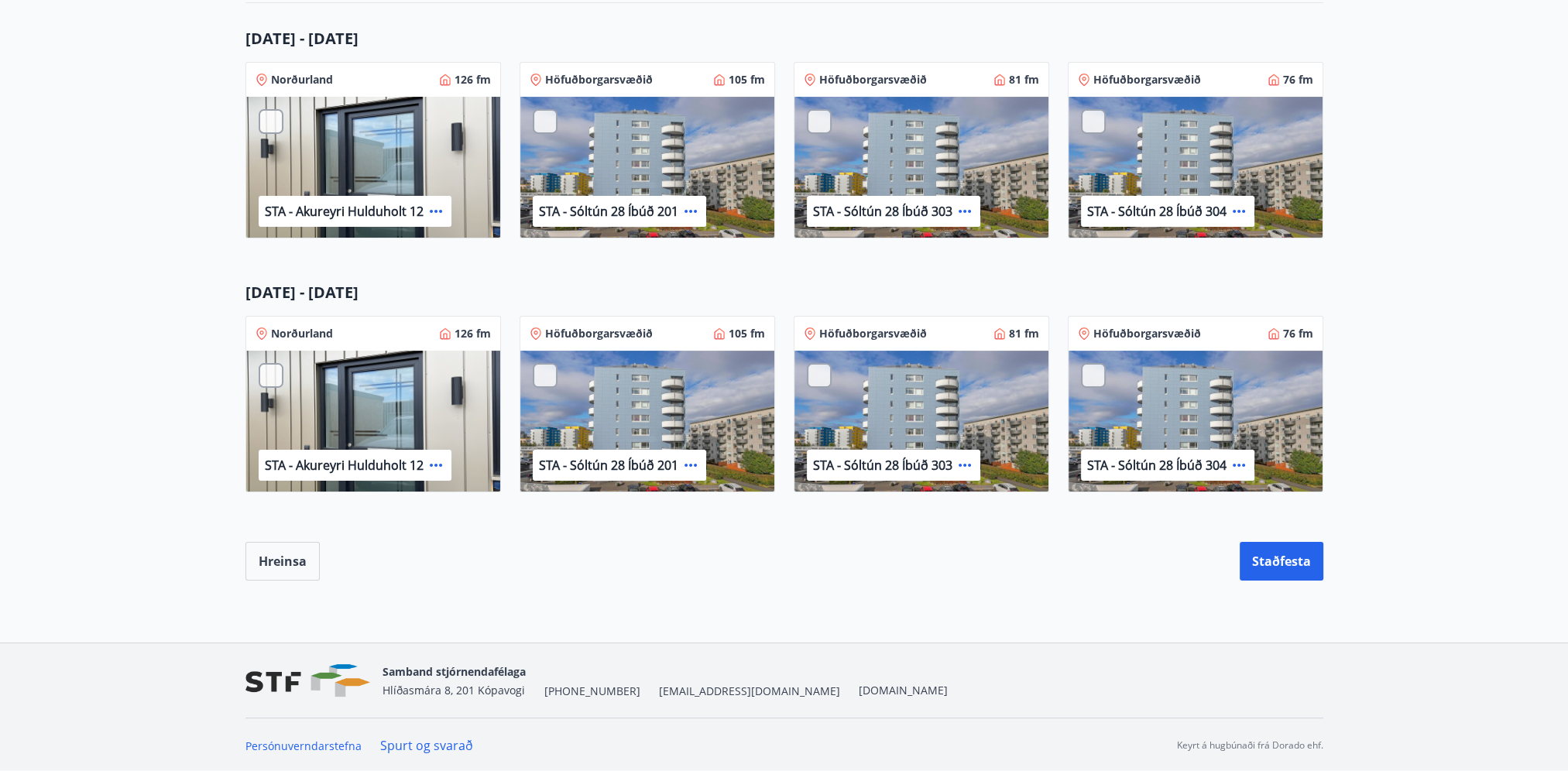
click at [1033, 541] on div "Hreinsa Staðfesta" at bounding box center [784, 561] width 1078 height 39
click at [268, 373] on div at bounding box center [271, 375] width 25 height 25
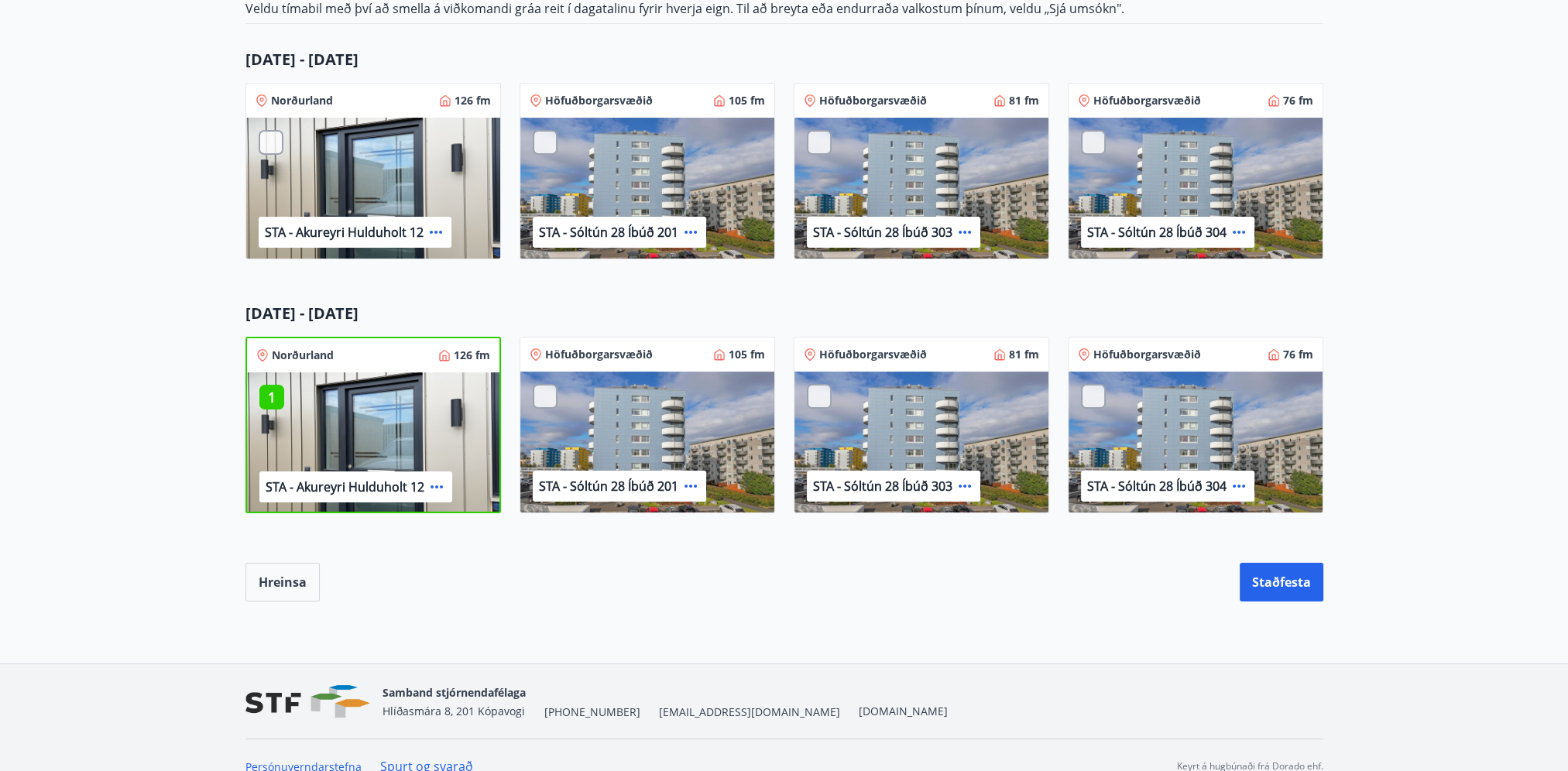
scroll to position [32, 0]
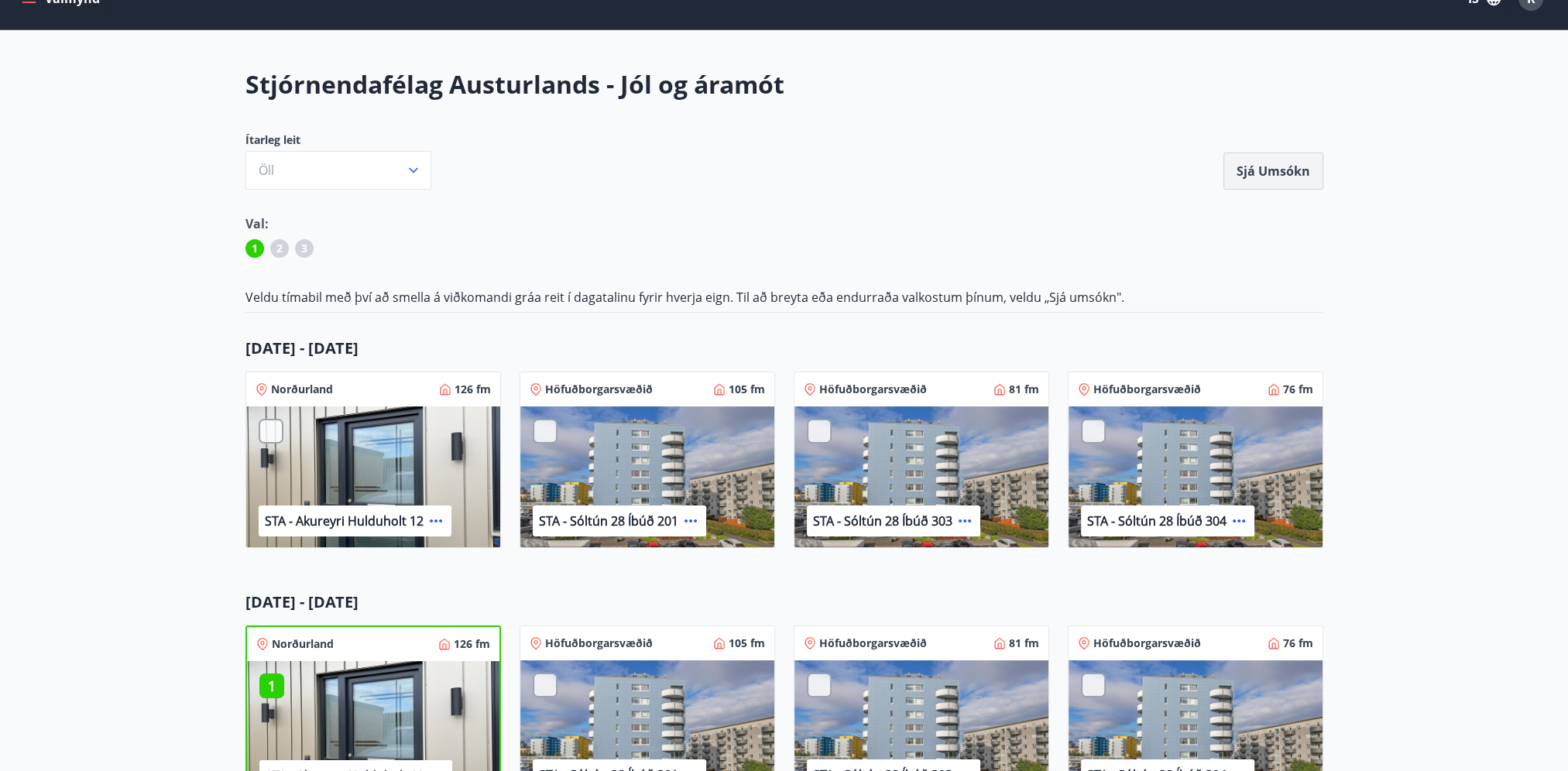
click at [1283, 176] on button "Sjá umsókn" at bounding box center [1274, 171] width 100 height 37
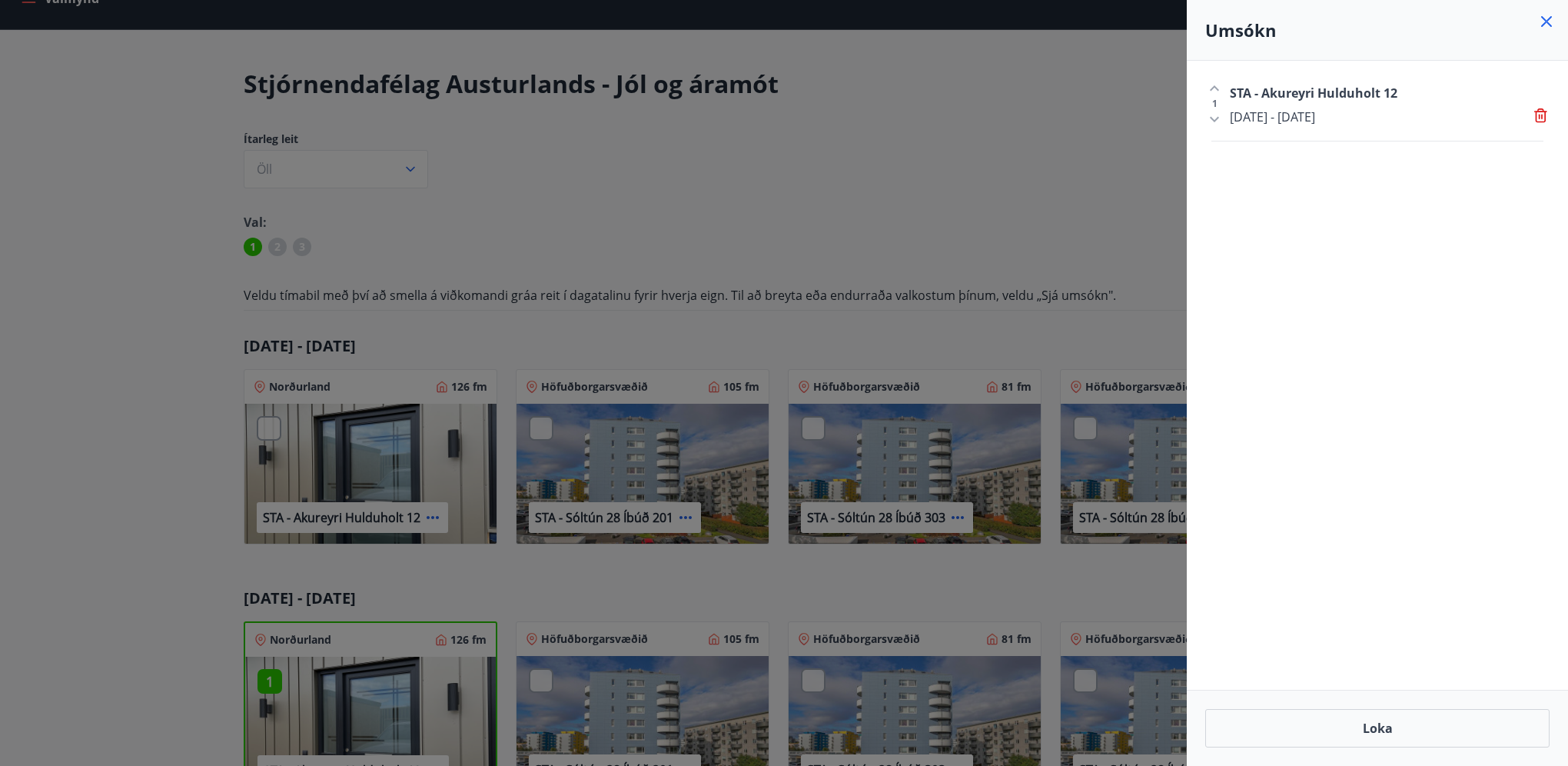
click at [1087, 157] on div at bounding box center [784, 383] width 1568 height 766
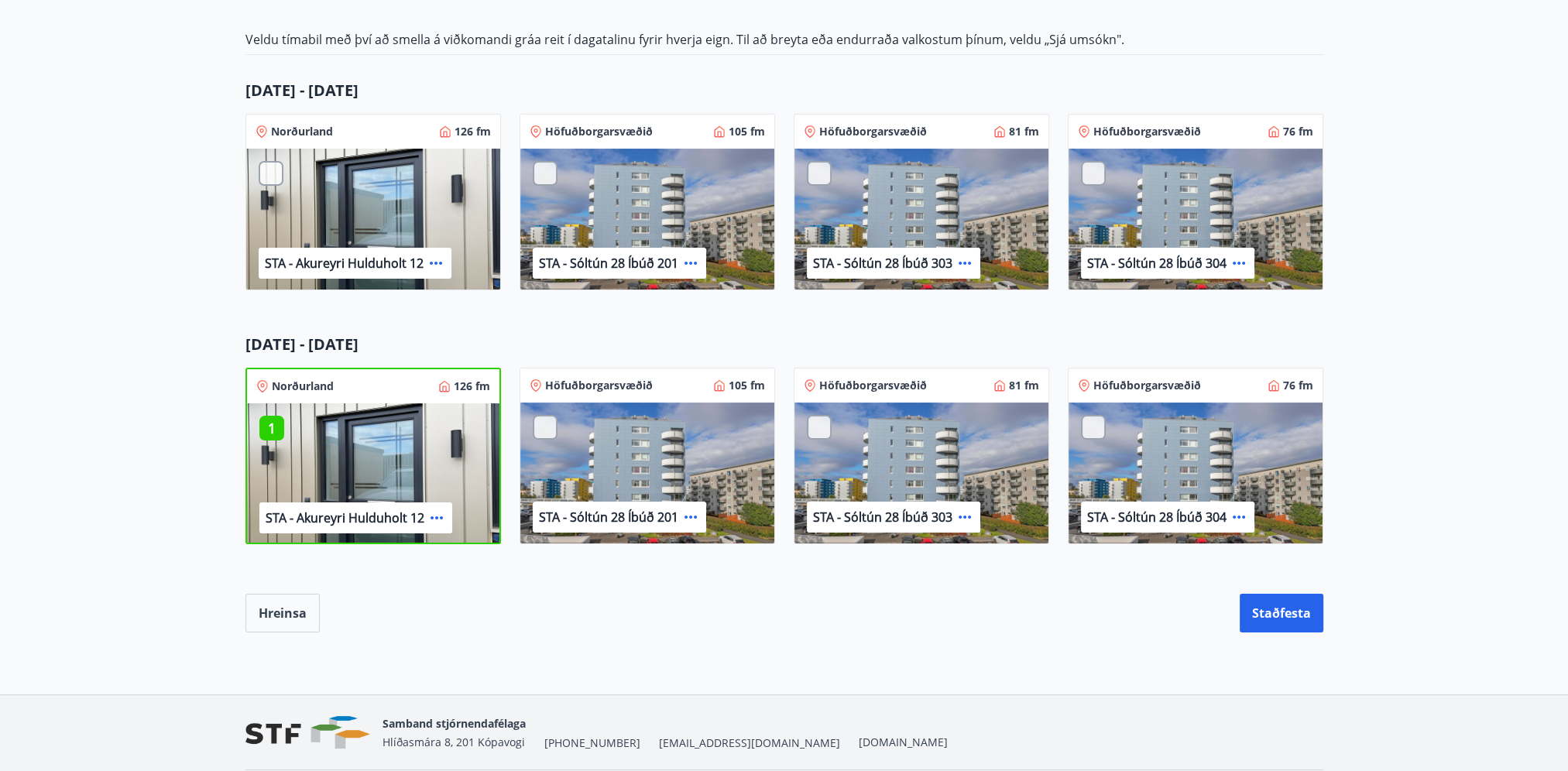
scroll to position [265, 0]
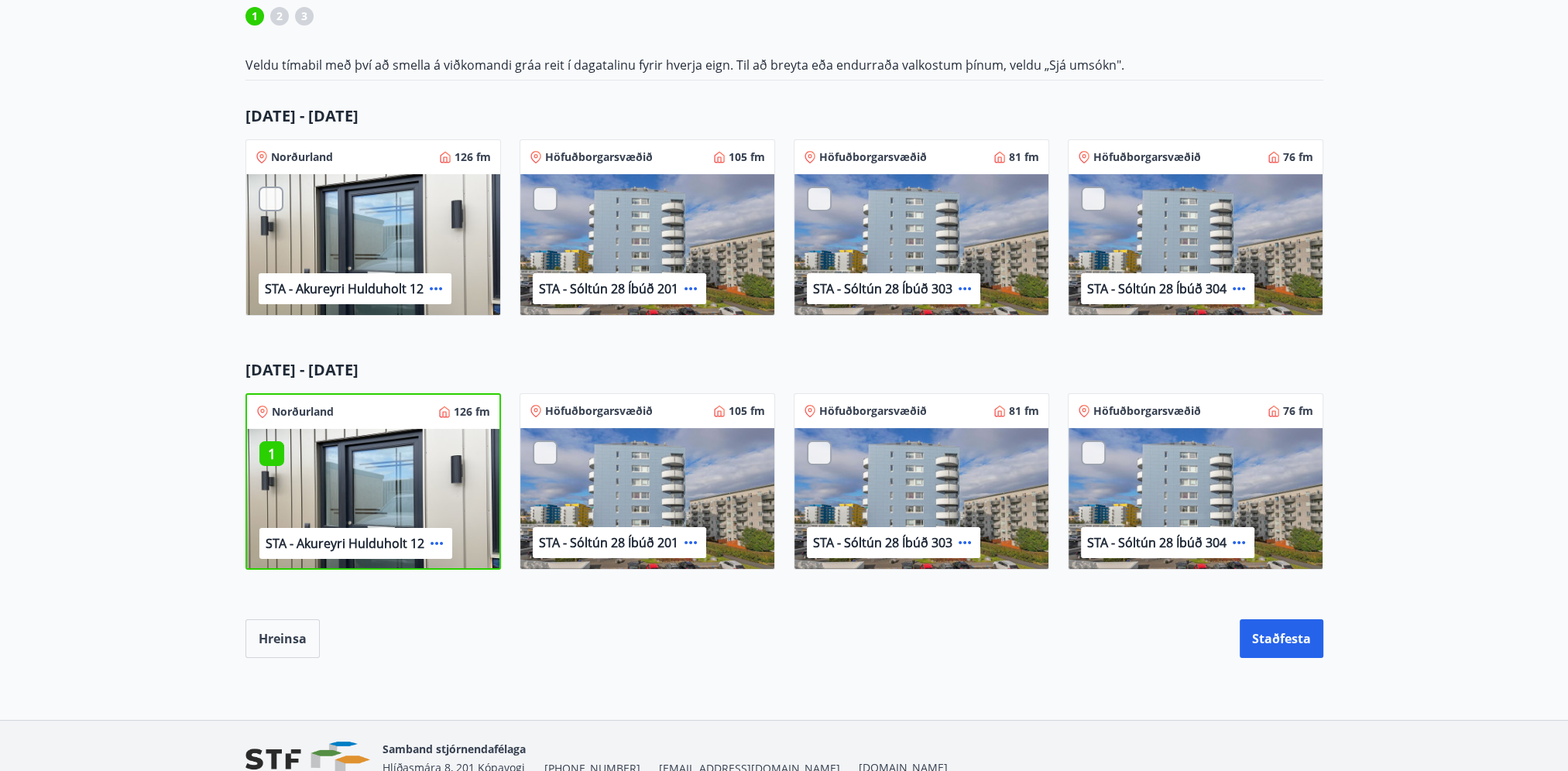
click at [260, 452] on p "1" at bounding box center [272, 453] width 25 height 20
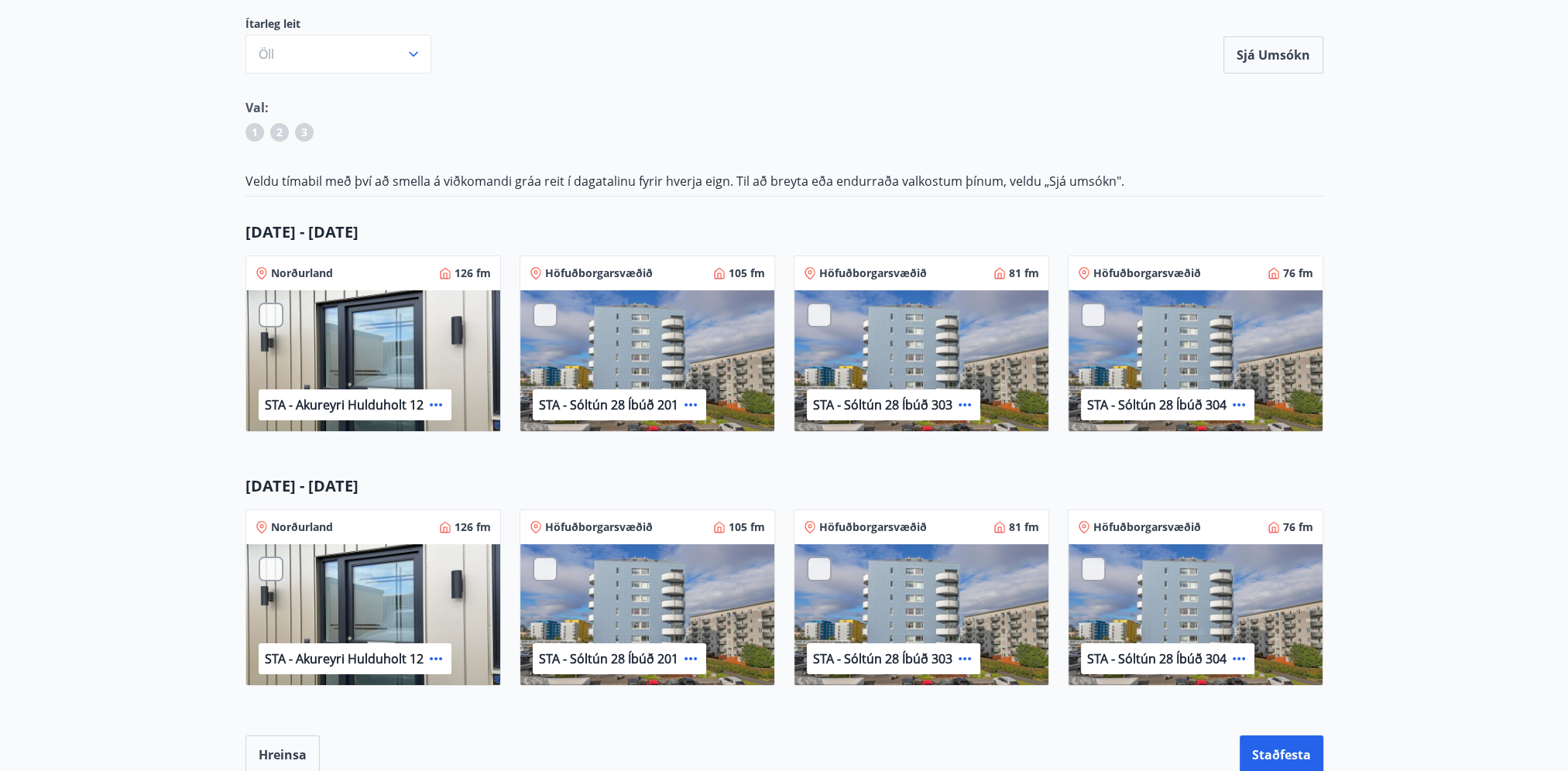
scroll to position [155, 0]
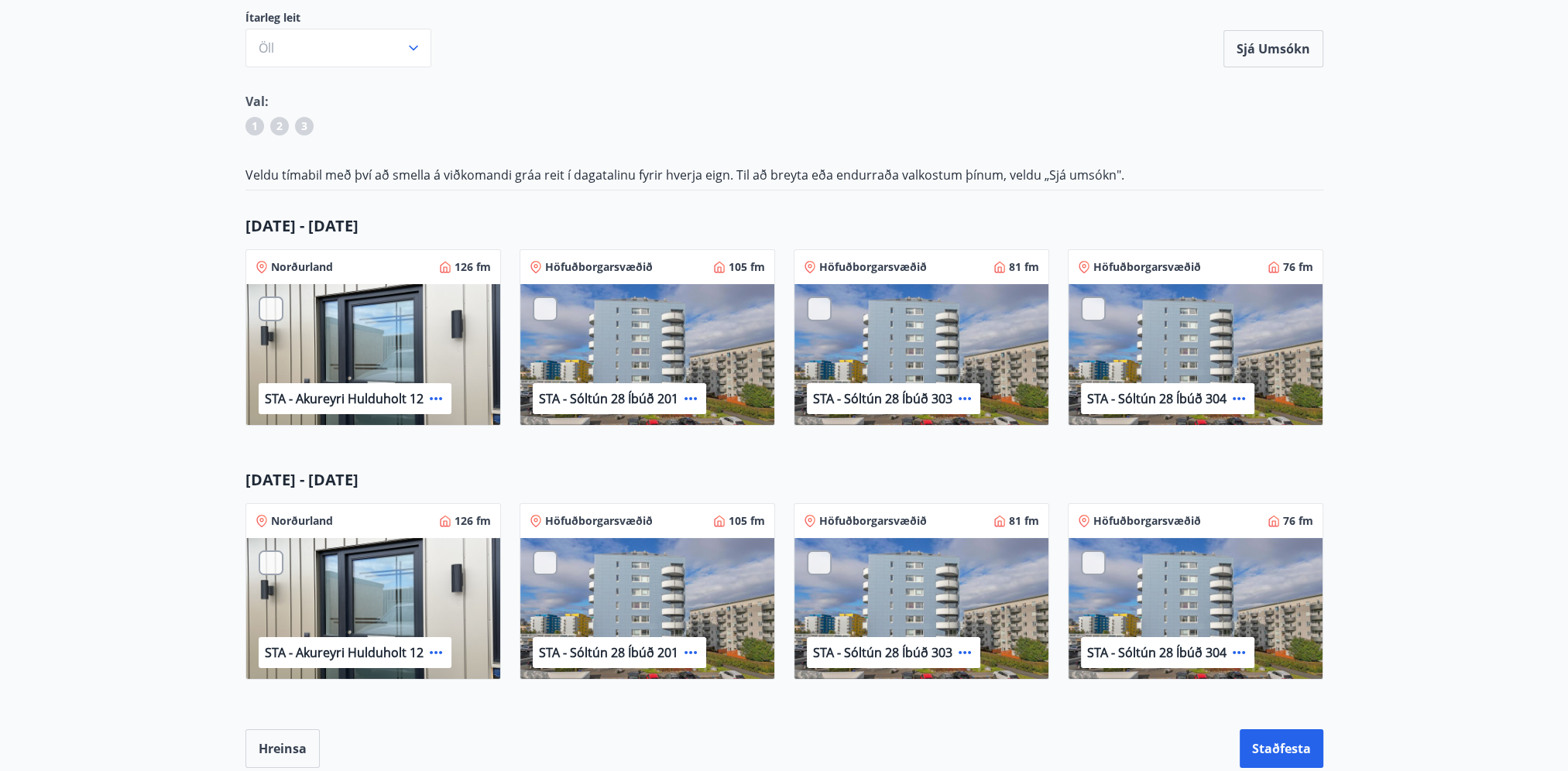
click at [194, 567] on main "Stjórnendafélag Austurlands - Jól og áramót Ítarleg leit Öll Sjá umsókn Sjá ums…" at bounding box center [784, 356] width 1568 height 823
click at [287, 567] on div "STA - Akureyri Hulduholt 12" at bounding box center [374, 609] width 254 height 142
click at [256, 570] on div "STA - Akureyri Hulduholt 12" at bounding box center [374, 609] width 254 height 142
click at [264, 563] on div at bounding box center [271, 562] width 25 height 25
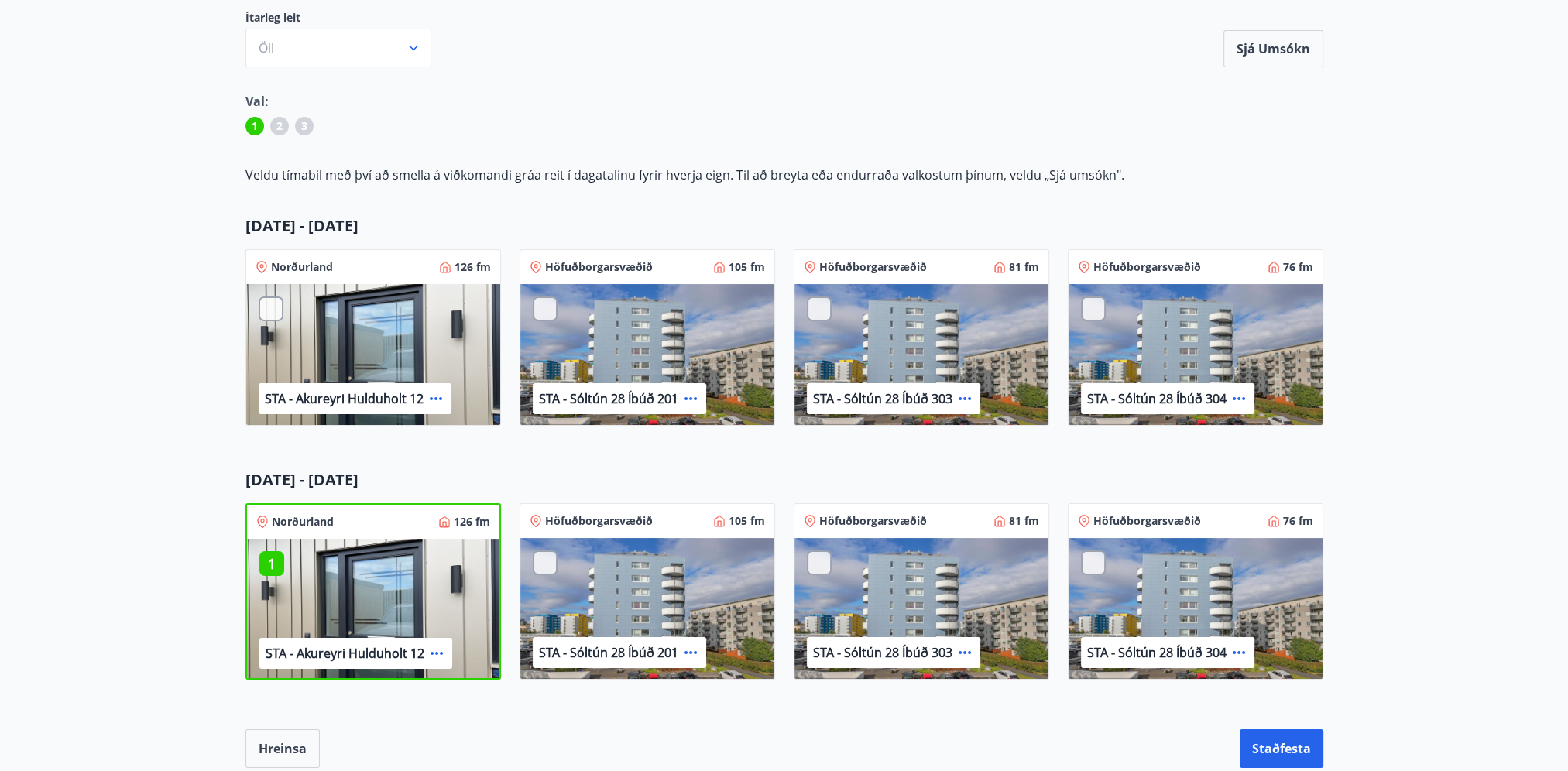
click at [269, 555] on p "1" at bounding box center [272, 563] width 25 height 20
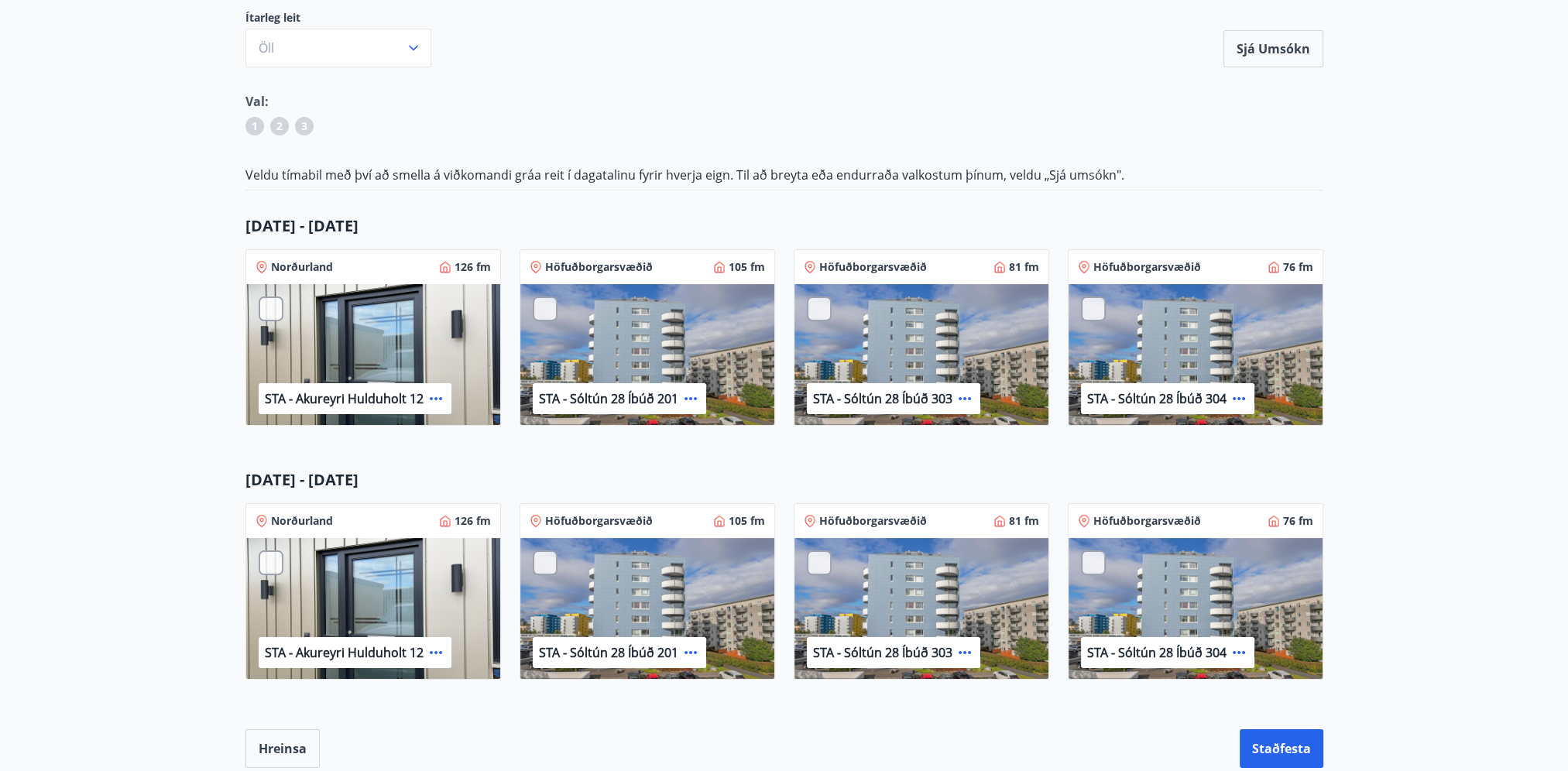
click at [219, 554] on main "Stjórnendafélag Austurlands - Jól og áramót Ítarleg leit Öll Sjá umsókn Sjá ums…" at bounding box center [784, 356] width 1568 height 823
click at [171, 396] on main "Stjórnendafélag Austurlands - Jól og áramót Ítarleg leit Öll Sjá umsókn Sjá ums…" at bounding box center [784, 356] width 1568 height 823
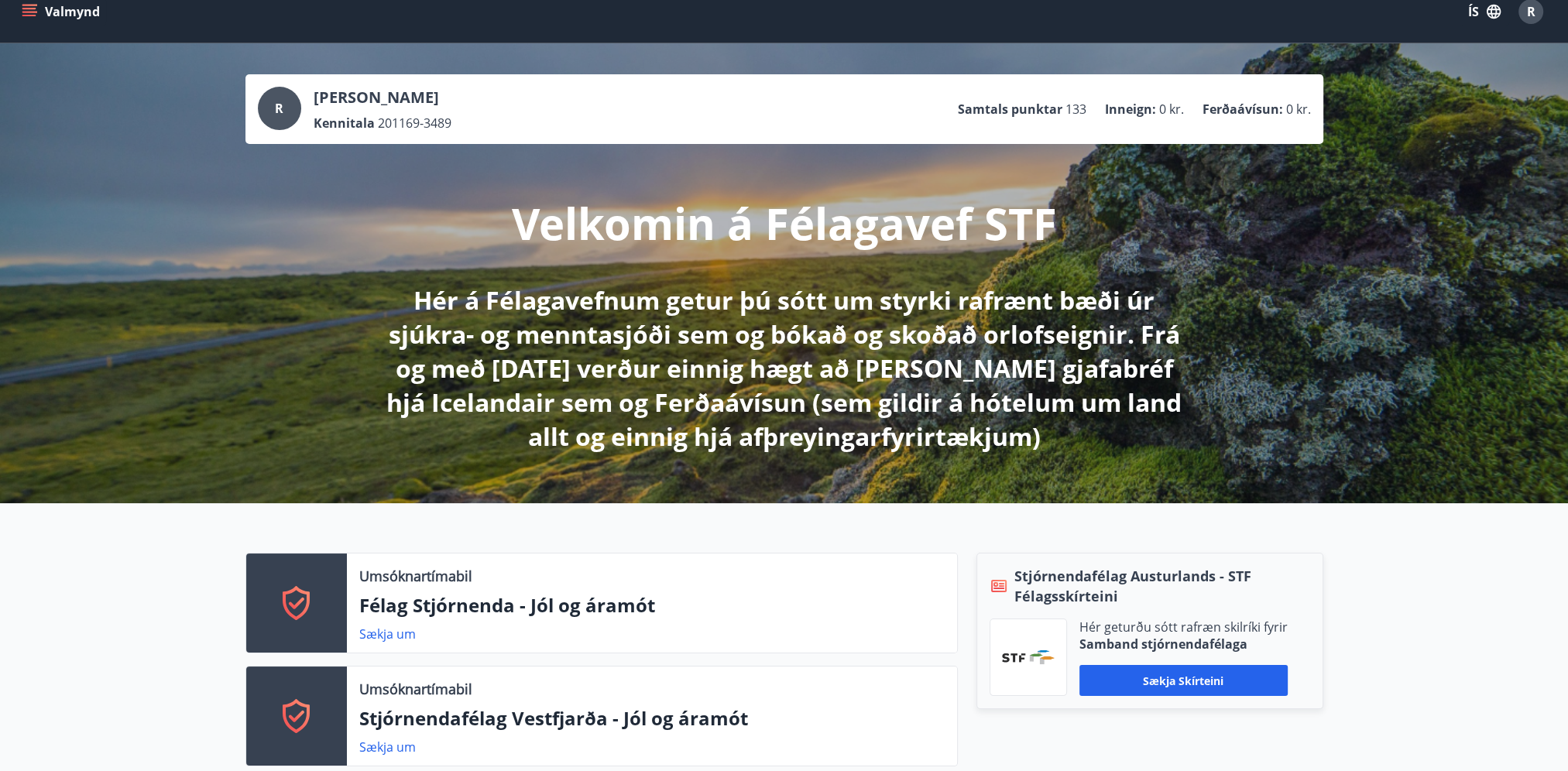
scroll to position [78, 0]
